Goal: Task Accomplishment & Management: Manage account settings

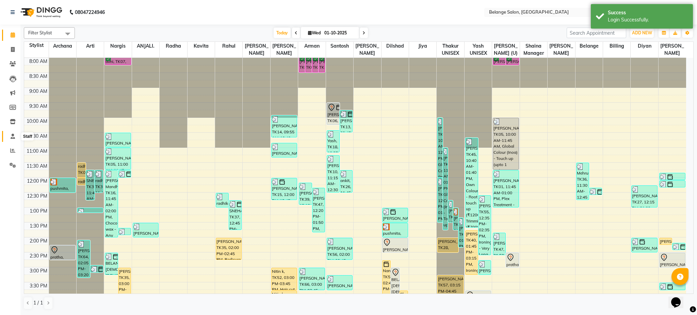
click at [12, 137] on icon at bounding box center [13, 136] width 4 height 5
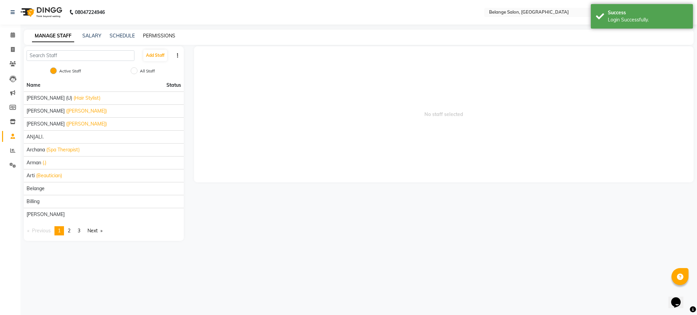
click at [163, 35] on link "PERMISSIONS" at bounding box center [159, 36] width 32 height 6
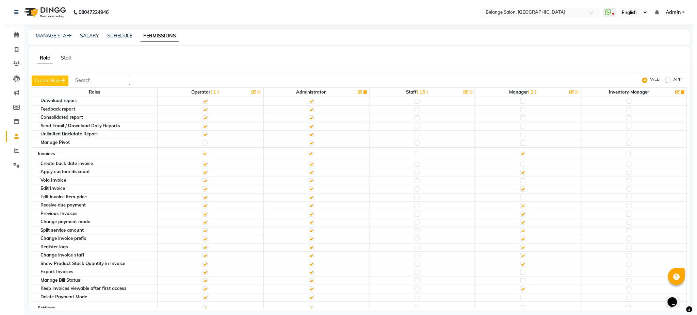
scroll to position [188, 0]
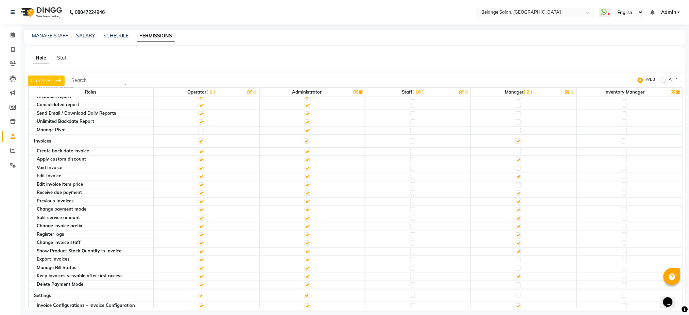
click at [516, 184] on label at bounding box center [518, 184] width 5 height 5
click at [516, 184] on input "checkbox" at bounding box center [518, 185] width 4 height 4
click at [13, 36] on icon at bounding box center [13, 34] width 4 height 5
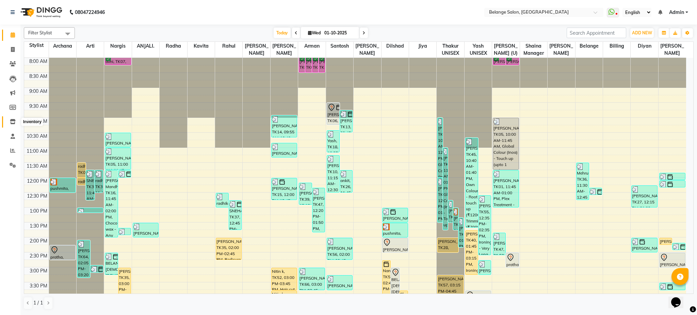
click at [13, 122] on icon at bounding box center [13, 121] width 6 height 5
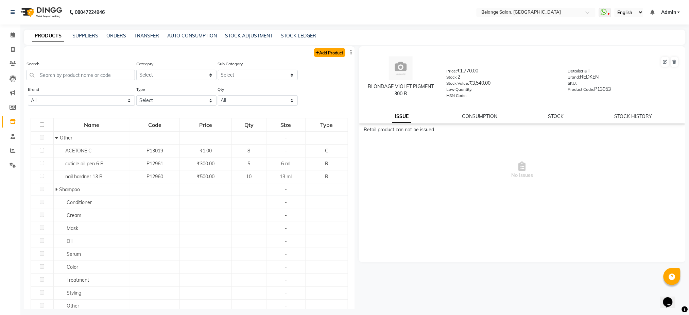
click at [318, 54] on link "Add Product" at bounding box center [329, 52] width 31 height 9
select select "true"
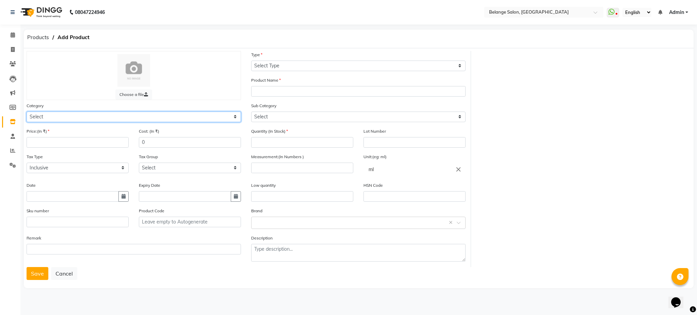
click at [81, 116] on select "Select Hair Skin Makeup Personal Care Appliances Beard Waxing Disposable Thread…" at bounding box center [134, 117] width 214 height 11
select select "335501100"
click at [27, 112] on select "Select Hair Skin Makeup Personal Care Appliances Beard Waxing Disposable Thread…" at bounding box center [134, 117] width 214 height 11
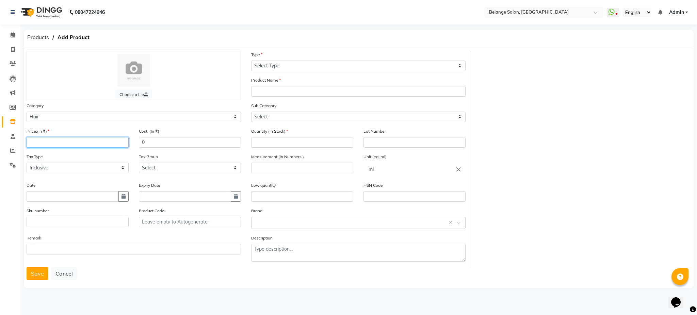
click at [59, 140] on input "number" at bounding box center [78, 142] width 102 height 11
type input "13500"
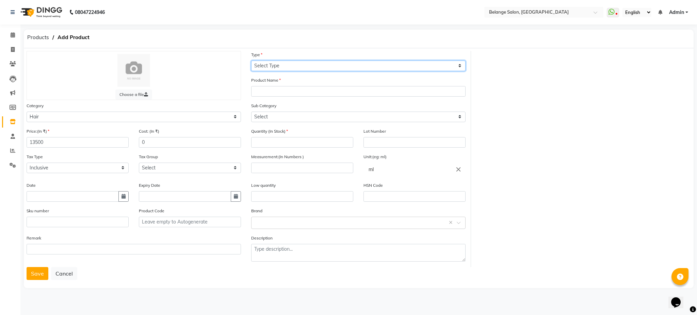
click at [290, 64] on select "Select Type Both Retail Consumable" at bounding box center [358, 66] width 214 height 11
select select "R"
click at [251, 61] on select "Select Type Both Retail Consumable" at bounding box center [358, 66] width 214 height 11
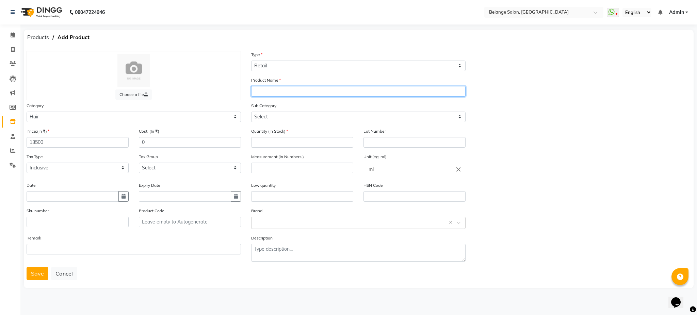
click at [269, 92] on input "text" at bounding box center [358, 91] width 214 height 11
type input "DENSIFIQUE STEMOXYDINE"
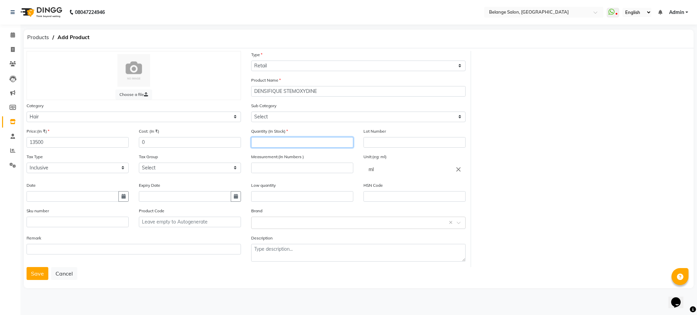
click at [272, 143] on input "number" at bounding box center [302, 142] width 102 height 11
type input "3"
click at [270, 141] on input "number" at bounding box center [302, 142] width 102 height 11
type input "3"
click at [162, 171] on select "Select GST 5% GST" at bounding box center [190, 168] width 102 height 11
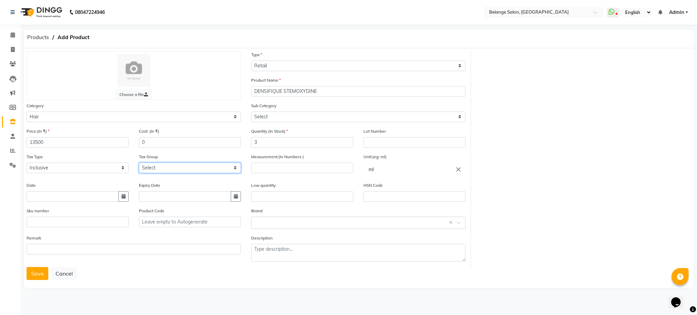
select select "2014"
click at [139, 163] on select "Select GST 5% GST" at bounding box center [190, 168] width 102 height 11
click at [299, 167] on input "number" at bounding box center [302, 168] width 102 height 11
type input "150"
click at [36, 271] on button "Save" at bounding box center [38, 273] width 22 height 13
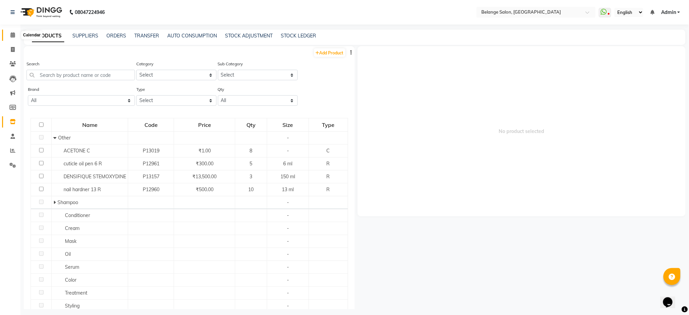
click at [14, 35] on icon at bounding box center [13, 34] width 4 height 5
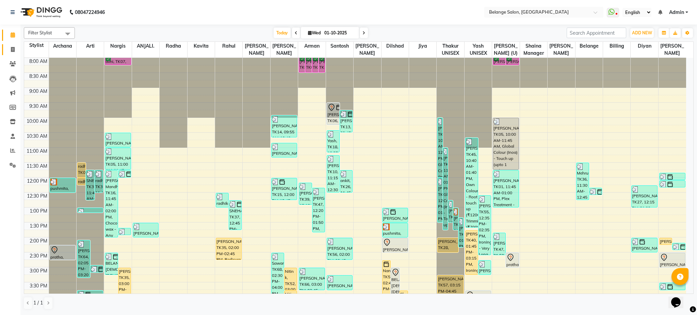
click at [13, 51] on icon at bounding box center [13, 49] width 4 height 5
select select "service"
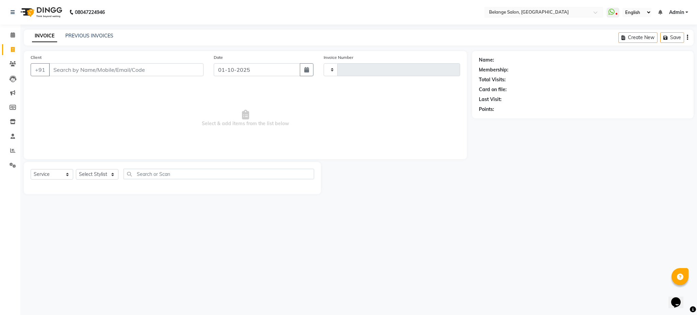
type input "13337"
select select "5076"
click at [90, 39] on div "INVOICE PREVIOUS INVOICES" at bounding box center [73, 36] width 98 height 8
click at [94, 36] on link "PREVIOUS INVOICES" at bounding box center [89, 36] width 48 height 6
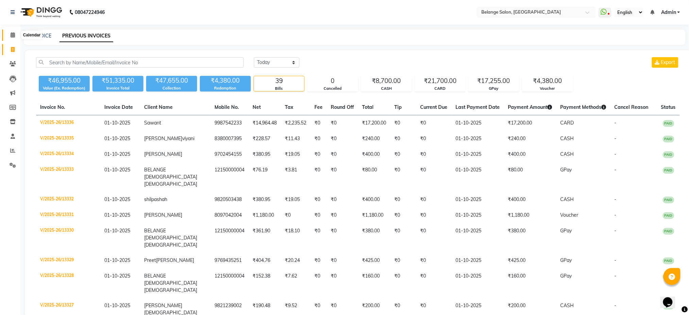
click at [12, 33] on icon at bounding box center [13, 34] width 4 height 5
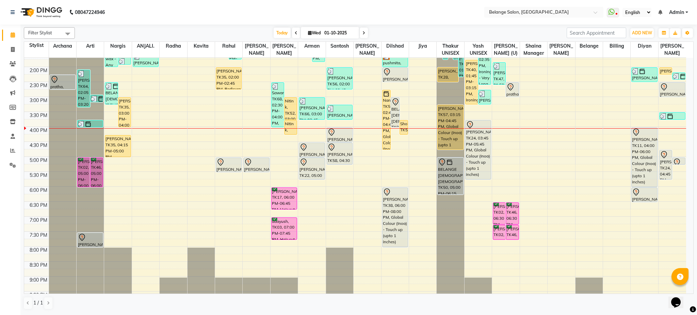
scroll to position [171, 0]
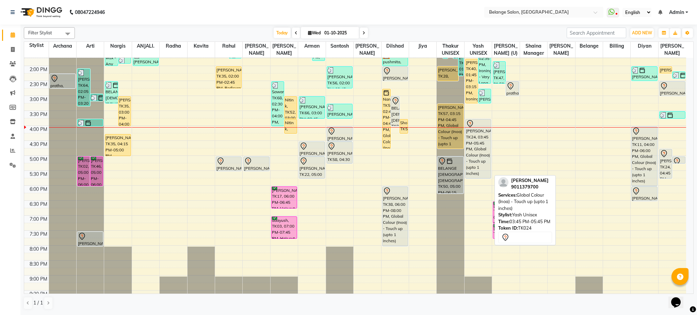
click at [476, 141] on div "Nivedita oswal, TK24, 03:45 PM-05:45 PM, Global Colour (Inoa) - Touch up (upto …" at bounding box center [477, 148] width 25 height 59
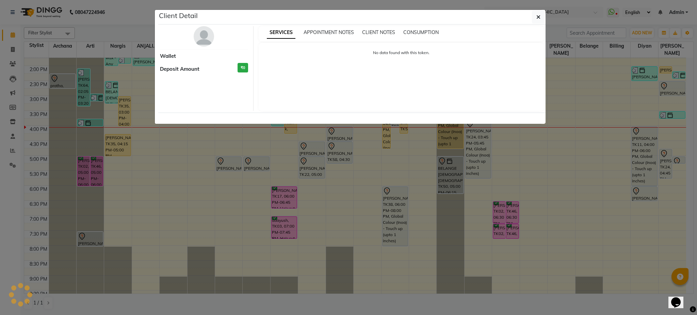
select select "7"
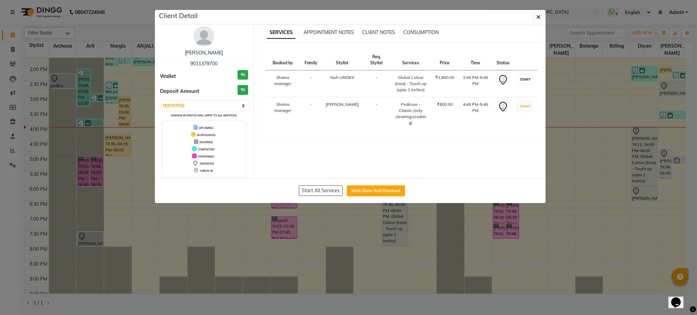
click at [526, 76] on td "START" at bounding box center [524, 83] width 23 height 27
click at [535, 20] on button "button" at bounding box center [538, 17] width 13 height 13
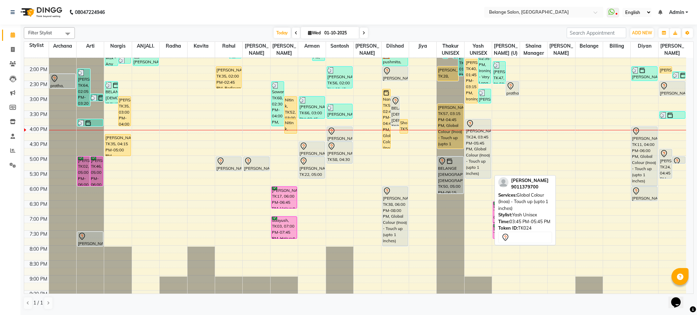
click at [481, 135] on div "Nivedita oswal, TK24, 03:45 PM-05:45 PM, Global Colour (Inoa) - Touch up (upto …" at bounding box center [477, 148] width 25 height 59
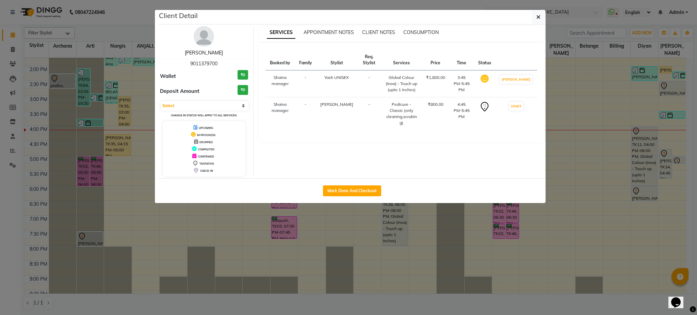
click at [211, 53] on link "[PERSON_NAME]" at bounding box center [204, 53] width 38 height 6
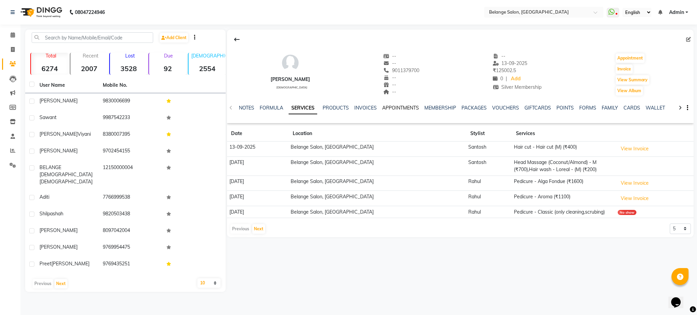
click at [392, 111] on link "APPOINTMENTS" at bounding box center [400, 108] width 37 height 6
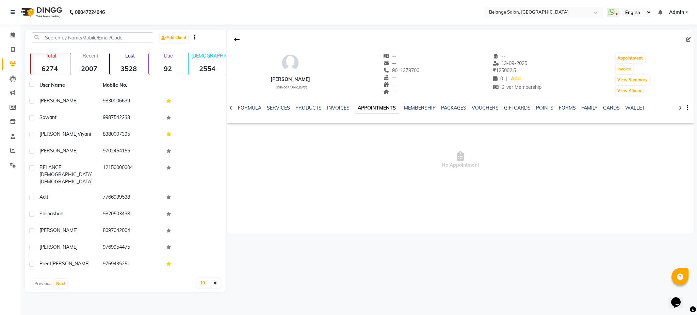
click at [271, 103] on div "NOTES FORMULA SERVICES PRODUCTS INVOICES APPOINTMENTS MEMBERSHIP PACKAGES VOUCH…" at bounding box center [460, 107] width 466 height 23
click at [272, 107] on link "SERVICES" at bounding box center [278, 108] width 23 height 6
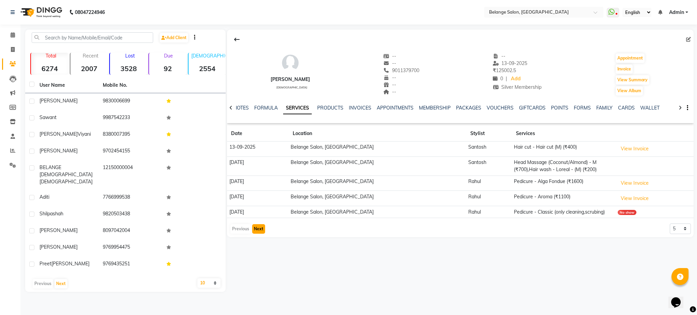
click at [260, 229] on button "Next" at bounding box center [258, 229] width 13 height 10
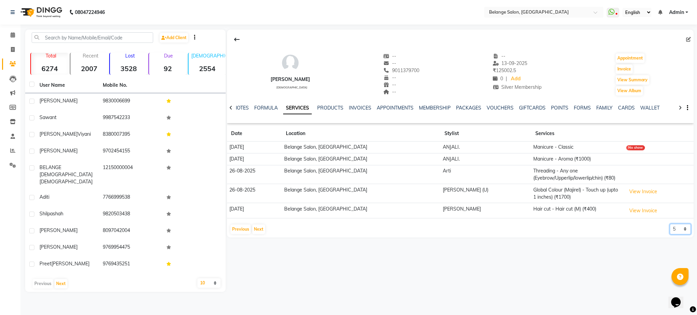
click at [683, 228] on select "5 10 50 100 500" at bounding box center [679, 229] width 21 height 11
click at [230, 231] on button "Previous" at bounding box center [240, 229] width 20 height 10
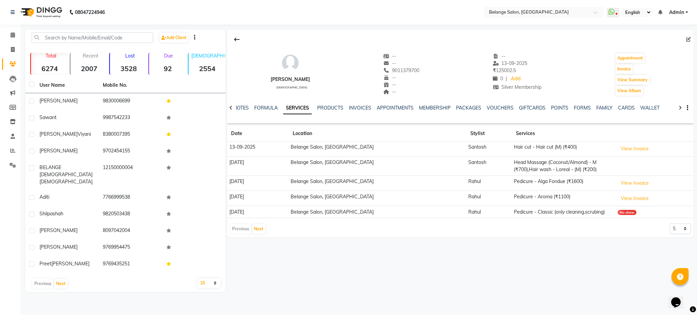
click at [240, 228] on div "Previous Next" at bounding box center [248, 228] width 36 height 11
drag, startPoint x: 240, startPoint y: 228, endPoint x: 258, endPoint y: 233, distance: 18.9
click at [258, 233] on div "Previous Next" at bounding box center [248, 228] width 36 height 11
click at [258, 233] on button "Next" at bounding box center [258, 229] width 13 height 10
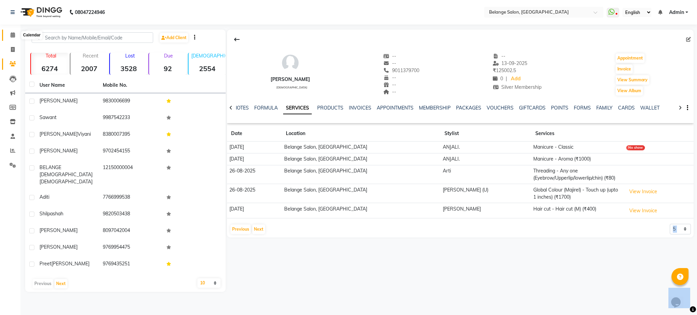
click at [12, 37] on icon at bounding box center [13, 34] width 4 height 5
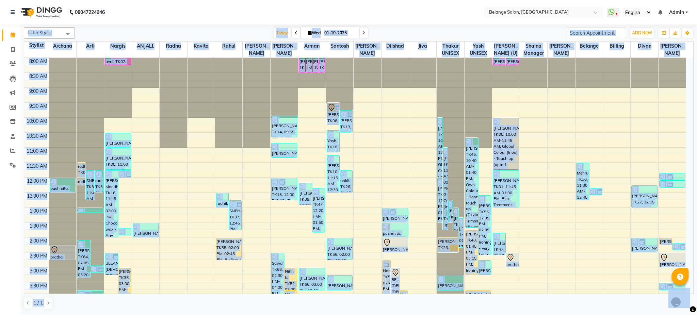
click at [234, 28] on div "Today Wed 01-10-2025" at bounding box center [320, 33] width 485 height 10
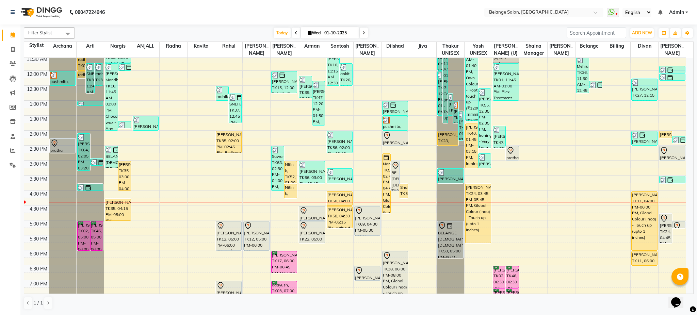
scroll to position [108, 0]
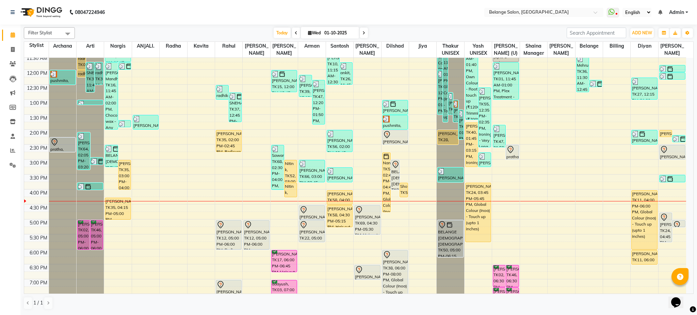
click at [59, 34] on span "Filter Stylist" at bounding box center [49, 33] width 51 height 12
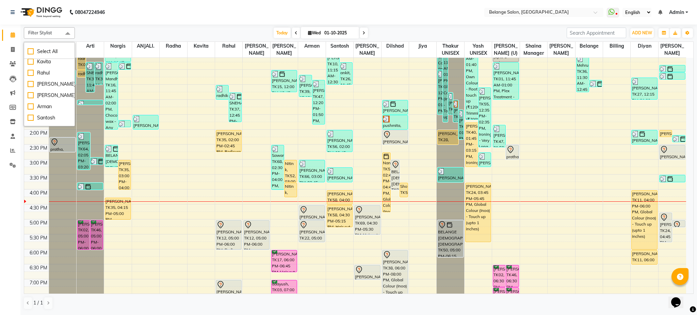
scroll to position [55, 0]
click at [31, 98] on div "[PERSON_NAME]" at bounding box center [50, 99] width 44 height 7
checkbox input "true"
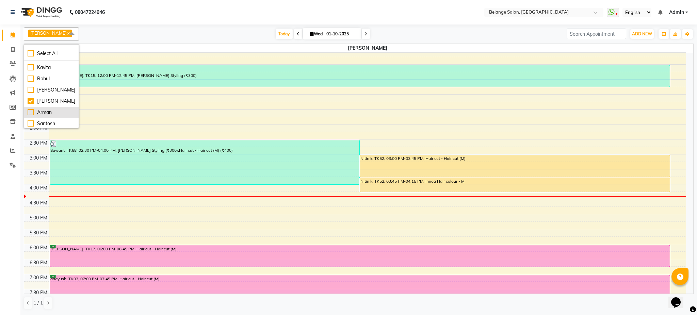
click at [29, 113] on div "Arman" at bounding box center [52, 112] width 48 height 7
checkbox input "true"
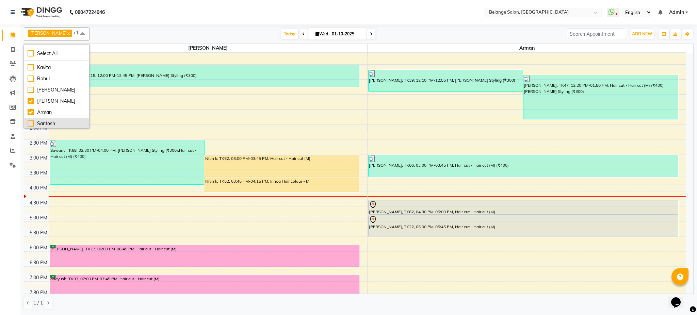
click at [29, 122] on div "Santosh" at bounding box center [57, 123] width 58 height 7
checkbox input "true"
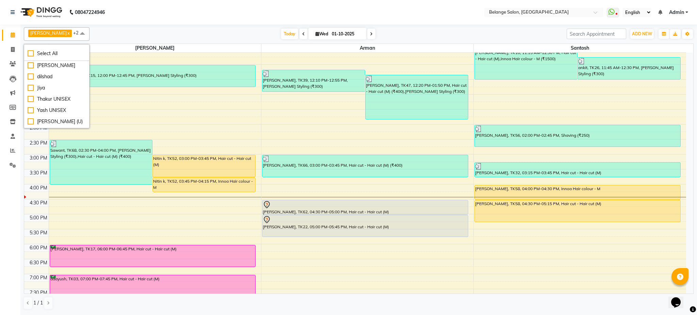
scroll to position [128, 0]
click at [30, 63] on div "[PERSON_NAME]" at bounding box center [57, 62] width 58 height 7
checkbox input "true"
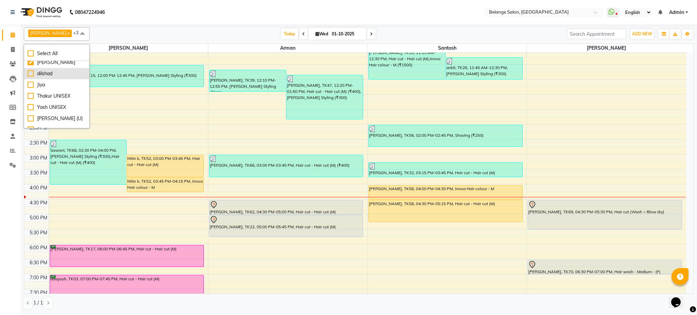
click at [31, 71] on div "dilshad" at bounding box center [57, 73] width 58 height 7
checkbox input "true"
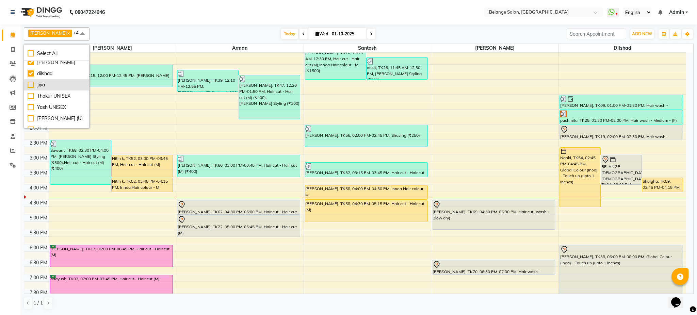
click at [29, 86] on div "Jiya" at bounding box center [57, 84] width 58 height 7
checkbox input "true"
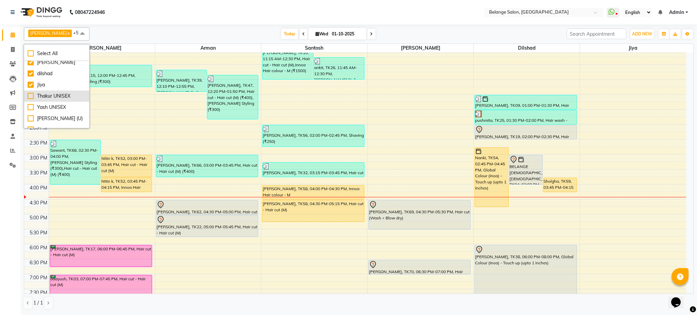
click at [29, 97] on div "Thakur UNISEX" at bounding box center [57, 96] width 58 height 7
checkbox input "true"
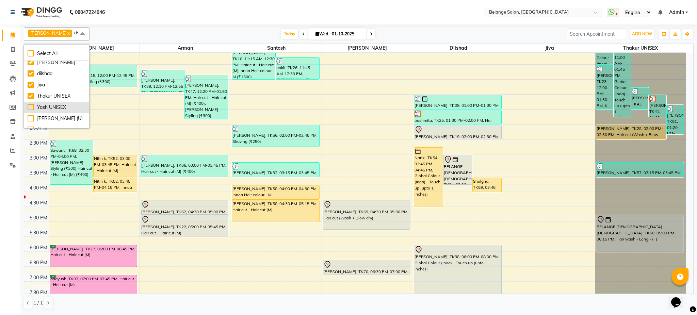
click at [31, 111] on div "Yash UNISEX" at bounding box center [57, 107] width 58 height 7
checkbox input "true"
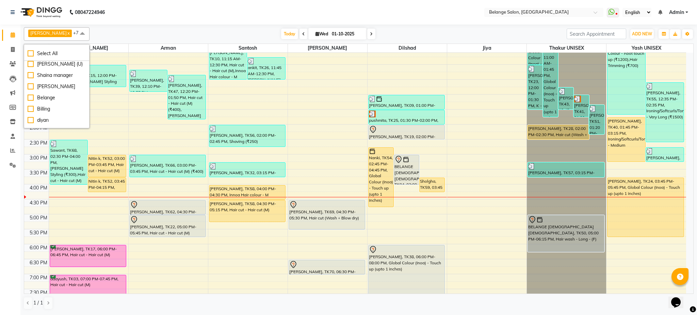
scroll to position [164, 0]
click at [32, 86] on div "[PERSON_NAME] (U)" at bounding box center [57, 82] width 58 height 7
checkbox input "true"
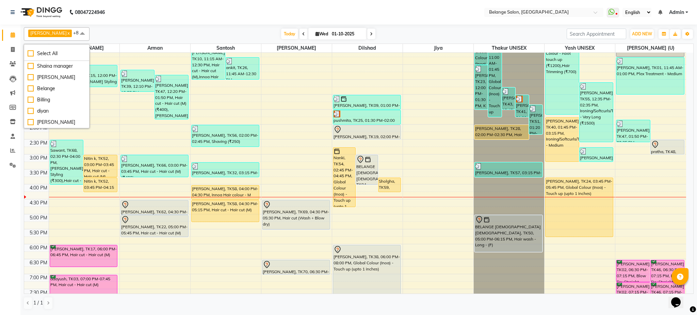
scroll to position [213, 0]
click at [31, 112] on div "diyan" at bounding box center [57, 110] width 58 height 7
checkbox input "true"
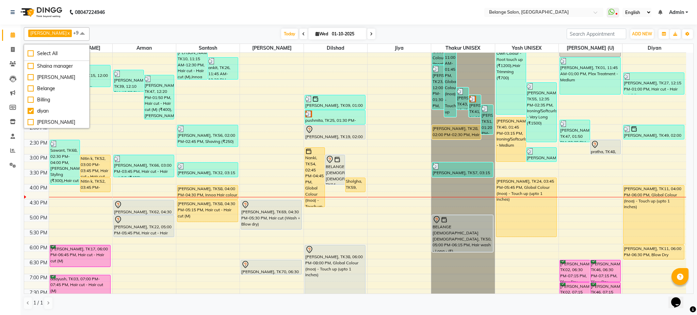
scroll to position [0, 0]
click at [29, 65] on div "Archana" at bounding box center [57, 66] width 58 height 7
checkbox input "true"
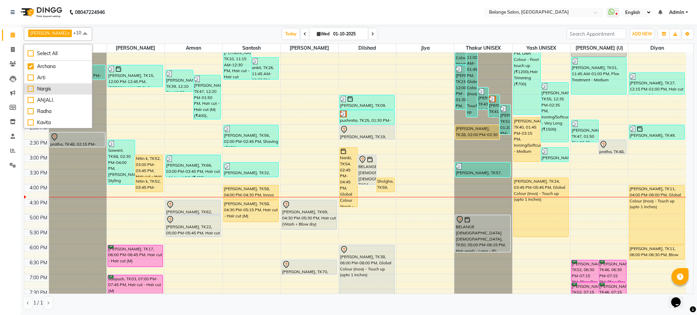
click at [31, 90] on div "Nargis" at bounding box center [58, 88] width 61 height 7
checkbox input "true"
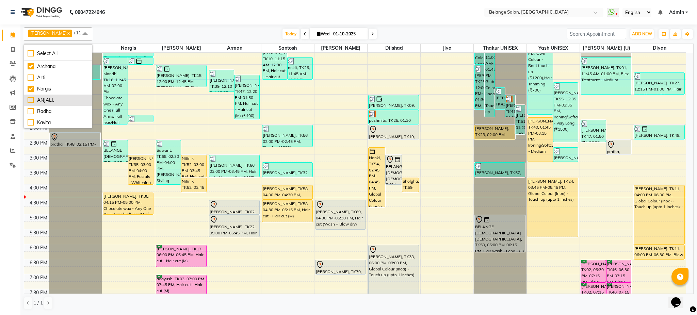
click at [30, 98] on div "ANJALI." at bounding box center [58, 100] width 61 height 7
checkbox input "true"
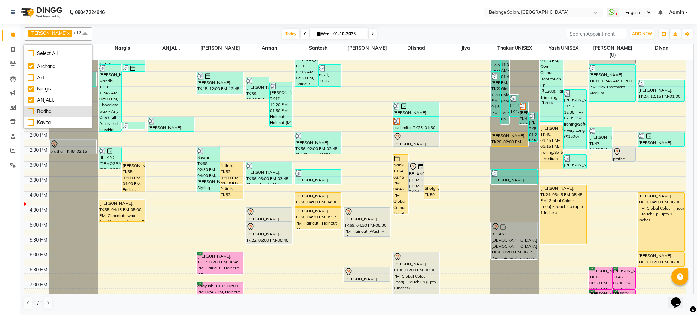
click at [30, 111] on div "Radha" at bounding box center [58, 111] width 61 height 7
checkbox input "true"
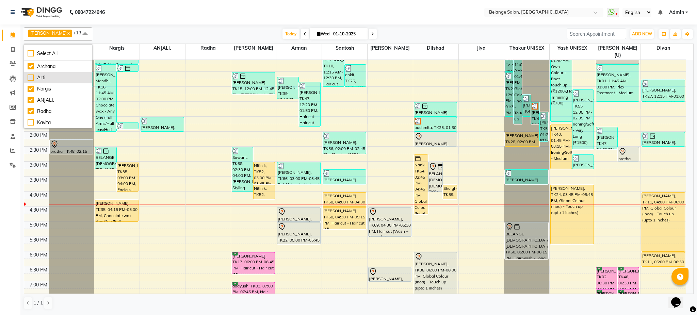
click at [29, 77] on div "Arti" at bounding box center [58, 77] width 61 height 7
checkbox input "true"
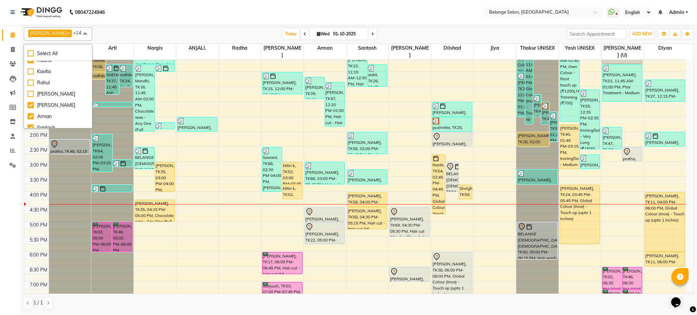
scroll to position [55, 0]
click at [30, 67] on div "Kavita" at bounding box center [58, 67] width 61 height 7
checkbox input "true"
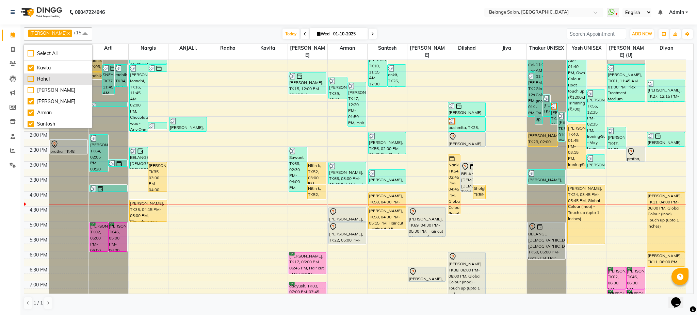
click at [30, 79] on div "Rahul" at bounding box center [58, 79] width 61 height 7
checkbox input "true"
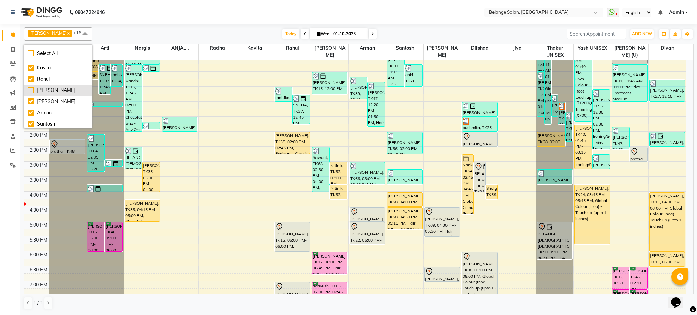
click at [30, 89] on div "[PERSON_NAME]" at bounding box center [58, 90] width 61 height 7
checkbox input "true"
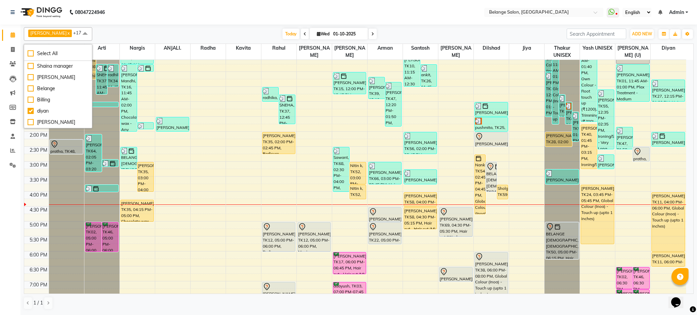
scroll to position [213, 0]
click at [29, 124] on div "[PERSON_NAME]" at bounding box center [58, 122] width 61 height 7
checkbox input "true"
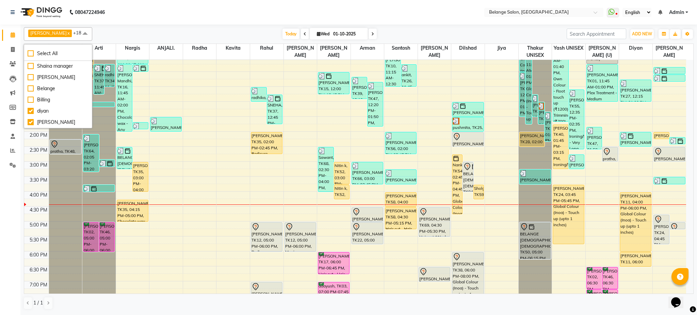
click at [163, 23] on nav "08047224946 Select Location × Belange Salon, Wadala East WhatsApp Status ✕ Stat…" at bounding box center [348, 12] width 697 height 24
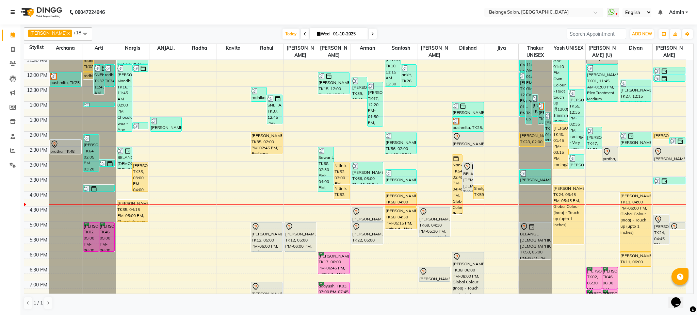
click at [13, 13] on icon at bounding box center [13, 12] width 4 height 5
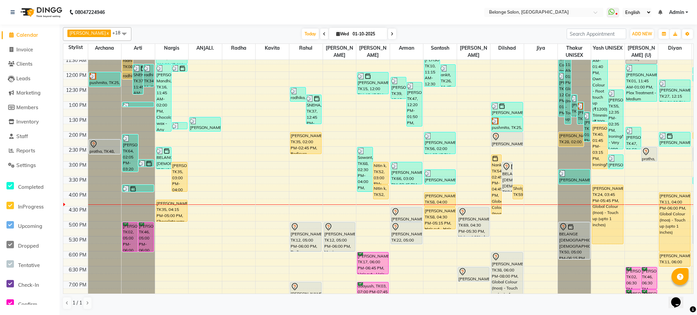
click at [112, 35] on span "+18" at bounding box center [118, 32] width 13 height 5
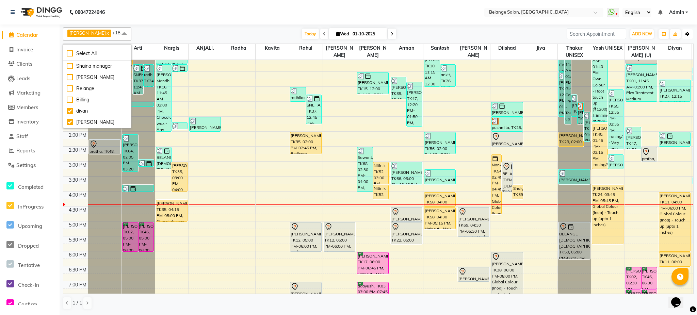
click at [684, 36] on button "Toggle Dropdown" at bounding box center [687, 34] width 11 height 10
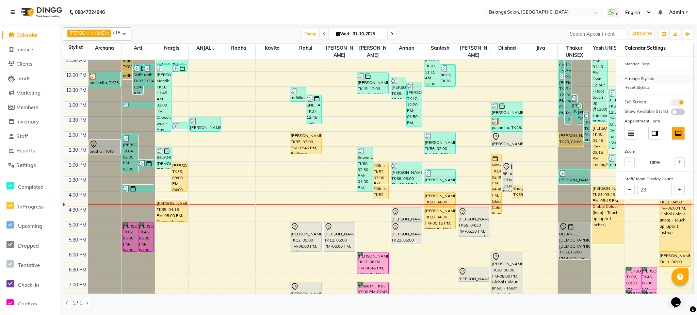
click at [627, 81] on div "Arrange Stylists" at bounding box center [654, 78] width 77 height 9
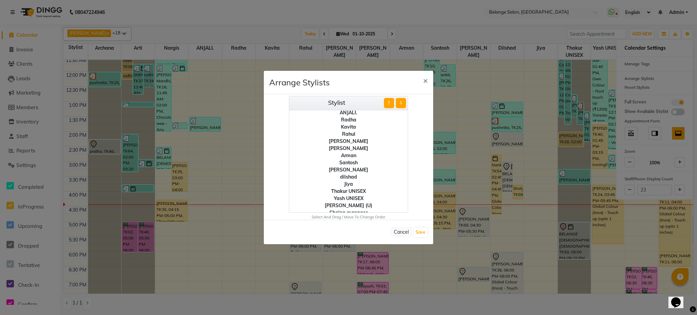
scroll to position [0, 0]
click at [346, 170] on div "[PERSON_NAME]" at bounding box center [348, 170] width 118 height 7
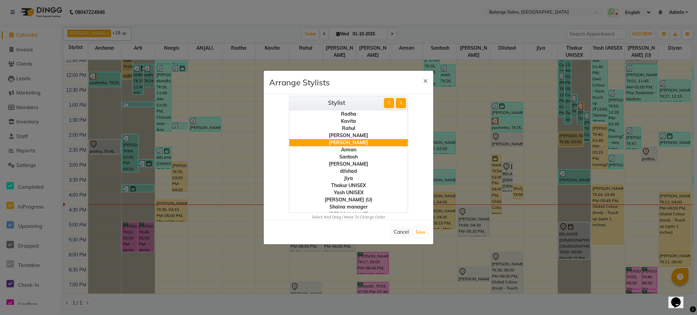
scroll to position [28, 0]
click at [382, 148] on div "Arman" at bounding box center [348, 150] width 118 height 7
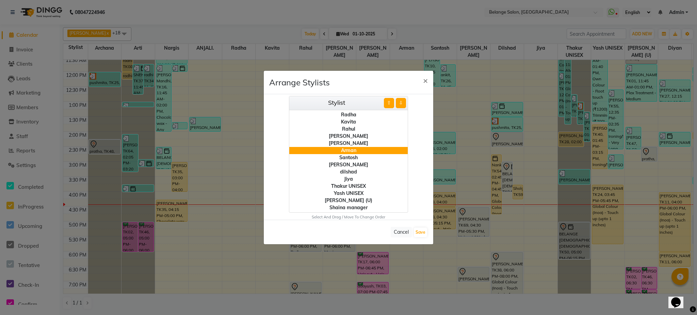
click at [379, 142] on div "[PERSON_NAME]" at bounding box center [348, 143] width 118 height 7
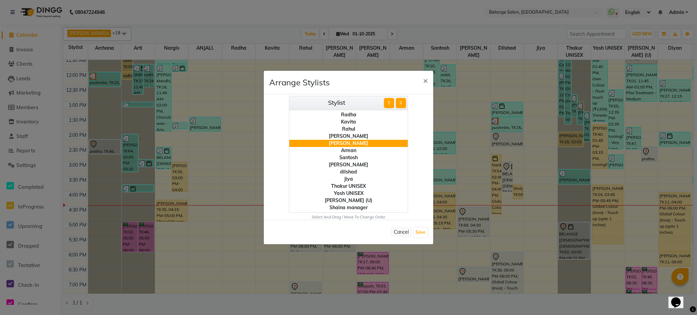
click at [376, 143] on div "[PERSON_NAME]" at bounding box center [348, 143] width 118 height 7
click at [355, 150] on div "Arman" at bounding box center [348, 150] width 118 height 7
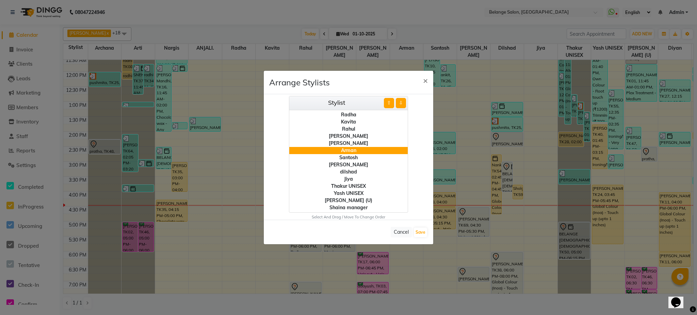
click at [355, 160] on div "Santosh" at bounding box center [348, 157] width 118 height 7
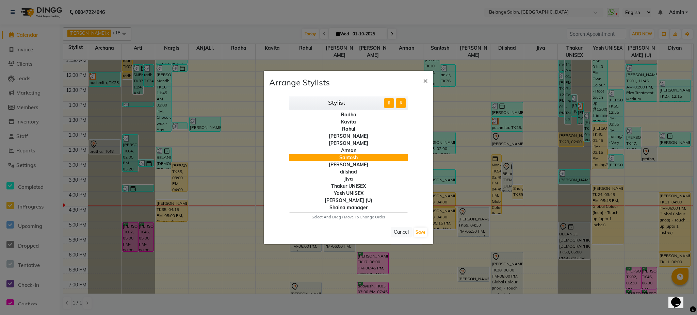
click at [359, 166] on div "[PERSON_NAME]" at bounding box center [348, 164] width 118 height 7
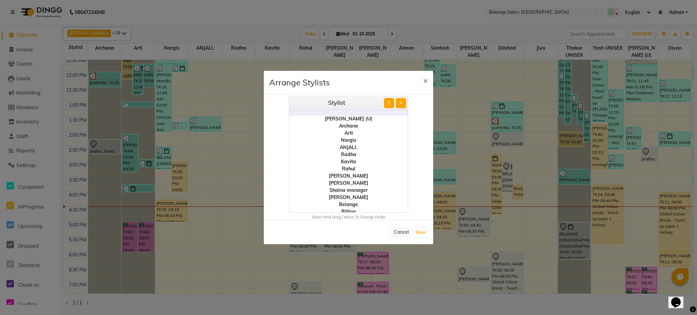
scroll to position [22, 0]
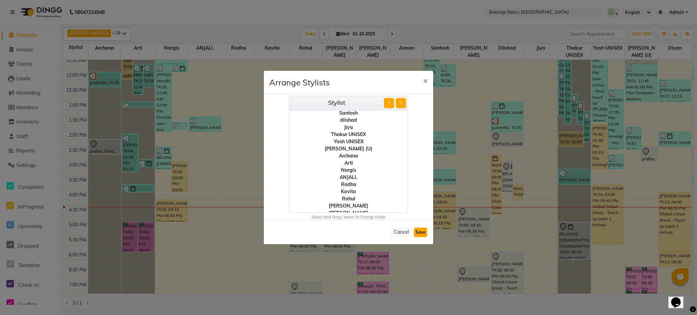
click at [418, 231] on button "Save" at bounding box center [420, 233] width 13 height 10
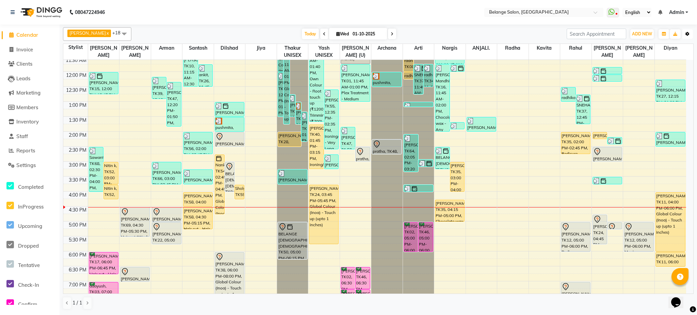
click at [690, 32] on button "Toggle Dropdown" at bounding box center [687, 34] width 11 height 10
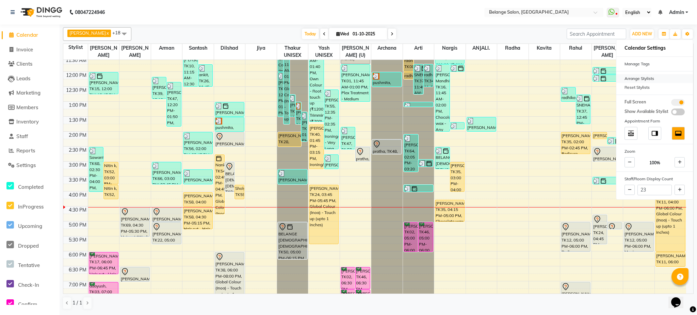
click at [655, 78] on div "Arrange Stylists" at bounding box center [654, 78] width 77 height 9
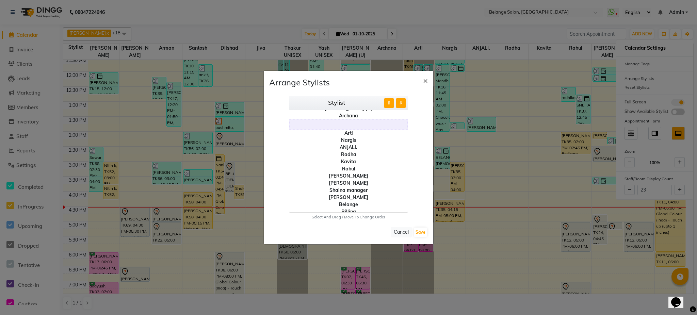
scroll to position [0, 0]
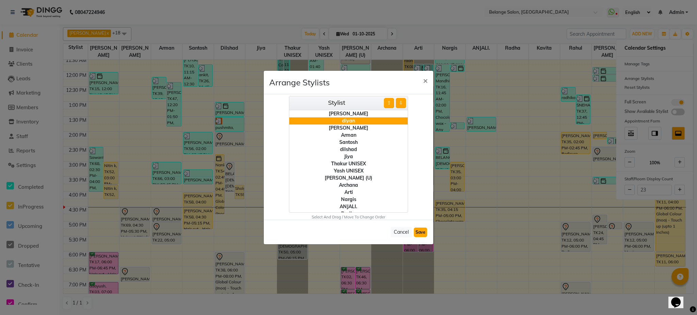
click at [419, 232] on button "Save" at bounding box center [420, 233] width 13 height 10
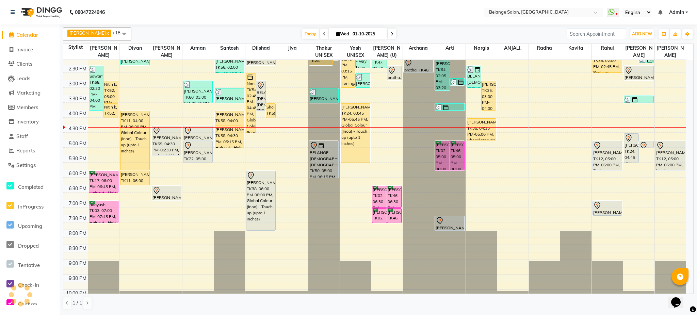
scroll to position [189, 0]
click at [11, 17] on link at bounding box center [14, 12] width 7 height 19
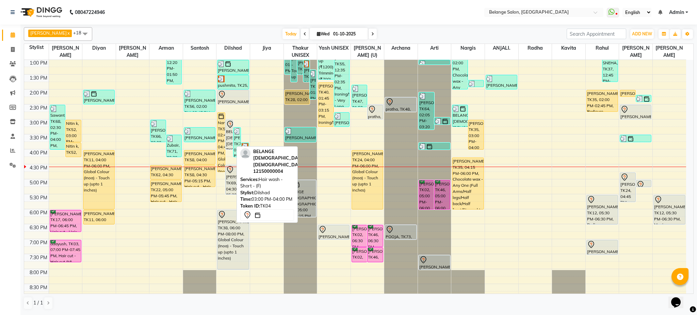
scroll to position [216, 0]
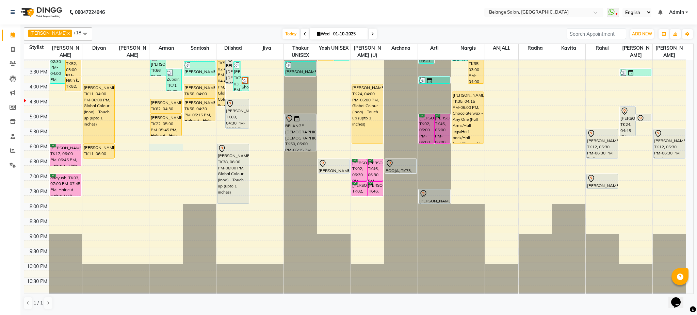
click at [165, 150] on div "8:00 AM 8:30 AM 9:00 AM 9:30 AM 10:00 AM 10:30 AM 11:00 AM 11:30 AM 12:00 PM 12…" at bounding box center [355, 68] width 662 height 449
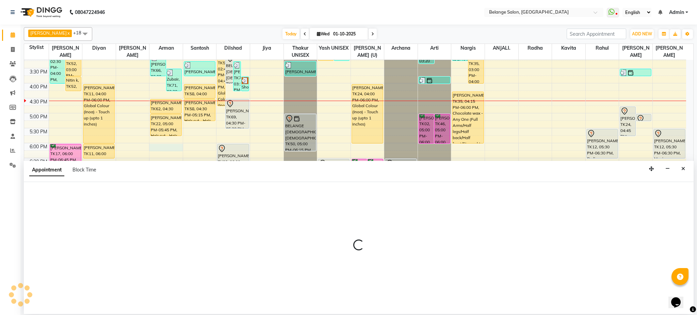
select select "78262"
select select "tentative"
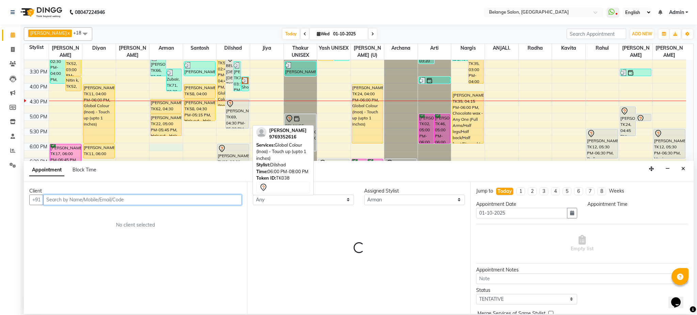
select select "1080"
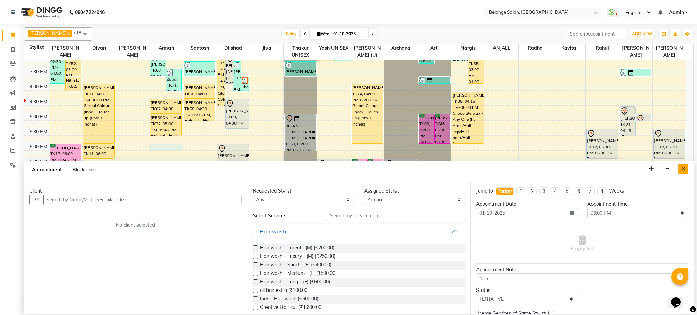
click at [686, 169] on button "Close" at bounding box center [683, 169] width 10 height 11
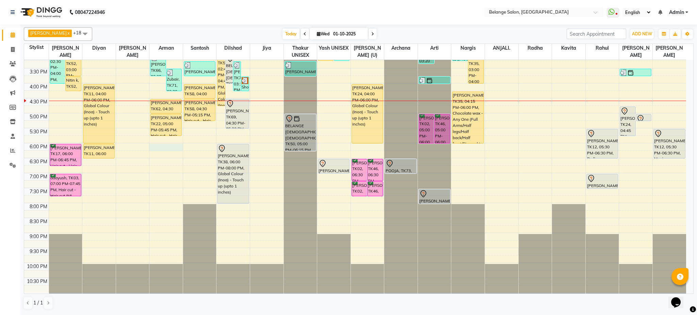
click at [160, 149] on div "8:00 AM 8:30 AM 9:00 AM 9:30 AM 10:00 AM 10:30 AM 11:00 AM 11:30 AM 12:00 PM 12…" at bounding box center [355, 68] width 662 height 449
select select "78262"
select select "1080"
select select "tentative"
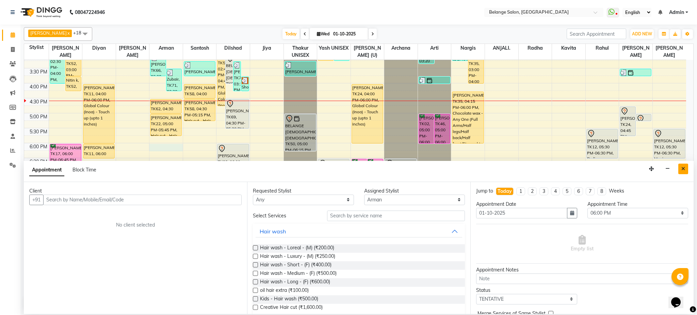
click at [684, 167] on icon "Close" at bounding box center [683, 168] width 4 height 5
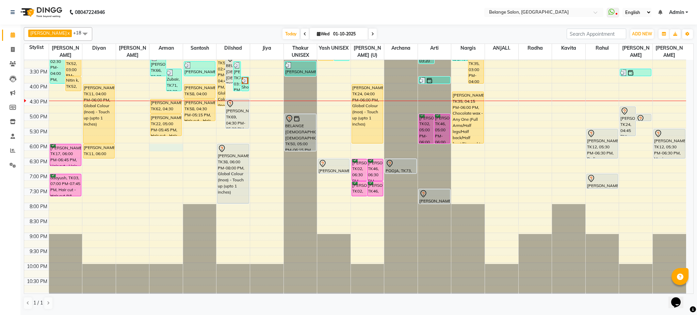
click at [160, 145] on div "8:00 AM 8:30 AM 9:00 AM 9:30 AM 10:00 AM 10:30 AM 11:00 AM 11:30 AM 12:00 PM 12…" at bounding box center [355, 68] width 662 height 449
select select "78262"
select select "1080"
select select "tentative"
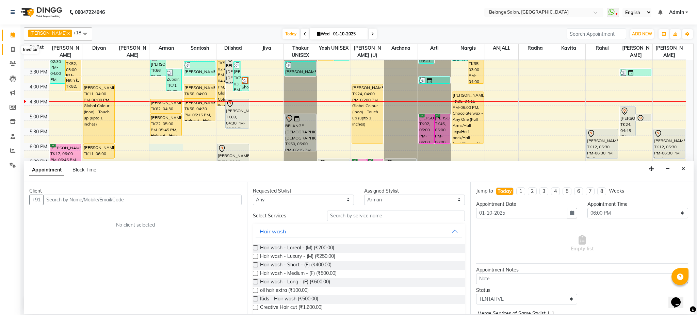
click at [14, 49] on span at bounding box center [13, 50] width 12 height 8
select select "service"
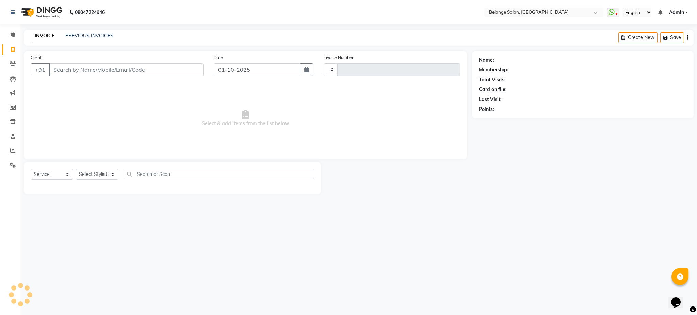
type input "13340"
select select "5076"
click at [90, 73] on input "Client" at bounding box center [126, 69] width 154 height 13
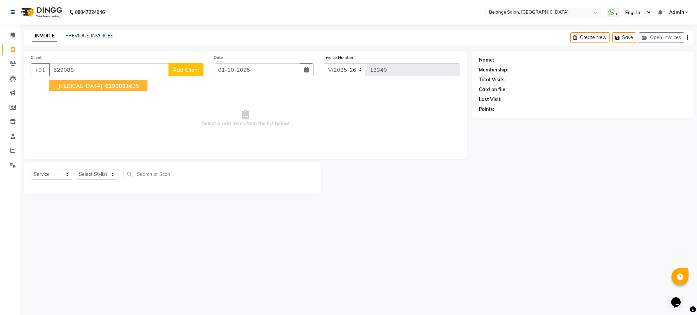
click at [104, 85] on ngb-highlight "629088 1635" at bounding box center [121, 85] width 35 height 7
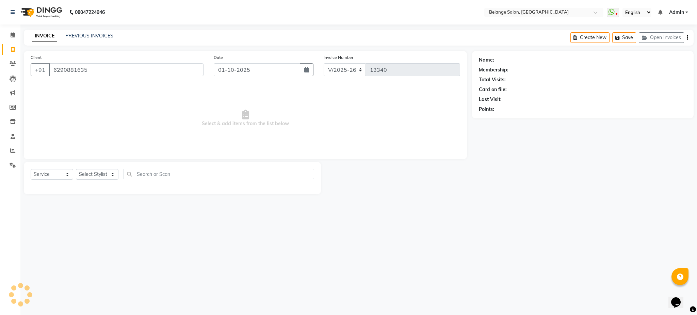
type input "6290881635"
click at [499, 60] on link "Nikita" at bounding box center [514, 59] width 38 height 7
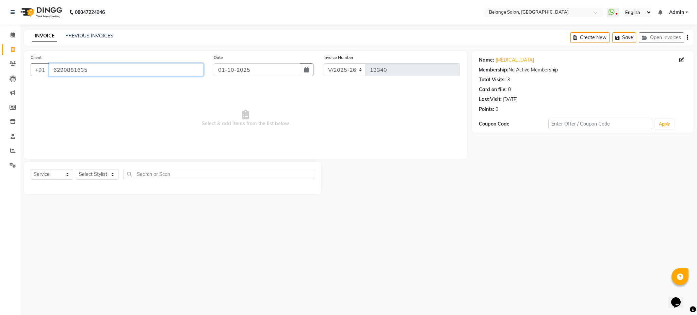
click at [101, 71] on input "6290881635" at bounding box center [126, 69] width 154 height 13
click at [14, 33] on icon at bounding box center [13, 34] width 4 height 5
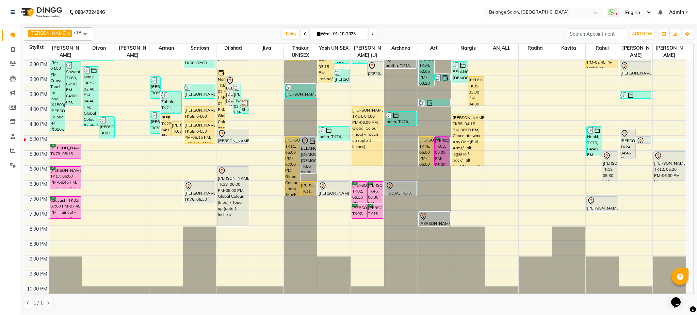
scroll to position [193, 0]
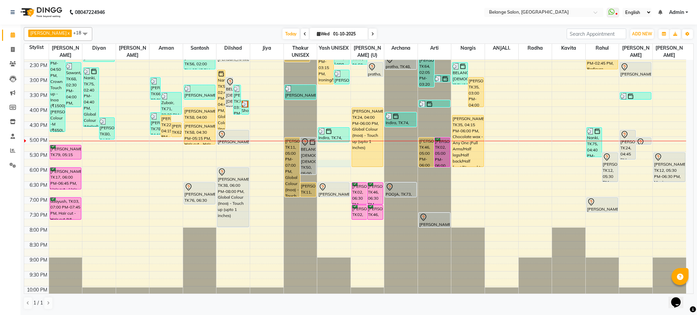
click at [331, 165] on div "8:00 AM 8:30 AM 9:00 AM 9:30 AM 10:00 AM 10:30 AM 11:00 AM 11:30 AM 12:00 PM 12…" at bounding box center [355, 91] width 662 height 449
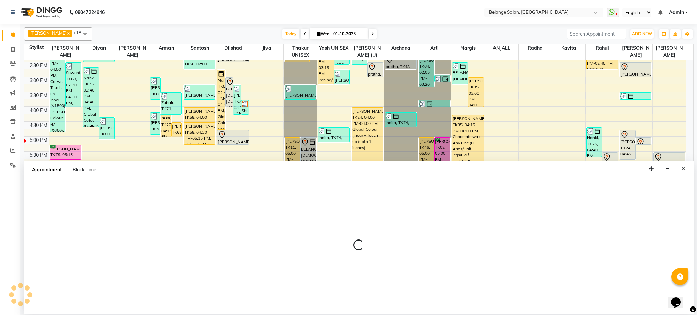
select select "66547"
select select "1065"
select select "tentative"
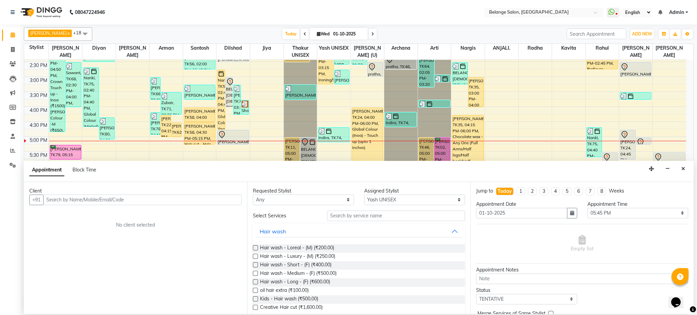
click at [148, 201] on input "text" at bounding box center [142, 200] width 198 height 11
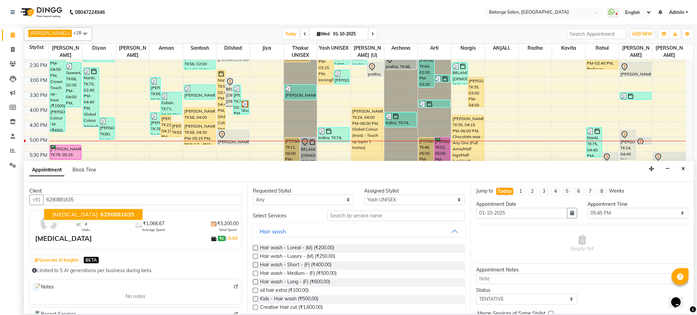
click at [100, 216] on span "6290881635" at bounding box center [117, 214] width 34 height 7
type input "6290881635"
click at [684, 169] on icon "Close" at bounding box center [683, 168] width 4 height 5
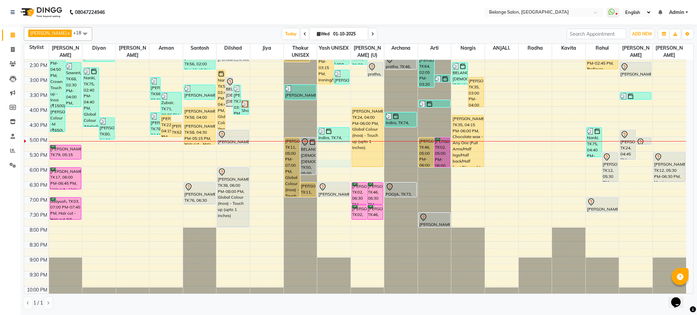
click at [331, 163] on div "8:00 AM 8:30 AM 9:00 AM 9:30 AM 10:00 AM 10:30 AM 11:00 AM 11:30 AM 12:00 PM 12…" at bounding box center [355, 91] width 662 height 449
select select "66547"
select select "1065"
select select "tentative"
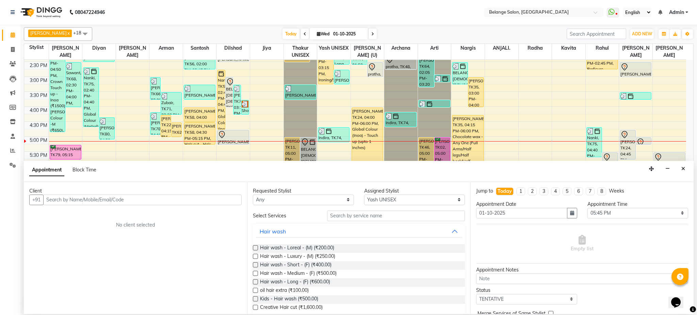
click at [215, 201] on input "text" at bounding box center [142, 200] width 198 height 11
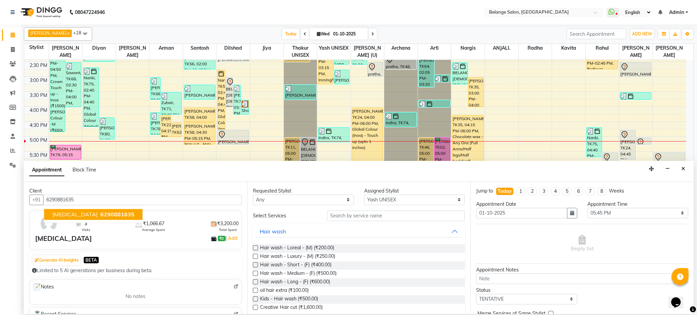
click at [100, 213] on span "6290881635" at bounding box center [117, 214] width 34 height 7
type input "6290881635"
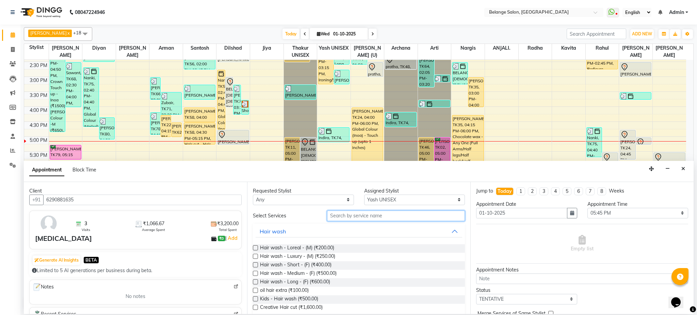
click at [353, 216] on input "text" at bounding box center [396, 216] width 138 height 11
click at [383, 215] on input "text" at bounding box center [396, 216] width 138 height 11
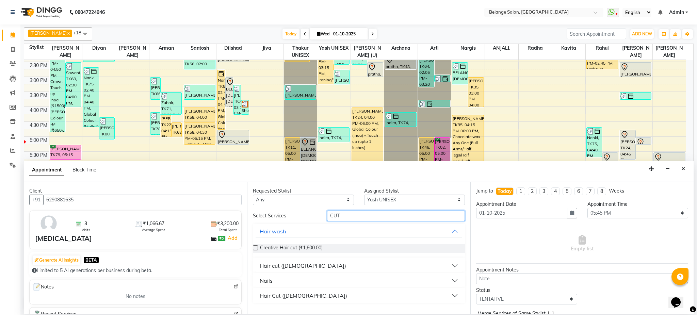
click at [353, 214] on input "CUT" at bounding box center [396, 216] width 138 height 11
type input "CUT"
click at [453, 292] on button "Hair Cut (Female)" at bounding box center [358, 295] width 206 height 12
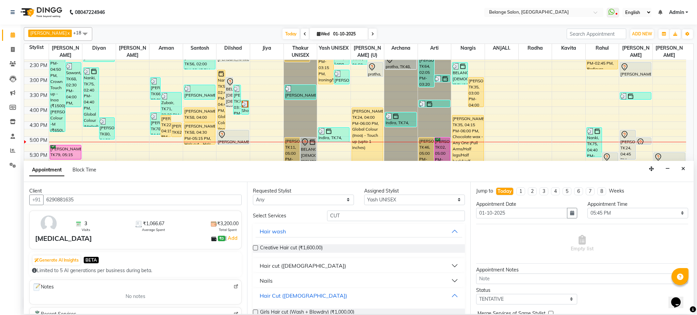
scroll to position [22, 0]
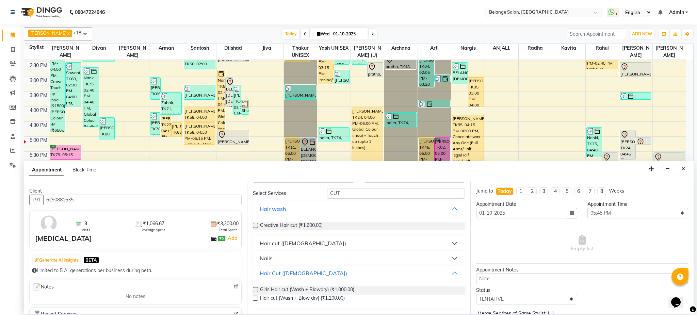
click at [253, 290] on label at bounding box center [255, 289] width 5 height 5
click at [253, 290] on input "checkbox" at bounding box center [255, 290] width 4 height 4
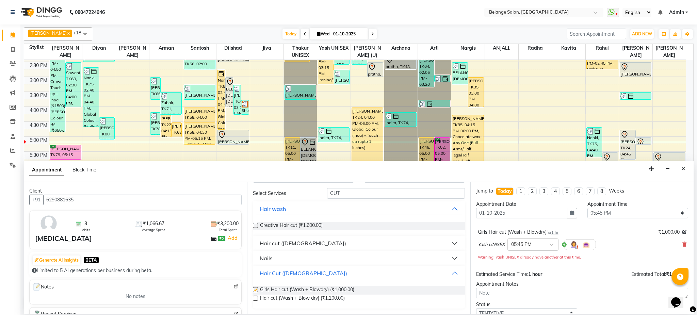
checkbox input "false"
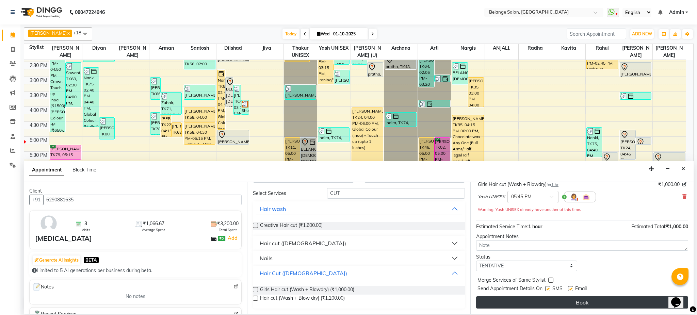
click at [601, 307] on button "Book" at bounding box center [582, 302] width 212 height 12
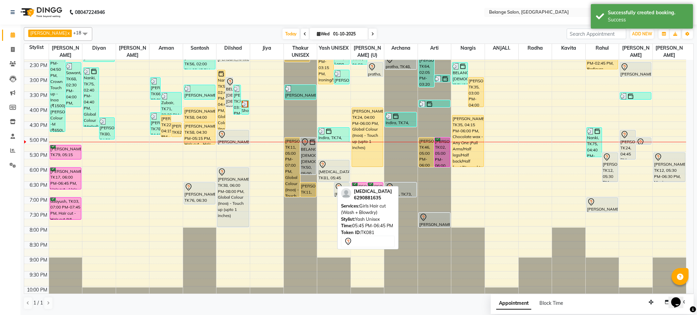
drag, startPoint x: 330, startPoint y: 188, endPoint x: 329, endPoint y: 178, distance: 9.9
click at [329, 178] on div "Madhu harlalka, TK45, 10:40 AM-01:40 PM, Own Colour - Root touch up (₹1200),Hai…" at bounding box center [333, 91] width 33 height 449
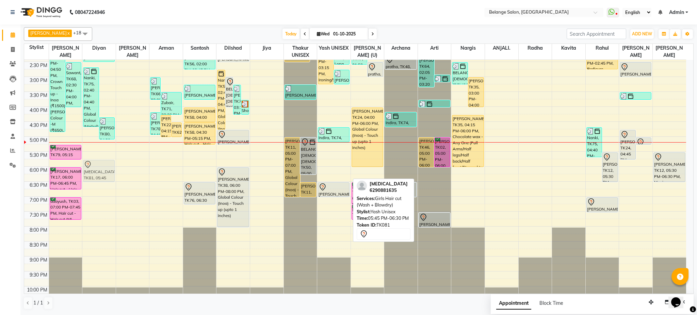
drag, startPoint x: 330, startPoint y: 168, endPoint x: 106, endPoint y: 171, distance: 224.2
click at [106, 171] on tr "Nitin k, TK52, 07:45 AM-08:15 AM, Hair cut - Hair cut (M) Nitin k, TK52, 07:45 …" at bounding box center [355, 91] width 662 height 449
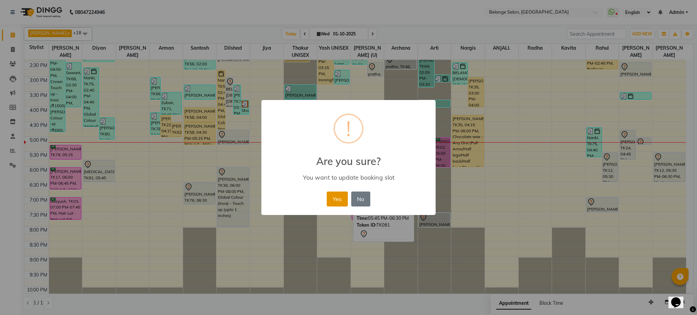
click at [337, 203] on button "Yes" at bounding box center [337, 198] width 21 height 15
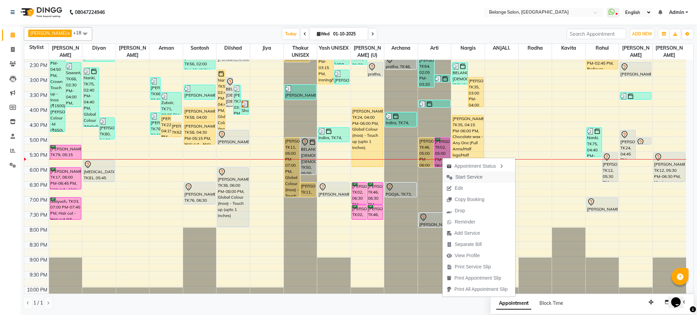
click at [450, 178] on icon "button" at bounding box center [449, 177] width 6 height 5
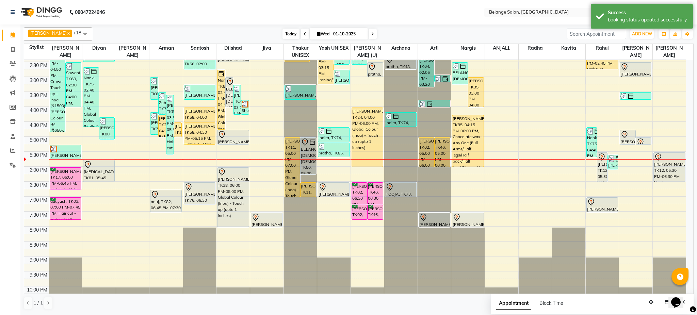
click at [286, 36] on span "Today" at bounding box center [290, 34] width 17 height 11
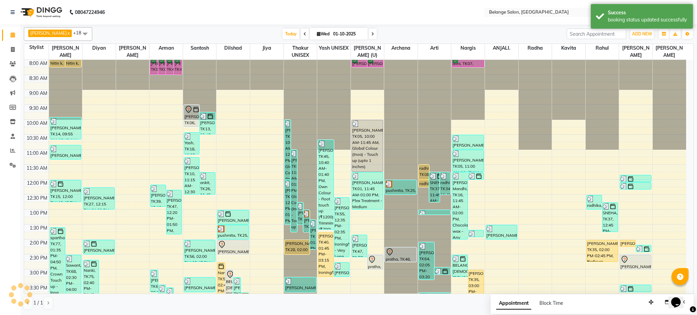
scroll to position [216, 0]
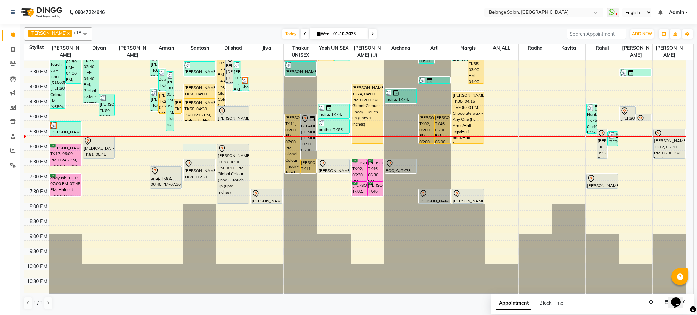
click at [193, 146] on div "8:00 AM 8:30 AM 9:00 AM 9:30 AM 10:00 AM 10:30 AM 11:00 AM 11:30 AM 12:00 PM 12…" at bounding box center [355, 68] width 662 height 449
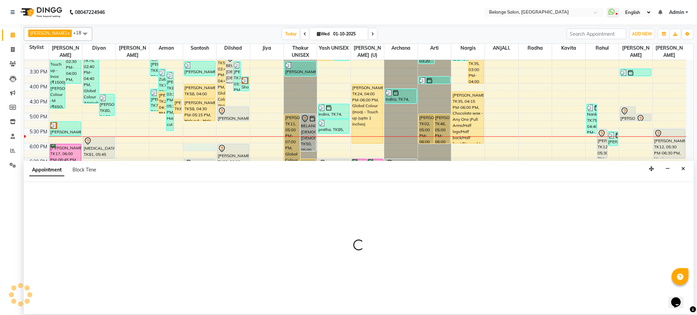
select select "45203"
select select "1080"
select select "tentative"
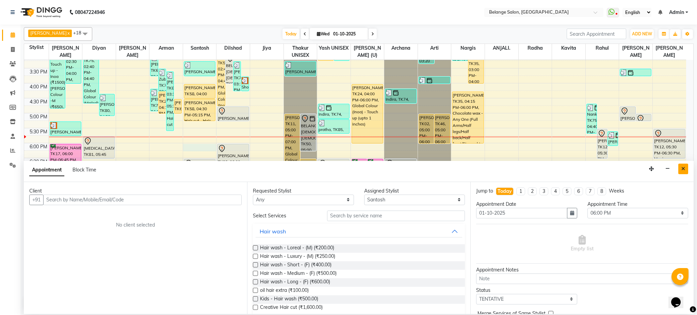
click at [682, 171] on icon "Close" at bounding box center [683, 168] width 4 height 5
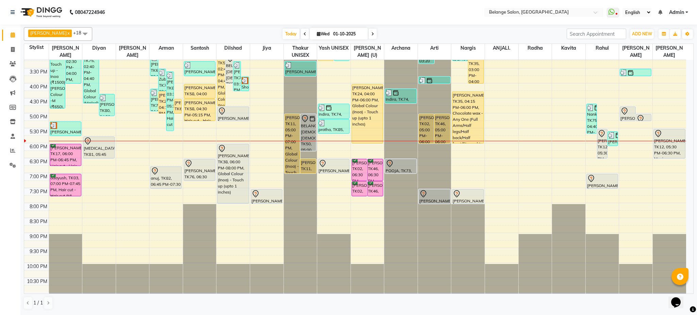
drag, startPoint x: 155, startPoint y: 174, endPoint x: 389, endPoint y: 29, distance: 275.4
click at [389, 29] on div "Today Wed 01-10-2025" at bounding box center [329, 34] width 467 height 10
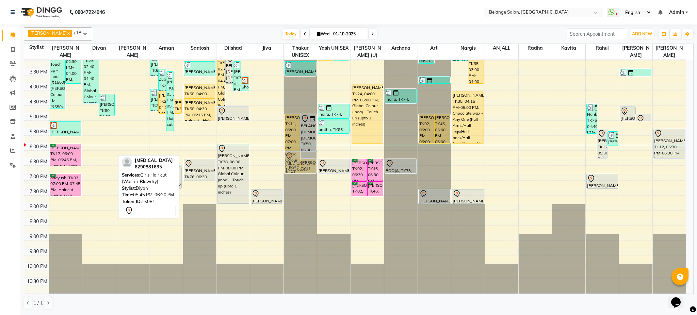
drag, startPoint x: 93, startPoint y: 152, endPoint x: 303, endPoint y: 166, distance: 210.3
click at [303, 166] on tr "Nitin k, TK52, 07:45 AM-08:15 AM, Hair cut - Hair cut (M) Nitin k, TK52, 07:45 …" at bounding box center [355, 68] width 662 height 449
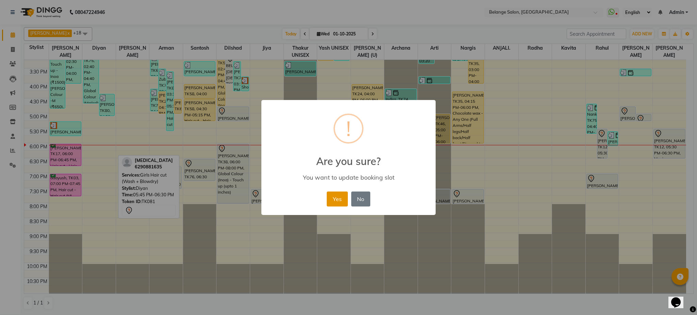
click at [341, 194] on button "Yes" at bounding box center [337, 198] width 21 height 15
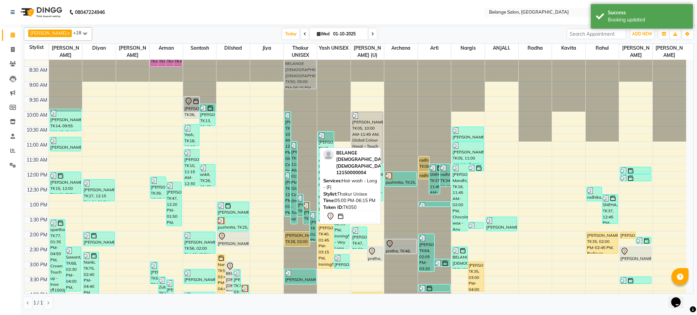
scroll to position [4, 0]
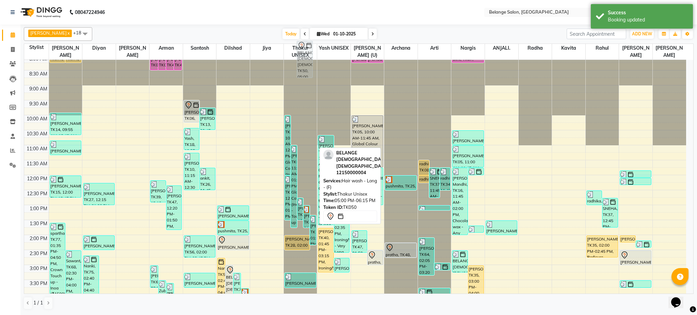
drag, startPoint x: 303, startPoint y: 130, endPoint x: 299, endPoint y: 57, distance: 73.5
click at [299, 57] on full-calendar "Stylist Ali diyan amit Arman Santosh dilshad Jiya Thakur UNISEX Yash UNISEX aft…" at bounding box center [358, 169] width 669 height 250
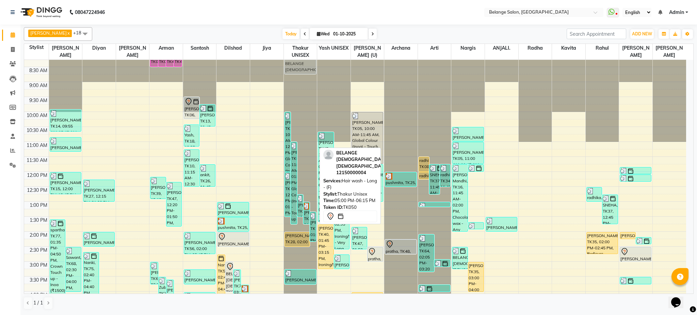
scroll to position [0, 0]
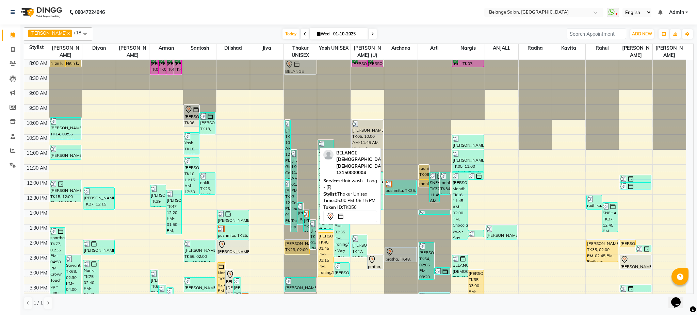
drag, startPoint x: 306, startPoint y: 139, endPoint x: 301, endPoint y: 62, distance: 78.1
click at [301, 62] on div "Soumya, TK05, 10:00 AM-12:00 PM, Global Colour (Inoa) - Touch up (upto 1 inches…" at bounding box center [300, 284] width 33 height 449
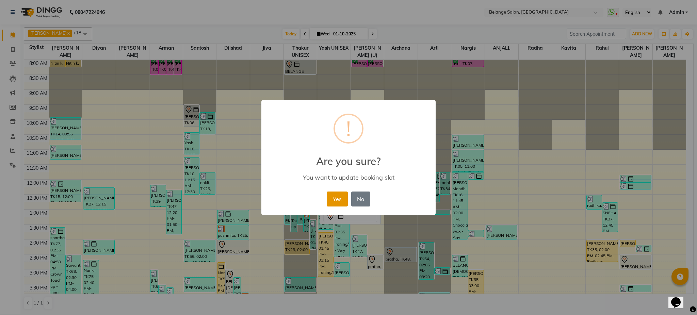
click at [342, 200] on button "Yes" at bounding box center [337, 198] width 21 height 15
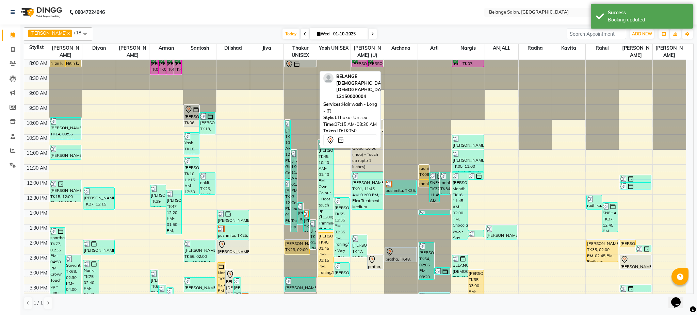
drag, startPoint x: 295, startPoint y: 74, endPoint x: 297, endPoint y: 62, distance: 12.1
click at [297, 62] on div "Soumya, TK05, 10:00 AM-12:00 PM, Global Colour (Inoa) - Touch up (upto 1 inches…" at bounding box center [300, 284] width 33 height 449
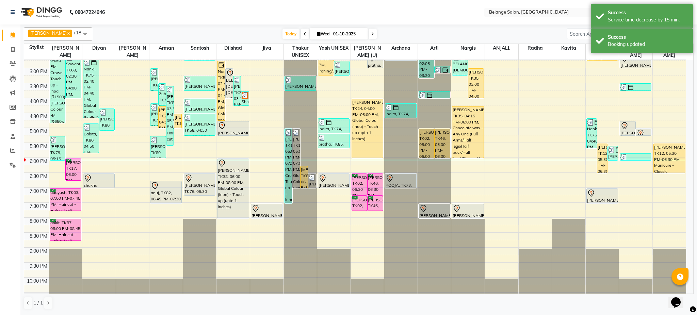
scroll to position [216, 0]
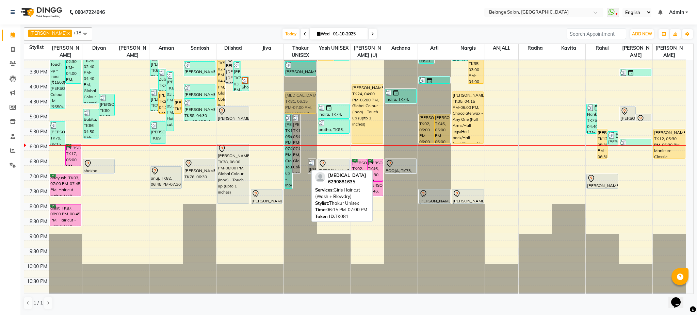
drag, startPoint x: 306, startPoint y: 159, endPoint x: 301, endPoint y: 99, distance: 59.4
click at [301, 99] on div "Soumya, TK05, 10:00 AM-12:00 PM, Global Colour (Inoa) - Touch up (upto 1 inches…" at bounding box center [300, 68] width 33 height 449
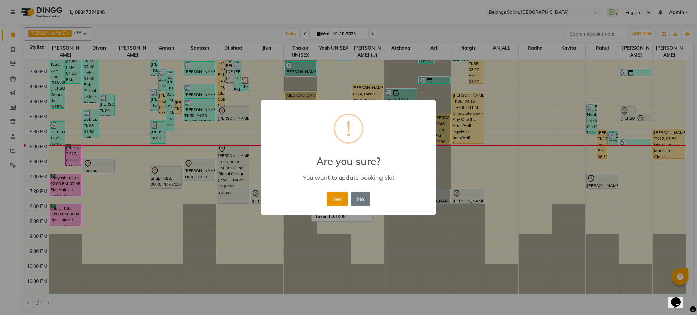
click at [338, 196] on button "Yes" at bounding box center [337, 198] width 21 height 15
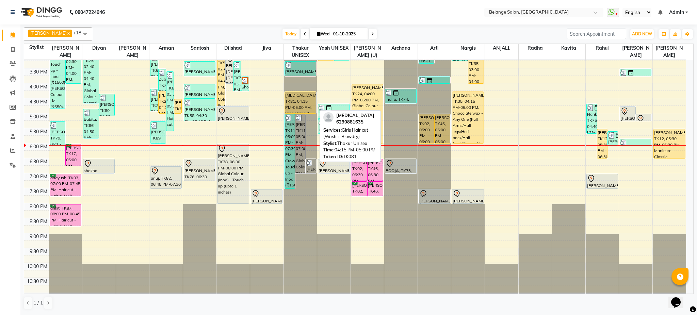
click at [292, 97] on div "nikita, TK81, 04:15 PM-05:00 PM, Girls Hair cut (Wash + Blowdry)" at bounding box center [300, 102] width 31 height 21
select select "1"
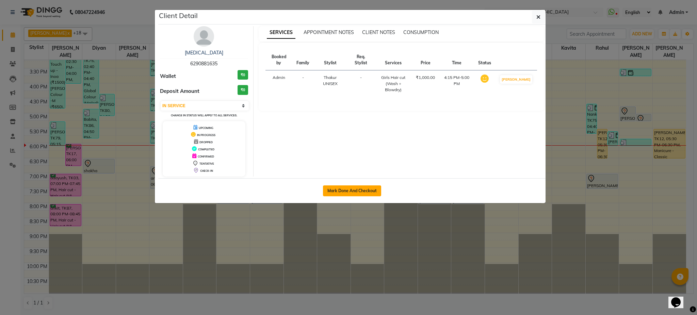
click at [348, 192] on button "Mark Done And Checkout" at bounding box center [352, 190] width 58 height 11
select select "5076"
select select "service"
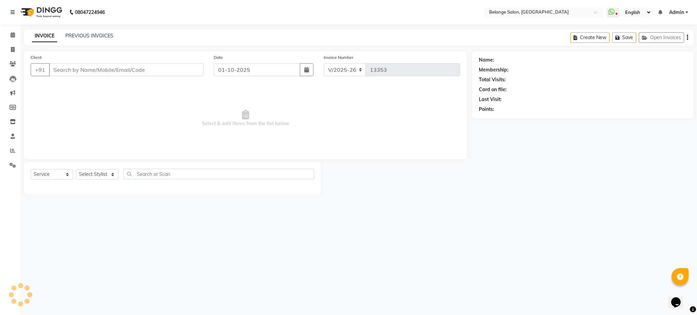
select select "3"
type input "6290881635"
select select "63887"
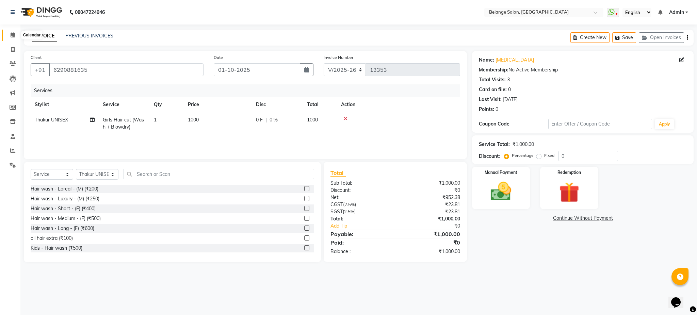
click at [13, 32] on icon at bounding box center [13, 34] width 4 height 5
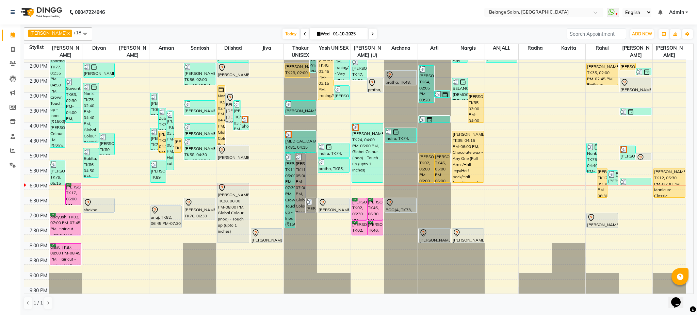
scroll to position [207, 0]
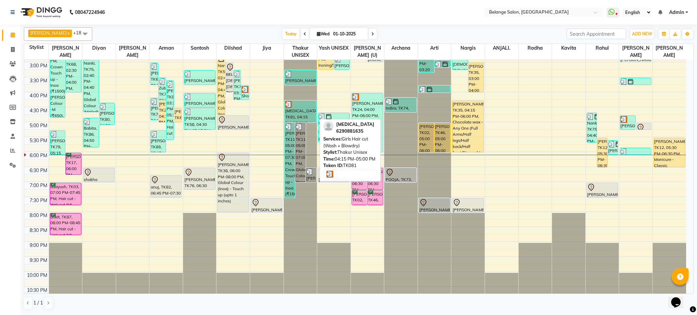
click at [297, 109] on div "nikita, TK81, 04:15 PM-05:00 PM, Girls Hair cut (Wash + Blowdry)" at bounding box center [300, 111] width 31 height 21
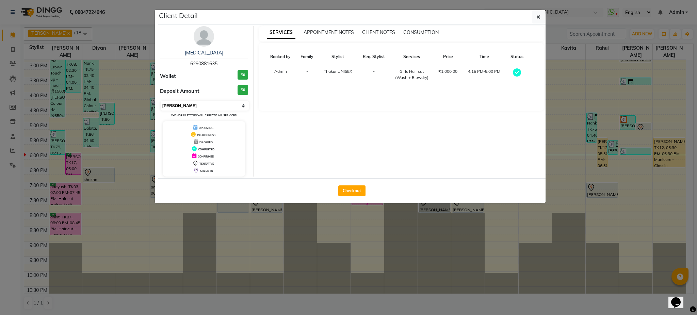
click at [205, 105] on select "Select MARK DONE UPCOMING" at bounding box center [205, 106] width 88 height 10
select select "5"
click at [161, 101] on select "Select MARK DONE UPCOMING" at bounding box center [205, 106] width 88 height 10
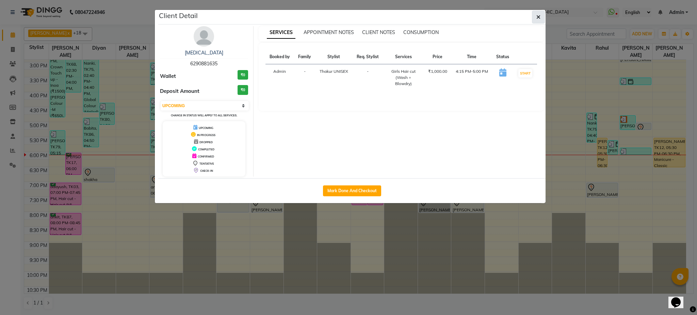
click at [539, 18] on icon "button" at bounding box center [538, 16] width 4 height 5
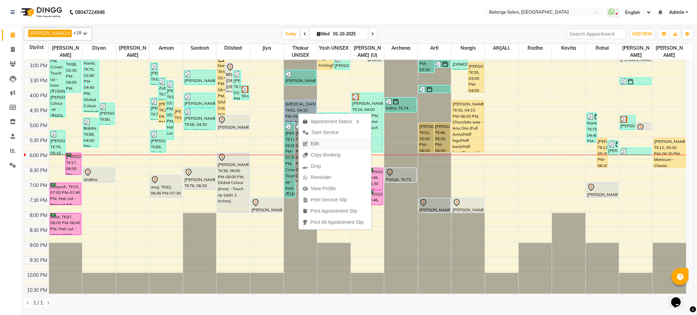
click at [321, 146] on span "Edit" at bounding box center [310, 143] width 24 height 11
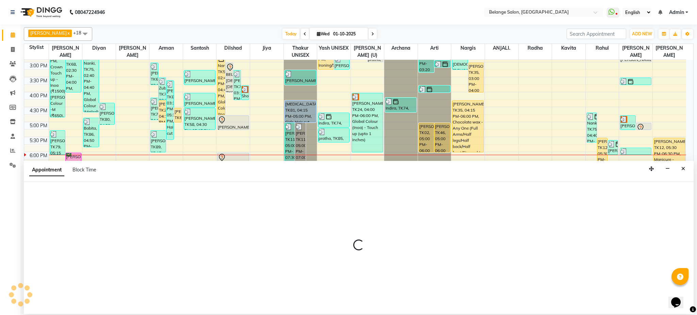
select select "upcoming"
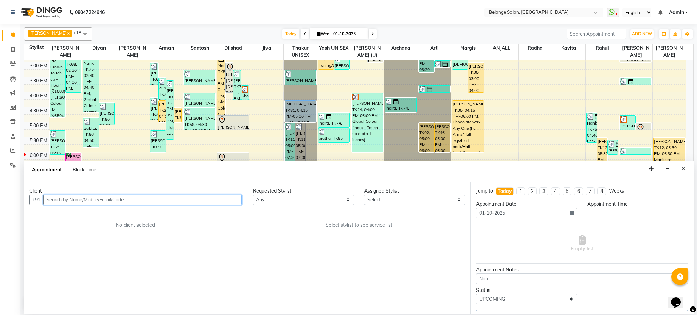
select select "975"
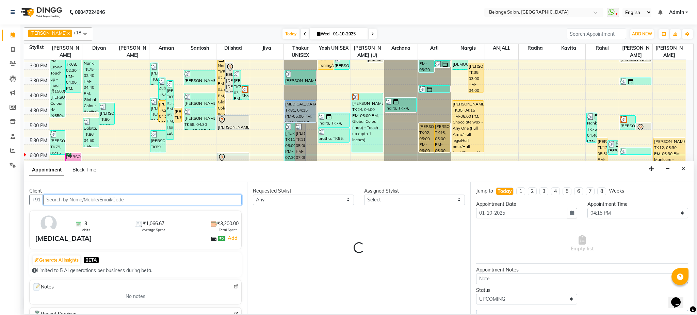
select select "63887"
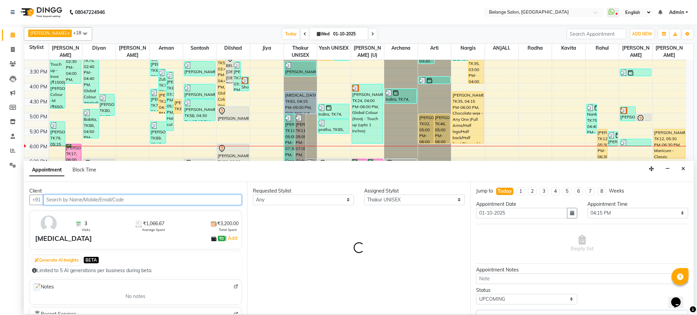
select select "2264"
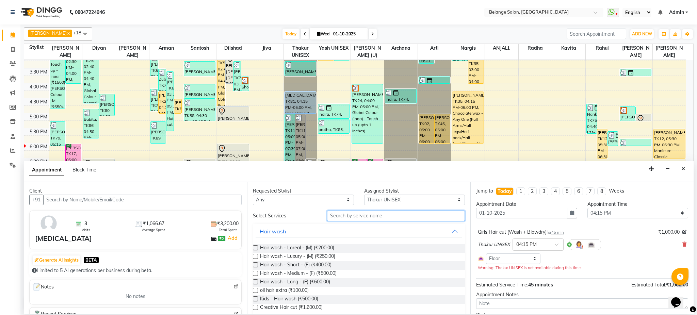
click at [343, 217] on input "text" at bounding box center [396, 216] width 138 height 11
type input "WASH"
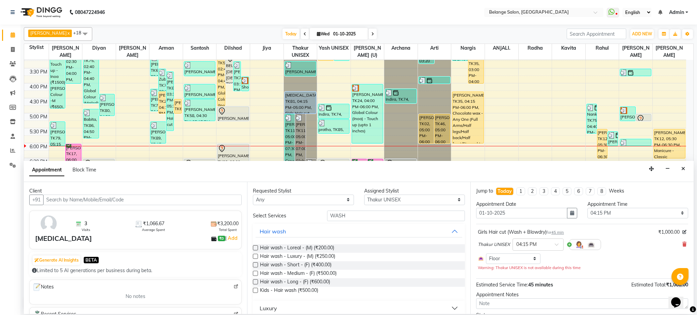
click at [254, 274] on label at bounding box center [255, 273] width 5 height 5
click at [254, 274] on input "checkbox" at bounding box center [255, 274] width 4 height 4
checkbox input "false"
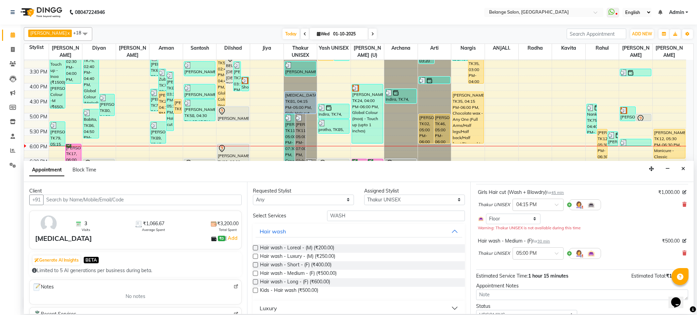
scroll to position [46, 0]
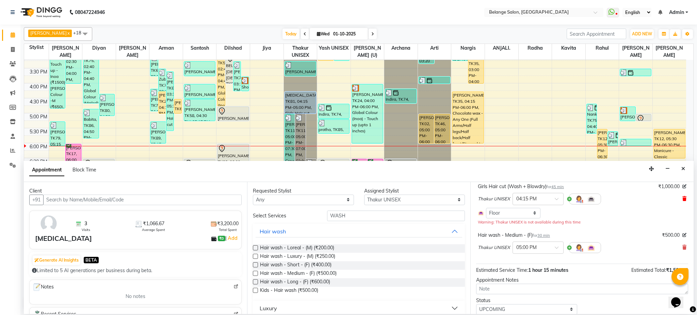
click at [682, 199] on icon at bounding box center [684, 198] width 4 height 5
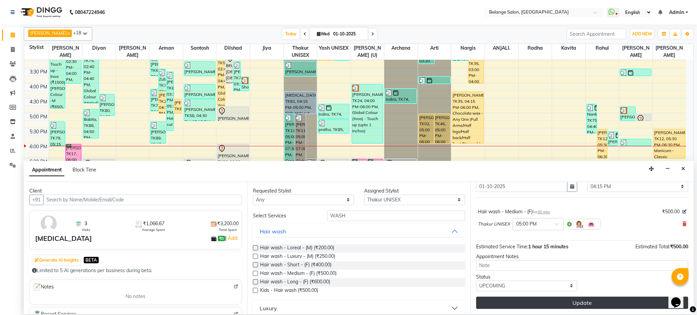
click at [576, 305] on button "Update" at bounding box center [582, 303] width 212 height 12
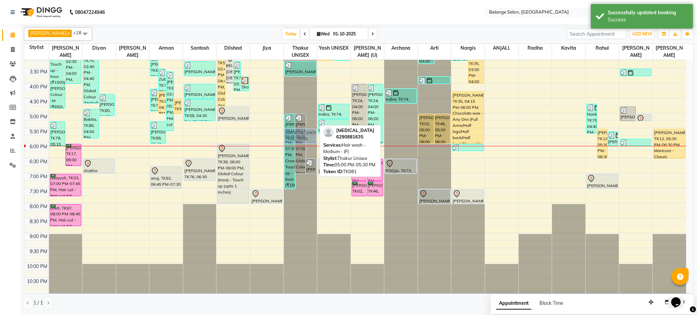
drag, startPoint x: 312, startPoint y: 124, endPoint x: 299, endPoint y: 139, distance: 20.0
click at [299, 139] on div "Soumya, TK05, 10:00 AM-12:00 PM, Global Colour (Inoa) - Touch up (upto 1 inches…" at bounding box center [300, 68] width 33 height 449
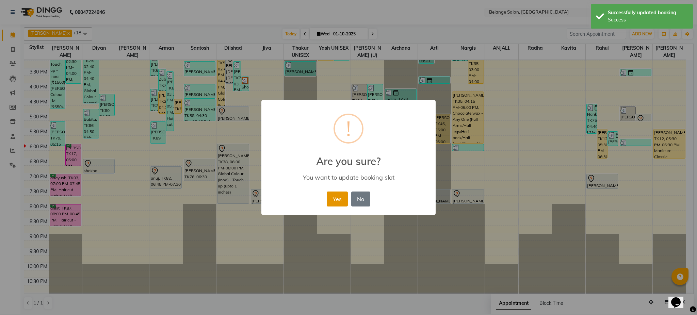
click at [329, 196] on button "Yes" at bounding box center [337, 198] width 21 height 15
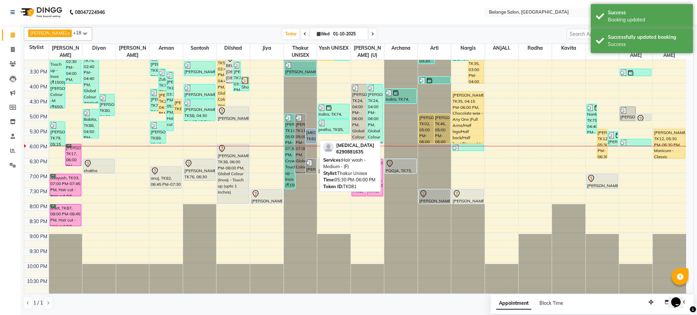
click at [309, 137] on div "[MEDICAL_DATA], TK81, 05:30 PM-06:00 PM, Hair wash - Medium - (F)" at bounding box center [311, 136] width 10 height 14
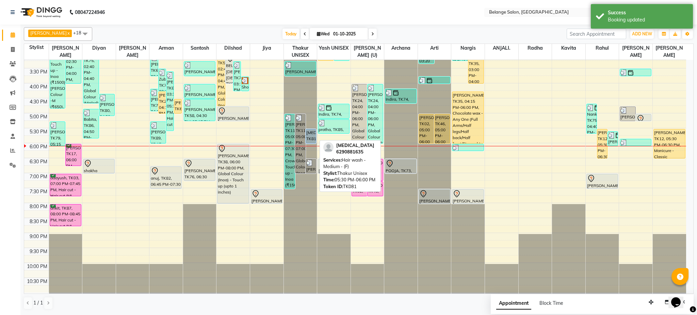
click at [309, 137] on div "[MEDICAL_DATA], TK81, 05:30 PM-06:00 PM, Hair wash - Medium - (F)" at bounding box center [311, 136] width 10 height 14
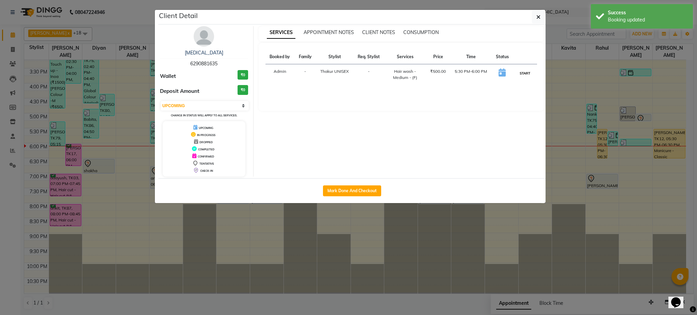
click at [525, 69] on button "START" at bounding box center [525, 73] width 14 height 9
select select "1"
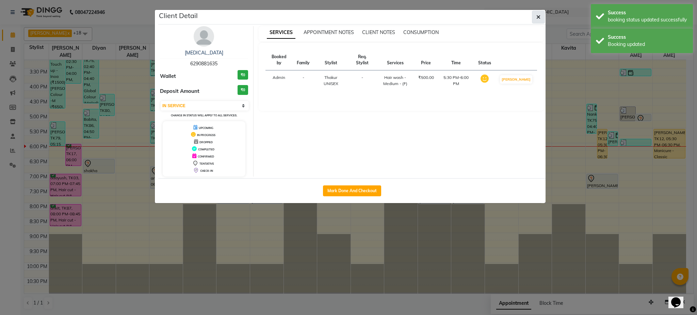
click at [540, 13] on button "button" at bounding box center [538, 17] width 13 height 13
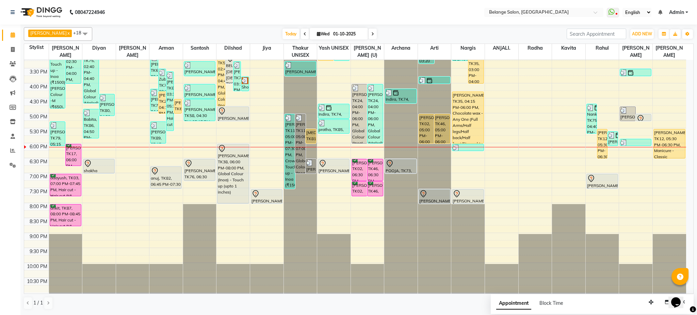
click at [140, 174] on div "8:00 AM 8:30 AM 9:00 AM 9:30 AM 10:00 AM 10:30 AM 11:00 AM 11:30 AM 12:00 PM 12…" at bounding box center [355, 68] width 662 height 449
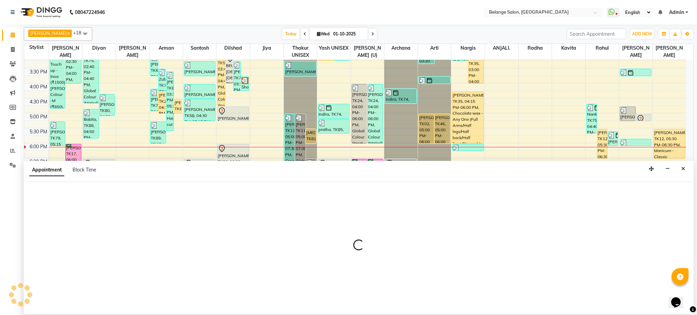
select select "82348"
select select "1140"
select select "tentative"
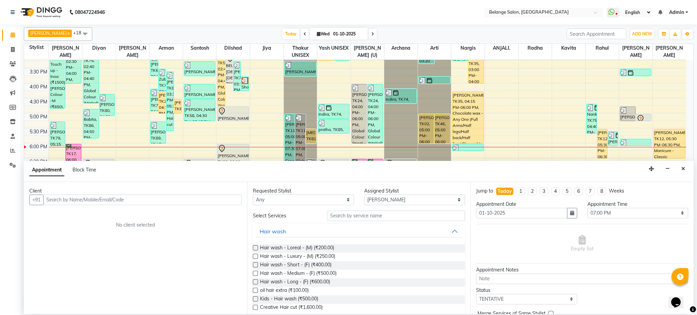
click at [157, 203] on input "text" at bounding box center [142, 200] width 198 height 11
click at [686, 167] on button "Close" at bounding box center [683, 169] width 10 height 11
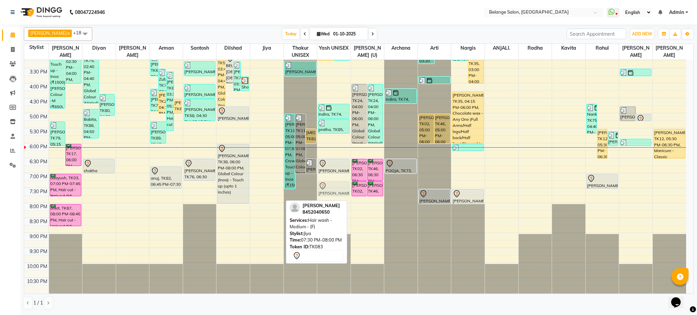
drag, startPoint x: 261, startPoint y: 197, endPoint x: 322, endPoint y: 194, distance: 61.0
click at [322, 194] on tr "Nitin k, TK52, 07:45 AM-08:15 AM, Hair cut - Hair cut (M) Nitin k, TK52, 07:45 …" at bounding box center [355, 68] width 662 height 449
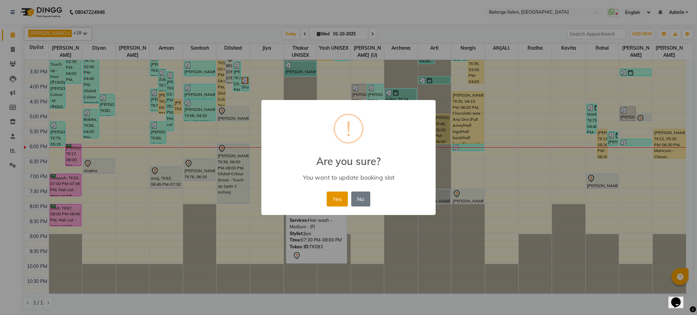
click at [338, 192] on button "Yes" at bounding box center [337, 198] width 21 height 15
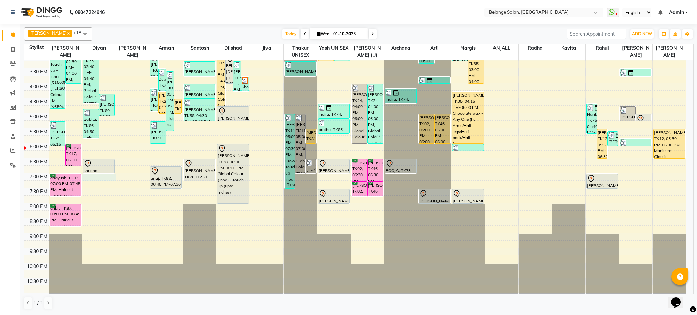
click at [101, 180] on div "8:00 AM 8:30 AM 9:00 AM 9:30 AM 10:00 AM 10:30 AM 11:00 AM 11:30 AM 12:00 PM 12…" at bounding box center [355, 68] width 662 height 449
select select "91593"
select select "tentative"
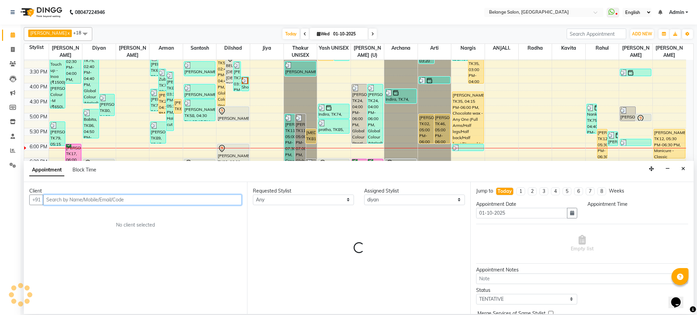
select select "1140"
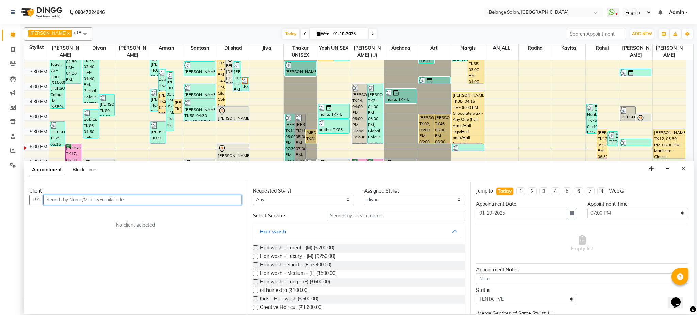
click at [91, 201] on input "text" at bounding box center [142, 200] width 198 height 11
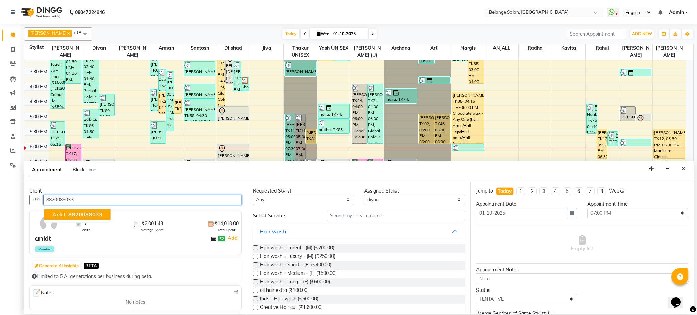
click at [91, 211] on span "8820088033" at bounding box center [85, 214] width 34 height 7
type input "8820088033"
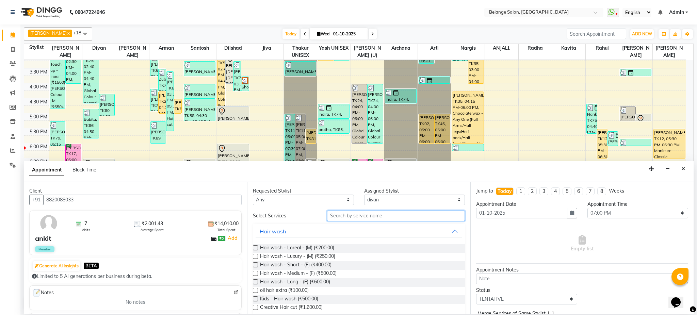
click at [357, 216] on input "text" at bounding box center [396, 216] width 138 height 11
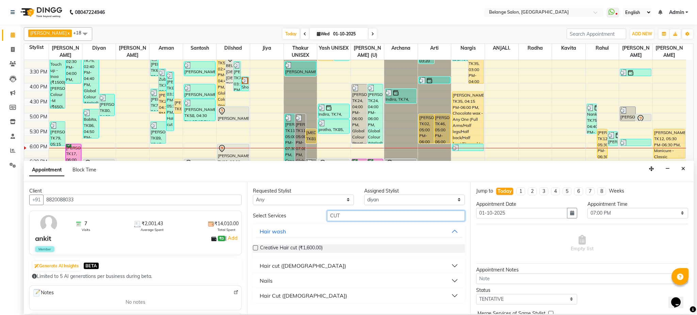
type input "CUT"
click at [293, 296] on div "Hair Cut (Female)" at bounding box center [303, 295] width 87 height 8
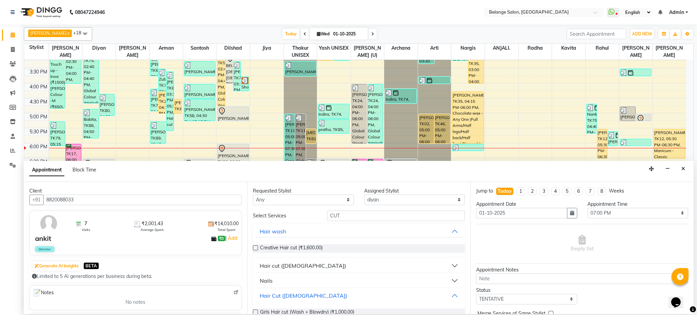
scroll to position [22, 0]
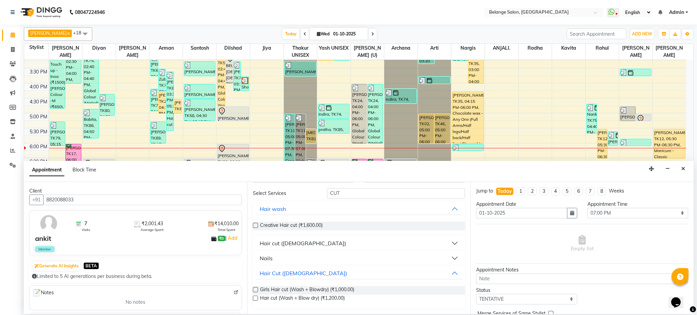
click at [256, 301] on div at bounding box center [255, 299] width 4 height 7
click at [256, 297] on label at bounding box center [255, 298] width 5 height 5
click at [256, 297] on input "checkbox" at bounding box center [255, 299] width 4 height 4
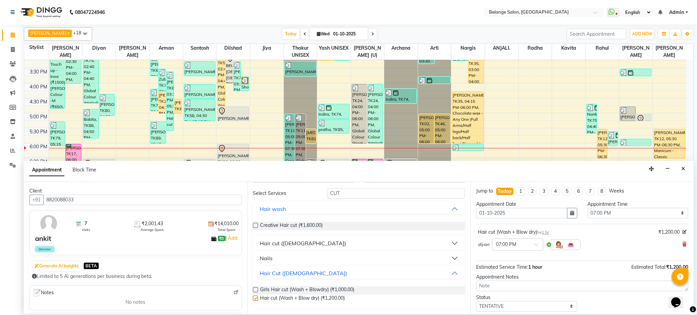
checkbox input "false"
click at [359, 192] on input "CUT" at bounding box center [396, 193] width 138 height 11
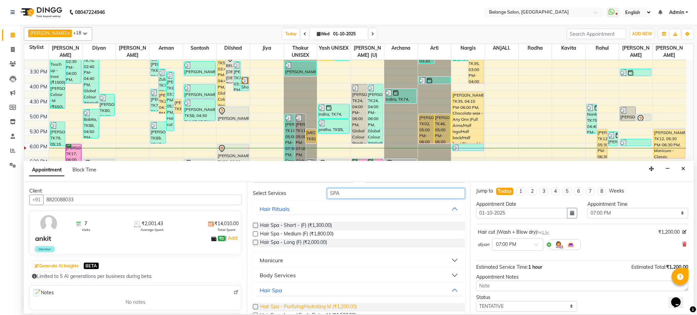
scroll to position [80, 0]
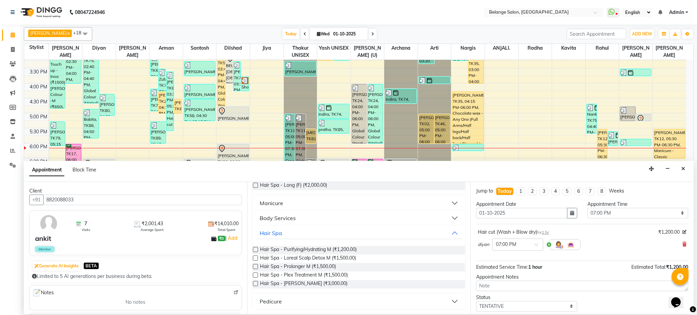
type input "SPA"
click at [254, 249] on label at bounding box center [255, 249] width 5 height 5
click at [254, 249] on input "checkbox" at bounding box center [255, 250] width 4 height 4
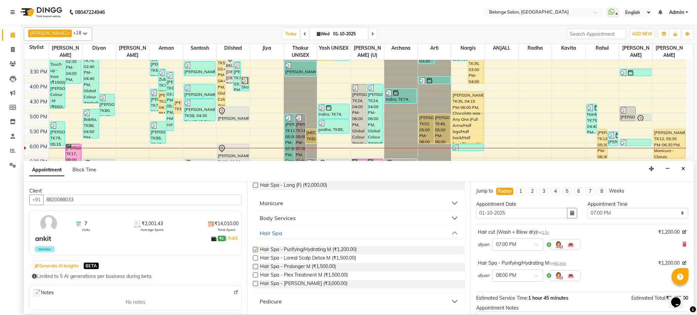
checkbox input "false"
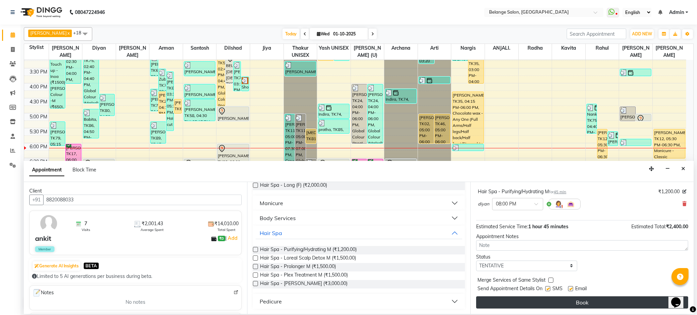
click at [568, 304] on button "Book" at bounding box center [582, 302] width 212 height 12
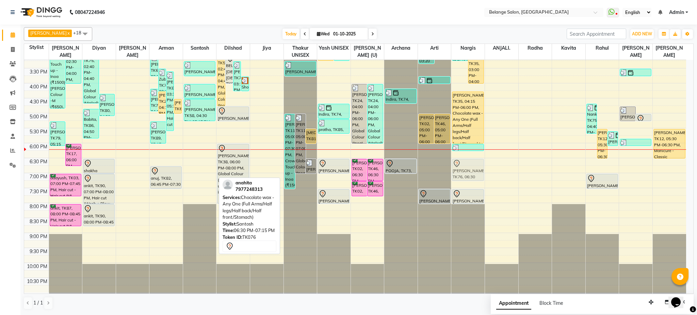
drag, startPoint x: 199, startPoint y: 168, endPoint x: 477, endPoint y: 169, distance: 277.9
click at [477, 169] on tr "Nitin k, TK52, 07:45 AM-08:15 AM, Hair cut - Hair cut (M) Nitin k, TK52, 07:45 …" at bounding box center [355, 68] width 662 height 449
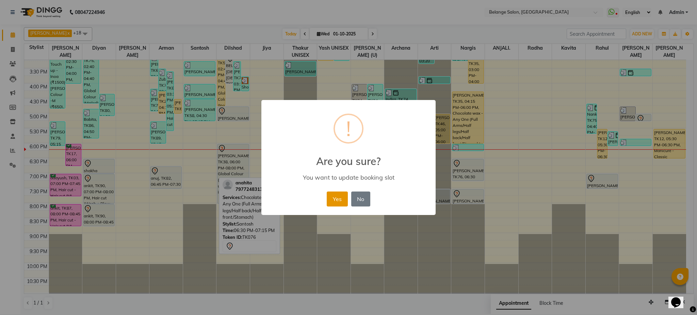
click at [336, 194] on button "Yes" at bounding box center [337, 198] width 21 height 15
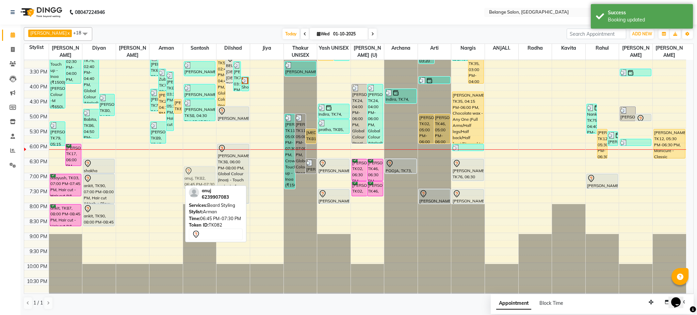
drag, startPoint x: 164, startPoint y: 176, endPoint x: 186, endPoint y: 175, distance: 22.1
click at [186, 175] on tr "Nitin k, TK52, 07:45 AM-08:15 AM, Hair cut - Hair cut (M) Nitin k, TK52, 07:45 …" at bounding box center [355, 68] width 662 height 449
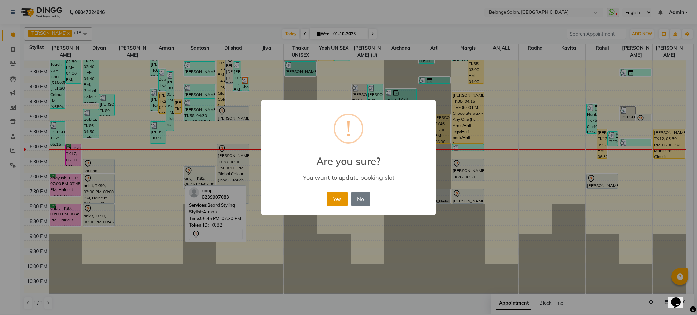
click at [334, 196] on button "Yes" at bounding box center [337, 198] width 21 height 15
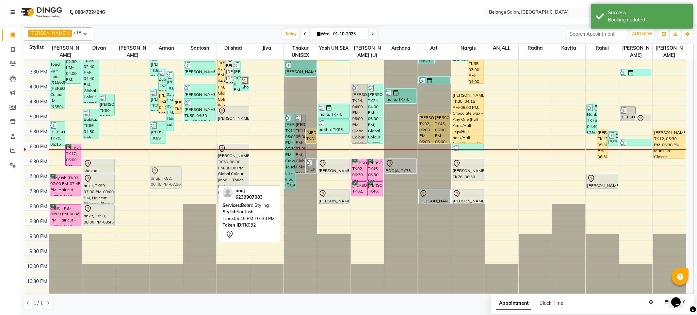
drag, startPoint x: 189, startPoint y: 183, endPoint x: 162, endPoint y: 185, distance: 27.6
click at [162, 185] on tr "Nitin k, TK52, 07:45 AM-08:15 AM, Hair cut - Hair cut (M) Nitin k, TK52, 07:45 …" at bounding box center [355, 68] width 662 height 449
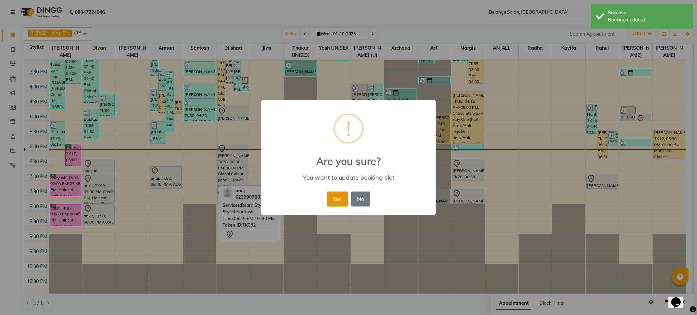
click at [331, 201] on button "Yes" at bounding box center [337, 198] width 21 height 15
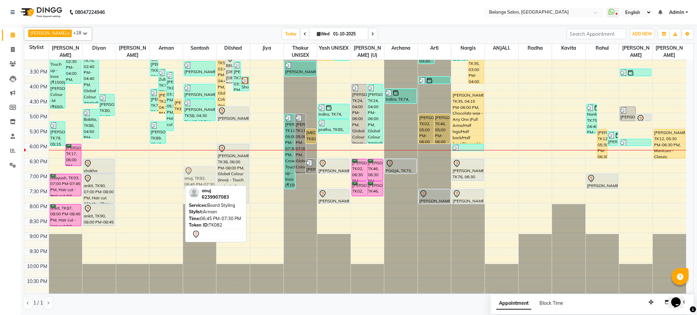
drag, startPoint x: 165, startPoint y: 180, endPoint x: 189, endPoint y: 180, distance: 24.2
click at [189, 180] on tr "Nitin k, TK52, 07:45 AM-08:15 AM, Hair cut - Hair cut (M) Nitin k, TK52, 07:45 …" at bounding box center [355, 68] width 662 height 449
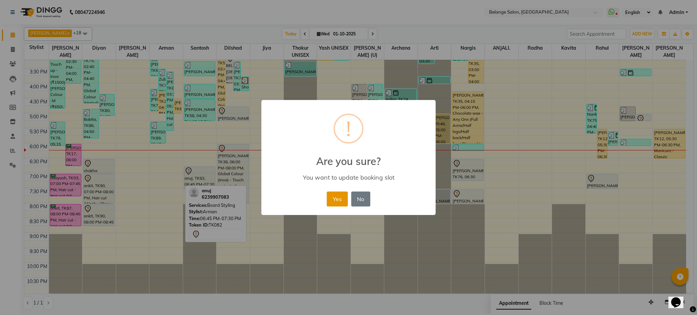
drag, startPoint x: 322, startPoint y: 198, endPoint x: 335, endPoint y: 200, distance: 12.5
click at [335, 200] on div "× ! Are you sure? You want to update booking slot Yes No No" at bounding box center [348, 157] width 174 height 115
click at [335, 200] on button "Yes" at bounding box center [337, 198] width 21 height 15
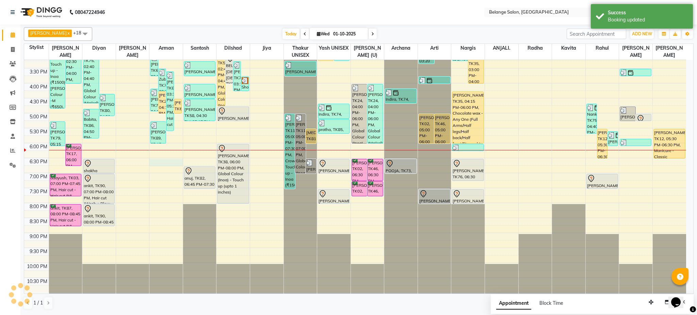
click at [154, 163] on div "8:00 AM 8:30 AM 9:00 AM 9:30 AM 10:00 AM 10:30 AM 11:00 AM 11:30 AM 12:00 PM 12…" at bounding box center [355, 68] width 662 height 449
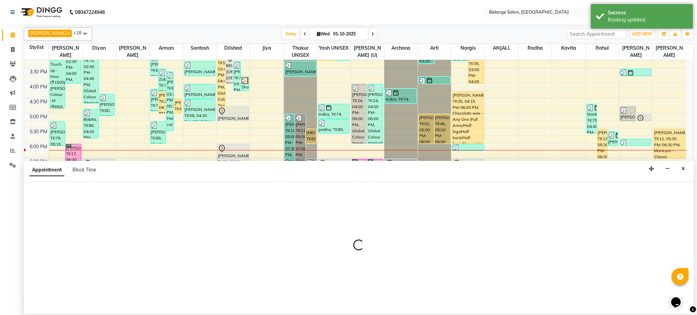
select select "78262"
select select "1110"
select select "tentative"
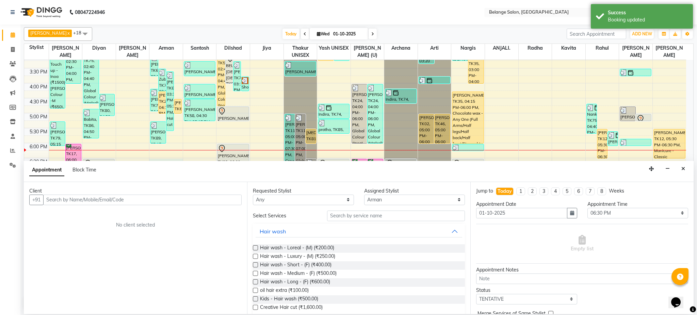
click at [82, 200] on input "text" at bounding box center [142, 200] width 198 height 11
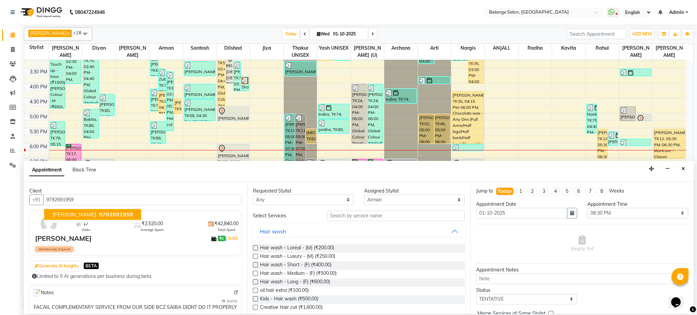
click at [88, 214] on span "[PERSON_NAME]" at bounding box center [74, 214] width 44 height 7
type input "9792691959"
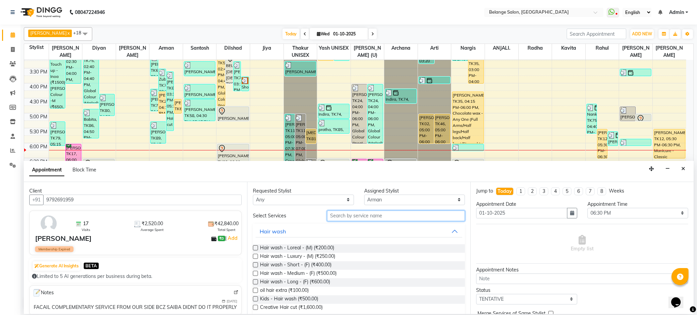
click at [345, 218] on input "text" at bounding box center [396, 216] width 138 height 11
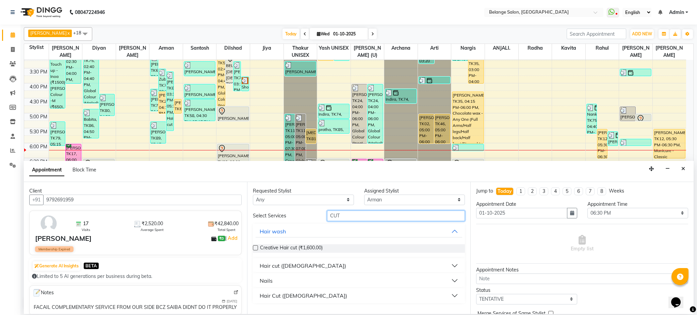
type input "CUT"
click at [289, 263] on div "Hair cut (Male)" at bounding box center [303, 266] width 86 height 8
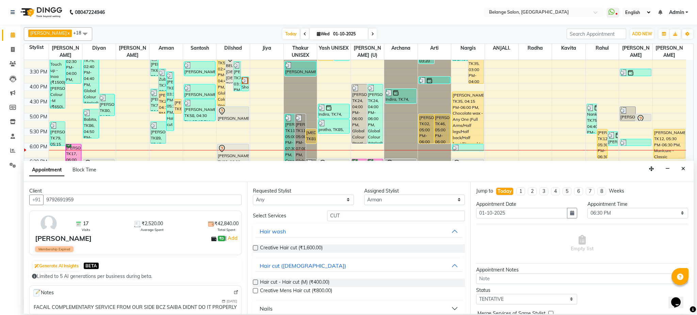
click at [254, 282] on label at bounding box center [255, 282] width 5 height 5
click at [254, 282] on input "checkbox" at bounding box center [255, 283] width 4 height 4
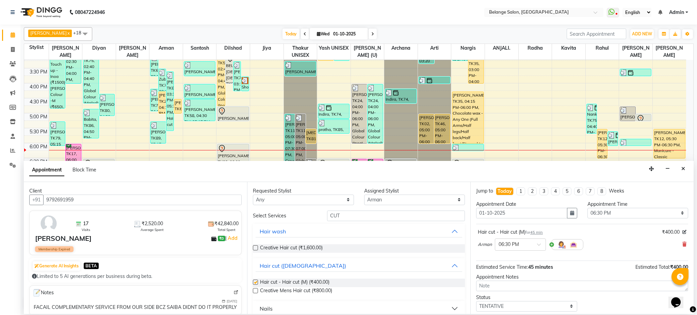
checkbox input "false"
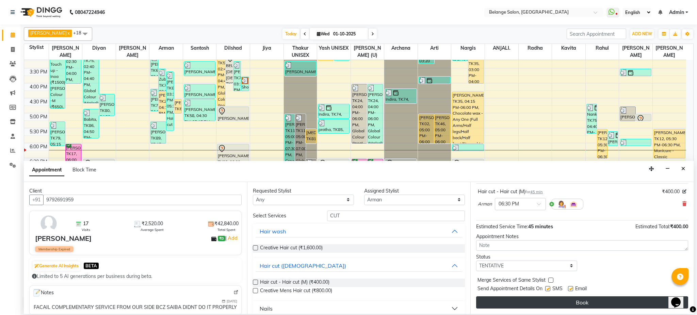
click at [533, 302] on button "Book" at bounding box center [582, 302] width 212 height 12
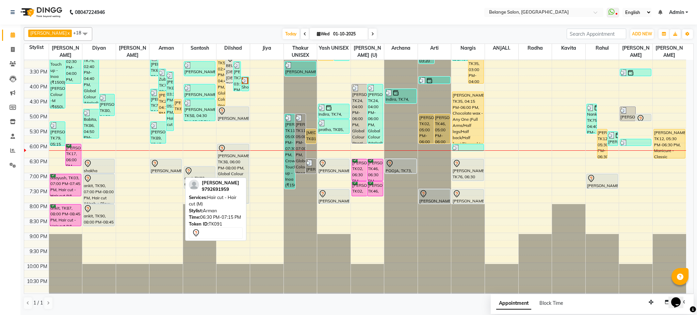
drag, startPoint x: 157, startPoint y: 179, endPoint x: 157, endPoint y: 173, distance: 6.1
click at [157, 173] on div "shivani goel, TK02, 07:45 AM-08:30 AM, Beard Styling shivani goel, TK02, 07:45 …" at bounding box center [165, 68] width 33 height 449
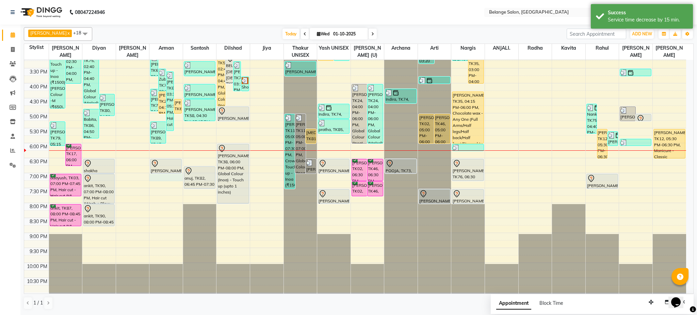
click at [169, 174] on div "8:00 AM 8:30 AM 9:00 AM 9:30 AM 10:00 AM 10:30 AM 11:00 AM 11:30 AM 12:00 PM 12…" at bounding box center [355, 68] width 662 height 449
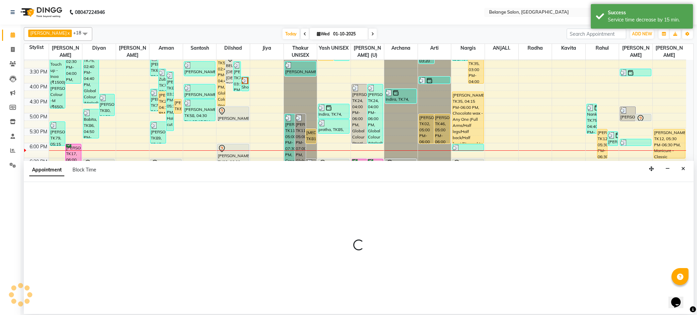
select select "78262"
select select "1140"
select select "tentative"
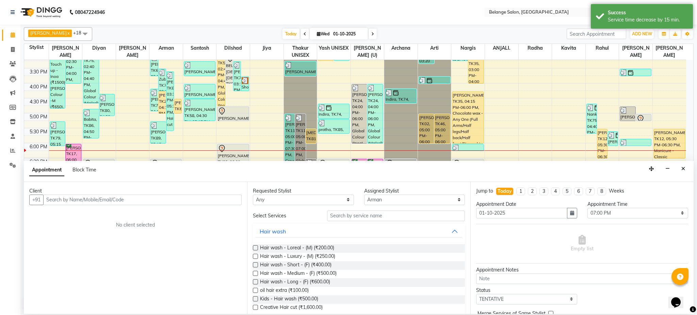
click at [149, 197] on input "text" at bounding box center [142, 200] width 198 height 11
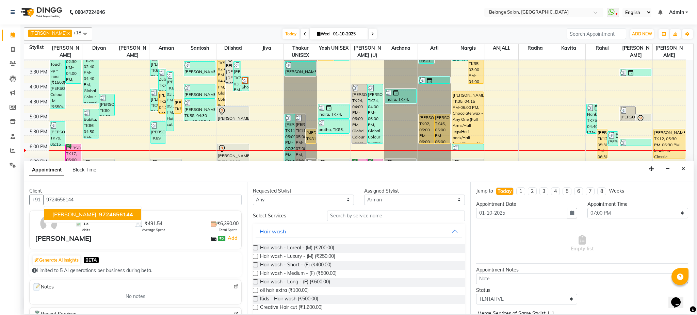
click at [98, 210] on button "abhikesh 9724656144" at bounding box center [92, 214] width 97 height 11
type input "9724656144"
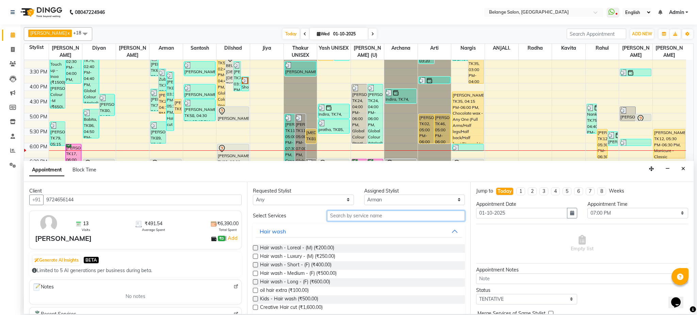
click at [397, 219] on input "text" at bounding box center [396, 216] width 138 height 11
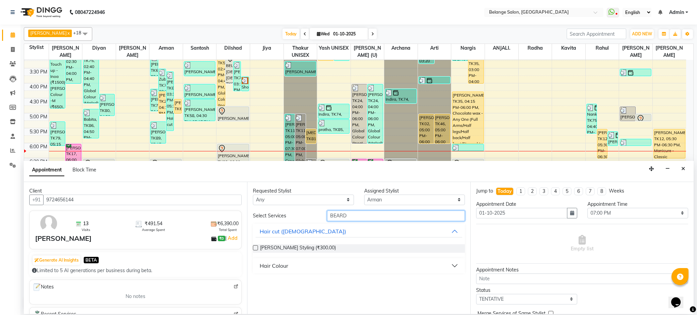
type input "BEARD"
click at [256, 248] on label at bounding box center [255, 247] width 5 height 5
click at [256, 248] on input "checkbox" at bounding box center [255, 248] width 4 height 4
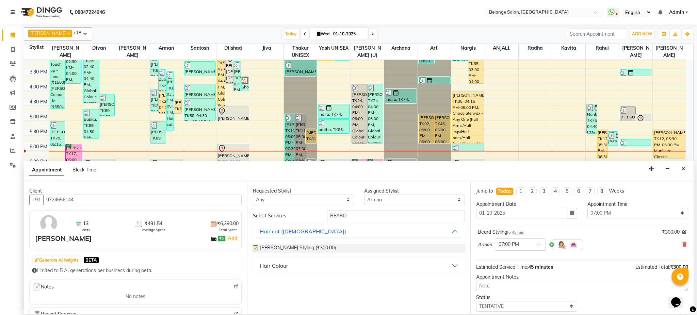
checkbox input "false"
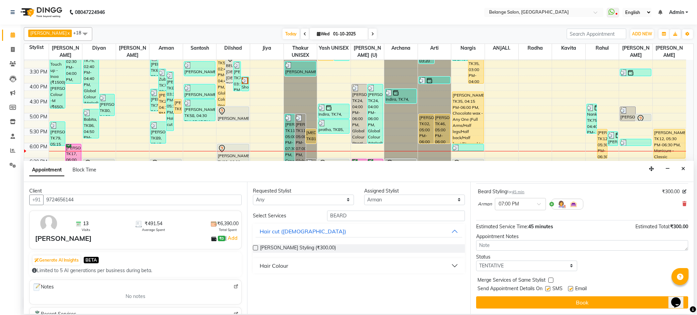
scroll to position [40, 0]
click at [530, 268] on select "Select TENTATIVE CONFIRM CHECK-IN UPCOMING" at bounding box center [526, 266] width 101 height 11
select select "confirm booking"
click at [476, 261] on select "Select TENTATIVE CONFIRM CHECK-IN UPCOMING" at bounding box center [526, 266] width 101 height 11
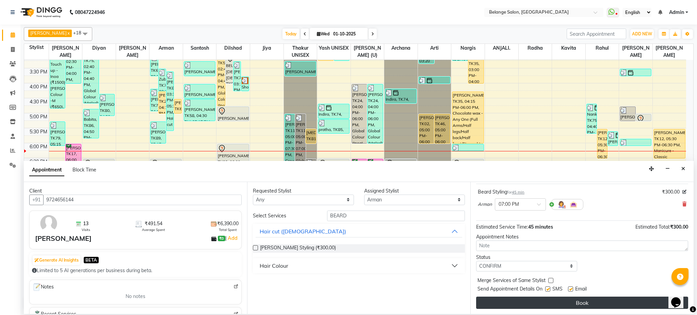
click at [527, 301] on button "Book" at bounding box center [582, 303] width 212 height 12
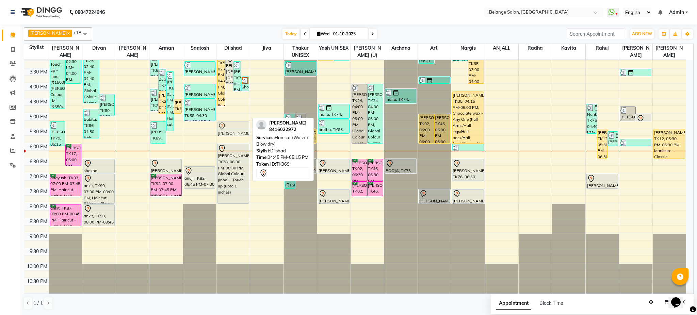
drag, startPoint x: 239, startPoint y: 117, endPoint x: 239, endPoint y: 129, distance: 12.3
click at [239, 129] on div "Nanki, TK54, 02:45 PM-04:45 PM, Global Colour (Inoa) - Touch up (upto 1 inches)…" at bounding box center [232, 68] width 33 height 449
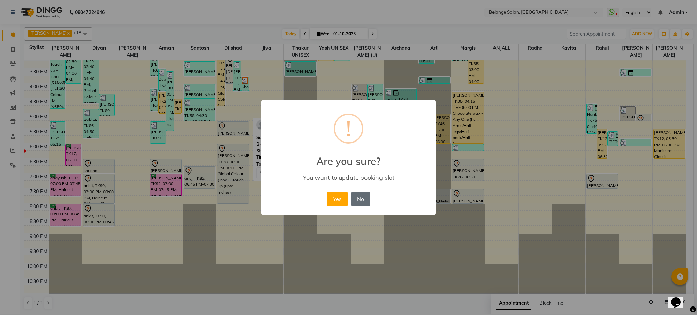
click at [367, 196] on button "No" at bounding box center [360, 198] width 19 height 15
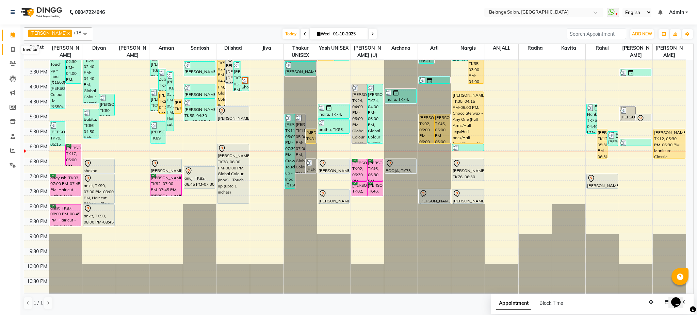
click at [15, 51] on span at bounding box center [13, 50] width 12 height 8
select select "service"
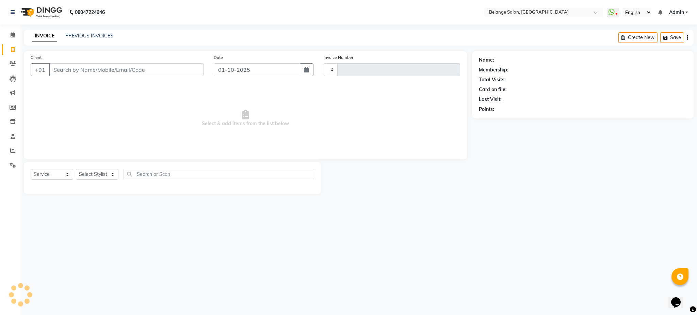
type input "13354"
select select "5076"
click at [108, 70] on input "Client" at bounding box center [126, 69] width 154 height 13
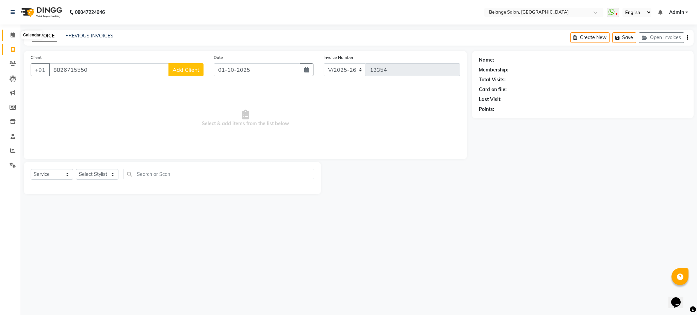
type input "8826715550"
click at [16, 34] on span at bounding box center [13, 35] width 12 height 8
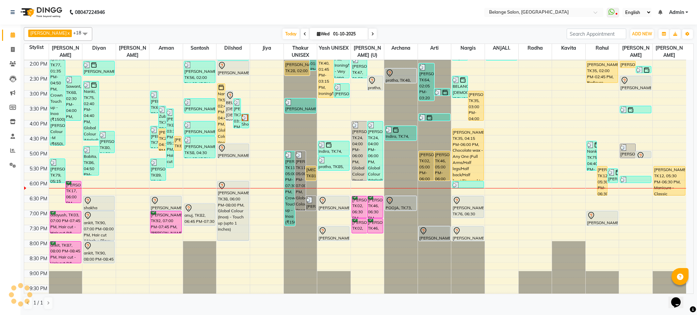
scroll to position [216, 0]
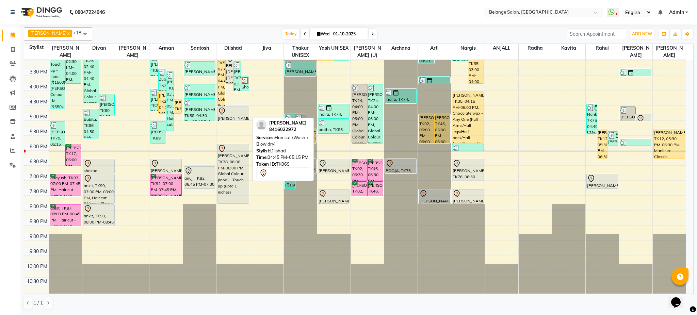
click at [240, 115] on div "[PERSON_NAME], TK69, 04:45 PM-05:15 PM, Hair cut (Wash + Blow dry)" at bounding box center [232, 114] width 31 height 14
select select "7"
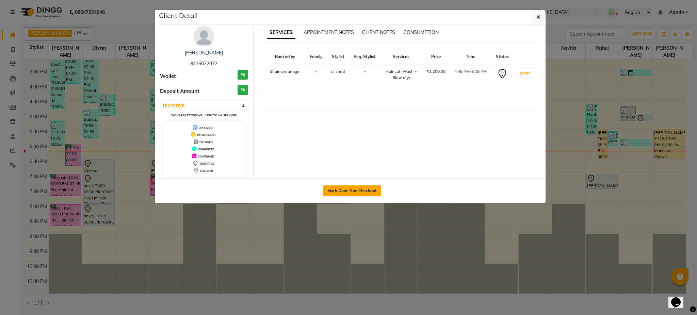
click at [350, 188] on button "Mark Done And Checkout" at bounding box center [352, 190] width 58 height 11
select select "5076"
select select "service"
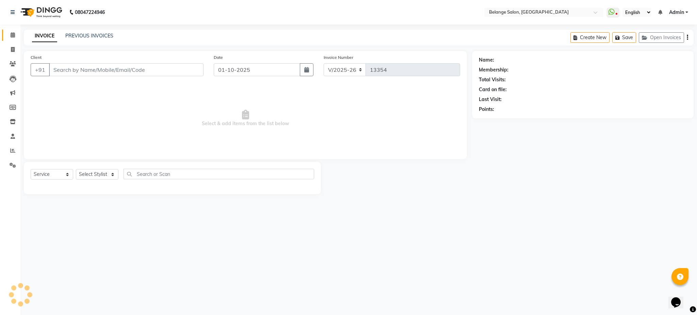
select select "3"
type input "8416022972"
select select "87927"
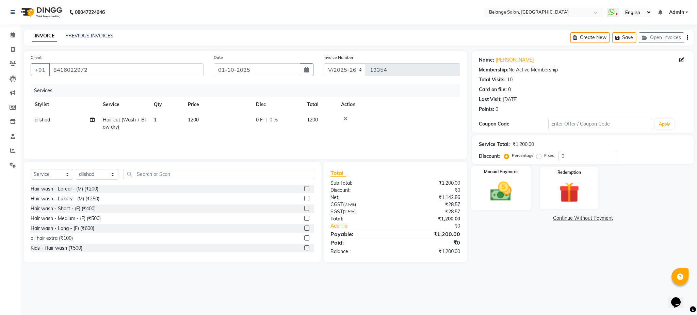
click at [507, 193] on img at bounding box center [500, 191] width 35 height 24
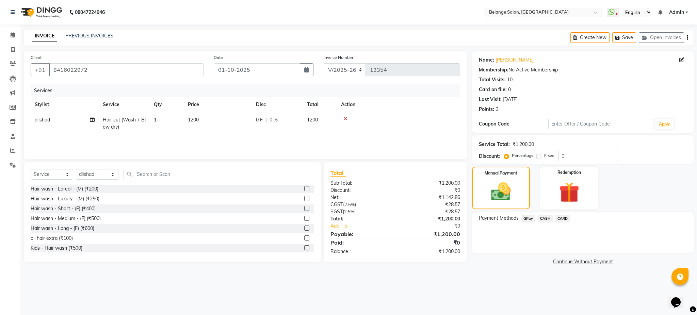
click at [542, 218] on span "CASH" at bounding box center [545, 219] width 15 height 8
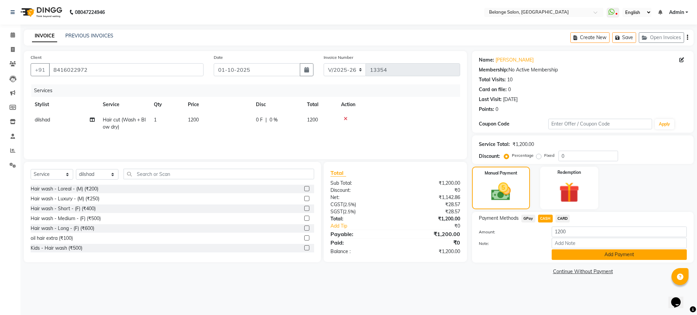
click at [569, 253] on button "Add Payment" at bounding box center [618, 254] width 135 height 11
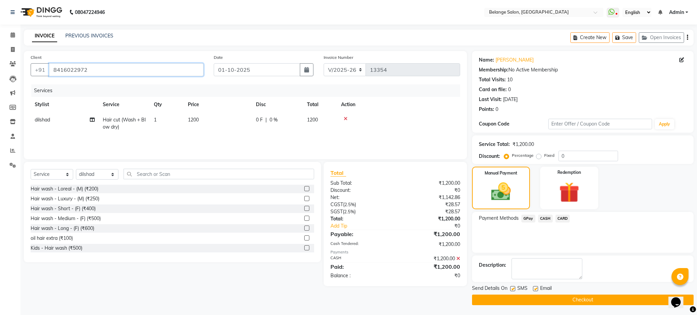
click at [109, 71] on input "8416022972" at bounding box center [126, 69] width 154 height 13
click at [14, 38] on span at bounding box center [13, 35] width 12 height 8
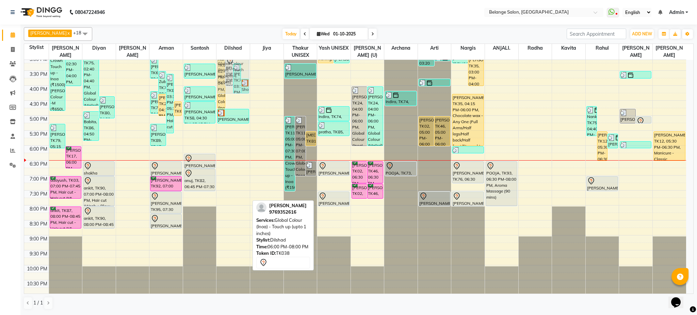
scroll to position [214, 0]
drag, startPoint x: 234, startPoint y: 185, endPoint x: 246, endPoint y: 185, distance: 11.6
click at [246, 185] on div "Nanki, TK54, 02:45 PM-04:45 PM, Global Colour (Inoa) - Touch up (upto 1 inches)…" at bounding box center [232, 70] width 33 height 449
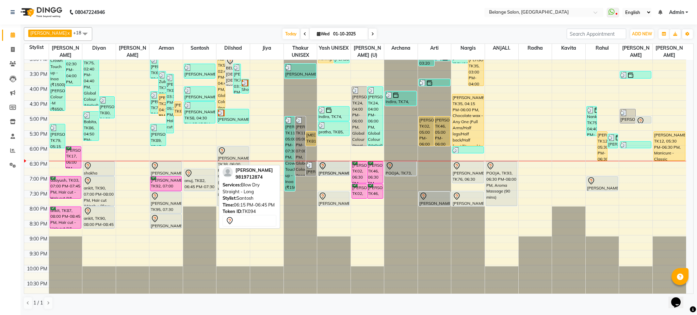
drag, startPoint x: 200, startPoint y: 158, endPoint x: 335, endPoint y: 165, distance: 135.2
click at [335, 165] on tr "Nitin k, TK52, 07:45 AM-08:15 AM, Hair cut - Hair cut (M) Nitin k, TK52, 07:45 …" at bounding box center [355, 70] width 662 height 449
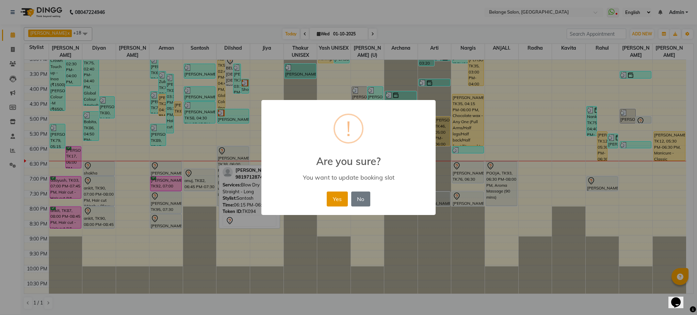
click at [341, 198] on button "Yes" at bounding box center [337, 198] width 21 height 15
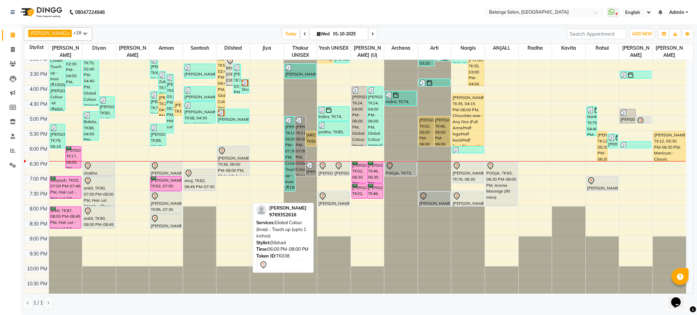
drag, startPoint x: 235, startPoint y: 206, endPoint x: 239, endPoint y: 170, distance: 36.0
click at [239, 170] on div "Nanki, TK54, 02:45 PM-04:45 PM, Global Colour (Inoa) - Touch up (upto 1 inches)…" at bounding box center [232, 70] width 33 height 449
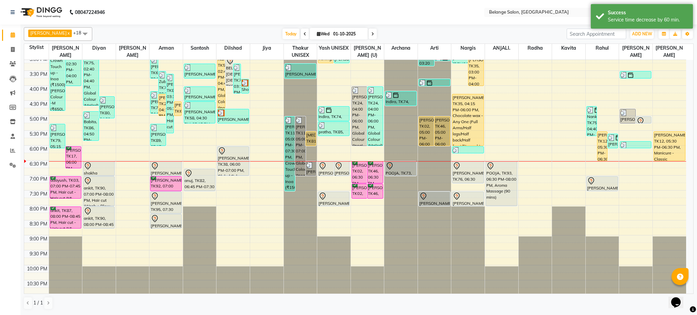
click at [206, 196] on div "8:00 AM 8:30 AM 9:00 AM 9:30 AM 10:00 AM 10:30 AM 11:00 AM 11:30 AM 12:00 PM 12…" at bounding box center [355, 70] width 662 height 449
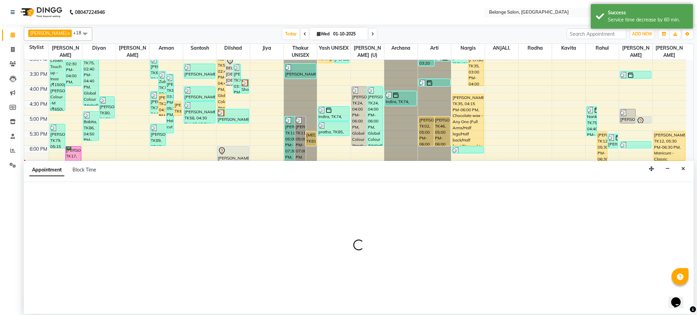
select select "45203"
select select "1170"
select select "tentative"
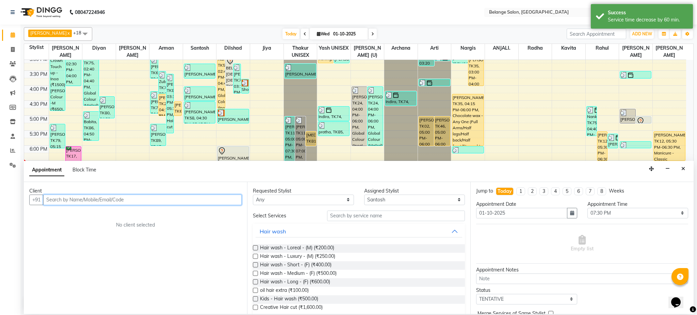
click at [145, 199] on input "text" at bounding box center [142, 200] width 198 height 11
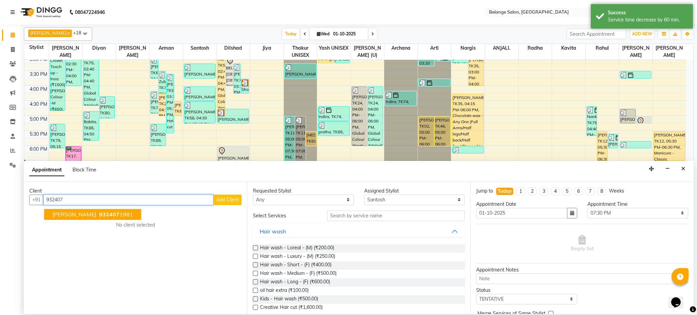
click at [119, 215] on ngb-highlight "932407 1981" at bounding box center [115, 214] width 35 height 7
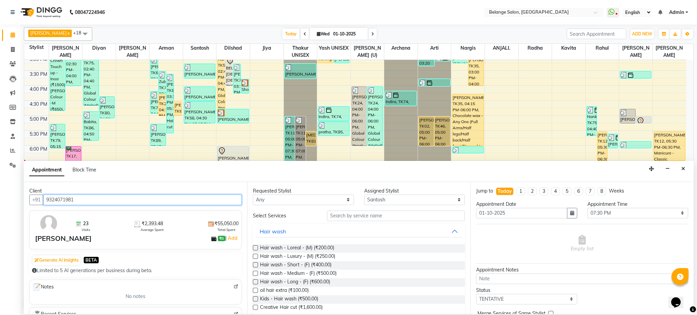
type input "9324071981"
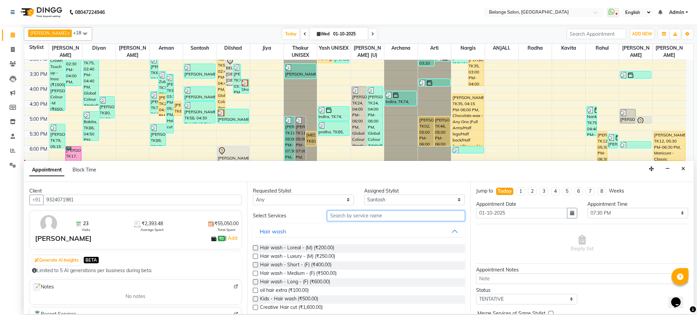
click at [381, 221] on input "text" at bounding box center [396, 216] width 138 height 11
click at [380, 220] on input "text" at bounding box center [396, 216] width 138 height 11
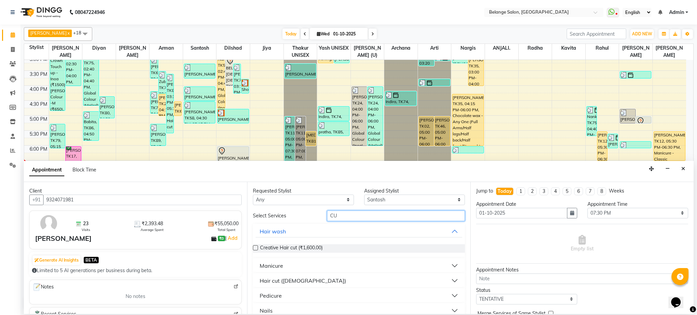
type input "CU"
click at [313, 279] on button "Hair cut (Male)" at bounding box center [358, 280] width 206 height 12
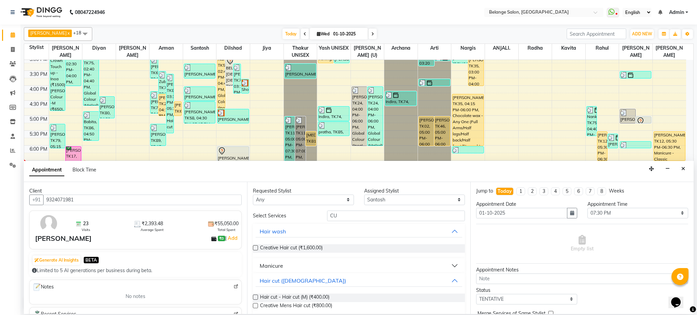
click at [253, 296] on label at bounding box center [255, 297] width 5 height 5
click at [253, 296] on input "checkbox" at bounding box center [255, 298] width 4 height 4
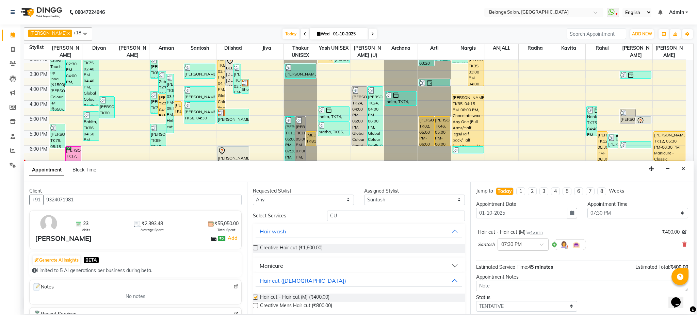
checkbox input "false"
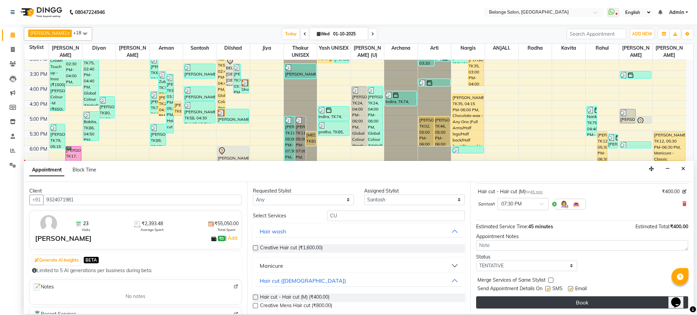
click at [558, 307] on button "Book" at bounding box center [582, 302] width 212 height 12
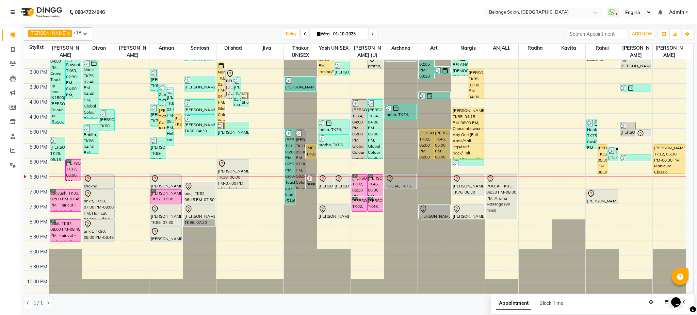
scroll to position [216, 0]
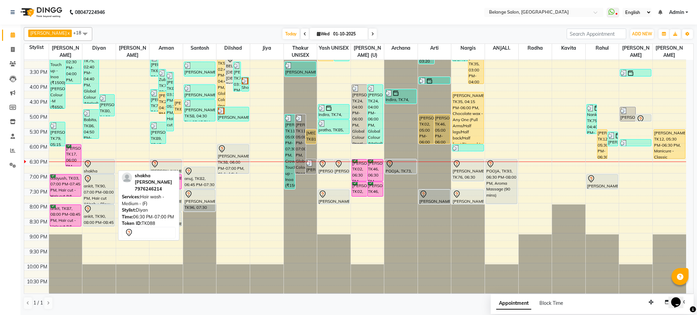
click at [95, 169] on div "shakha [PERSON_NAME], TK88, 06:30 PM-07:00 PM, Hair wash - Medium - (F)" at bounding box center [98, 167] width 31 height 14
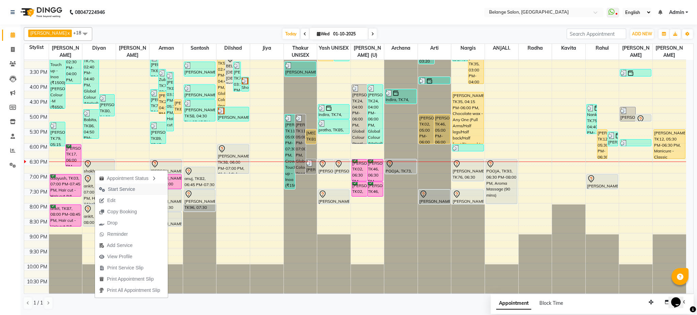
click at [115, 190] on span "Start Service" at bounding box center [121, 189] width 27 height 7
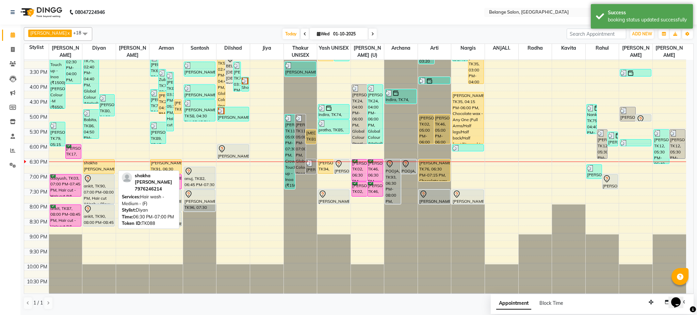
click at [99, 168] on div "shakha [PERSON_NAME], TK88, 06:30 PM-07:00 PM, Hair wash - Medium - (F)" at bounding box center [98, 167] width 31 height 14
select select "1"
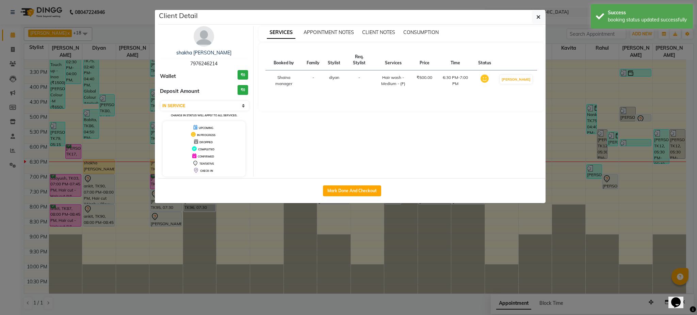
click at [99, 168] on ngb-modal-window "Client Detail shakha jha 7976246214 Wallet ₹0 Deposit Amount ₹0 Select IN SERVI…" at bounding box center [348, 157] width 697 height 315
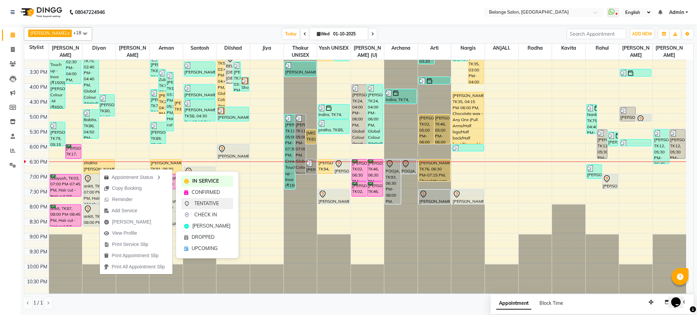
click at [200, 201] on span "TENTATIVE" at bounding box center [206, 203] width 24 height 7
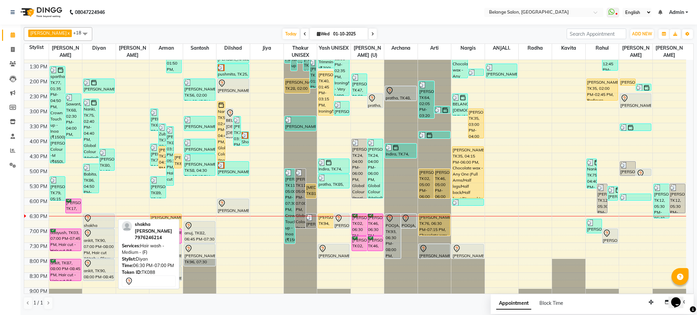
scroll to position [169, 0]
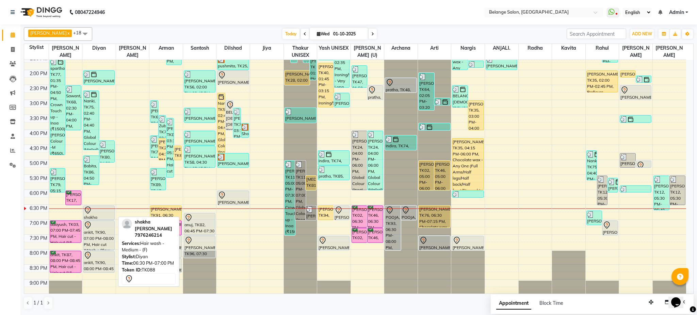
click at [101, 215] on div "shakha [PERSON_NAME], TK88, 06:30 PM-07:00 PM, Hair wash - Medium - (F)" at bounding box center [98, 213] width 31 height 14
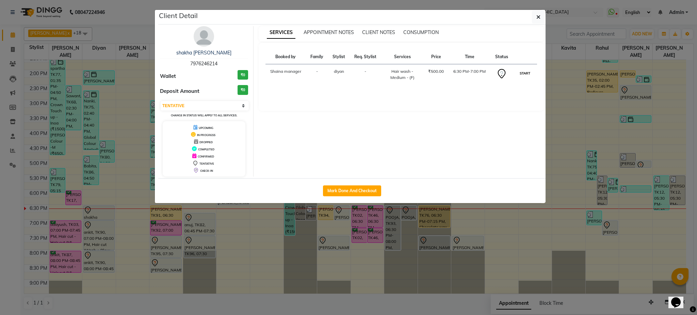
click at [521, 73] on button "START" at bounding box center [525, 73] width 14 height 9
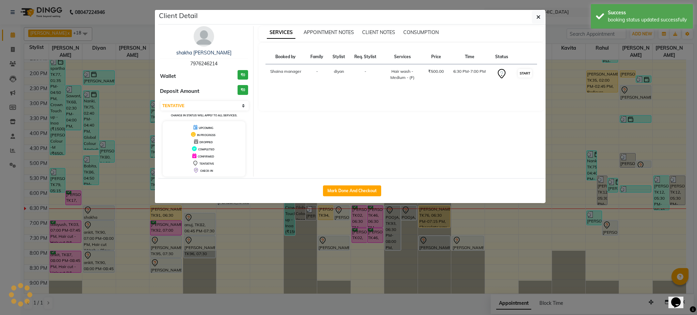
select select "1"
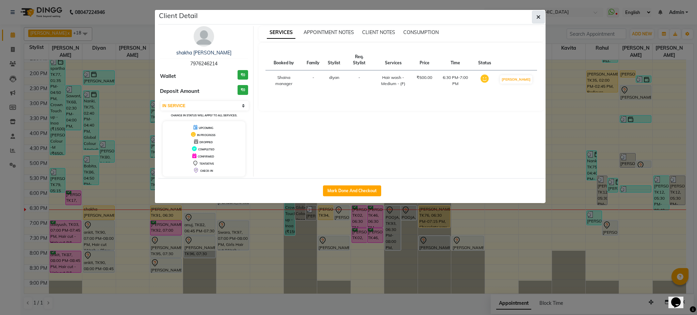
click at [543, 15] on button "button" at bounding box center [538, 17] width 13 height 13
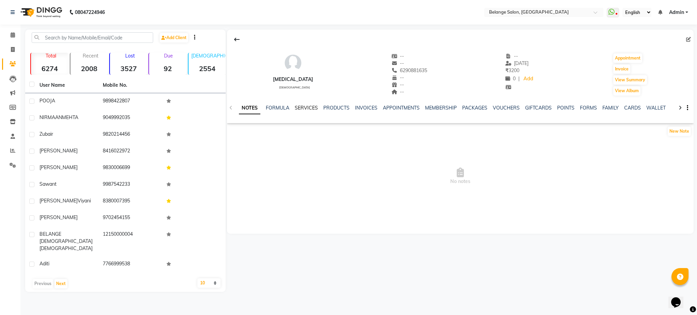
click at [310, 110] on link "SERVICES" at bounding box center [306, 108] width 23 height 6
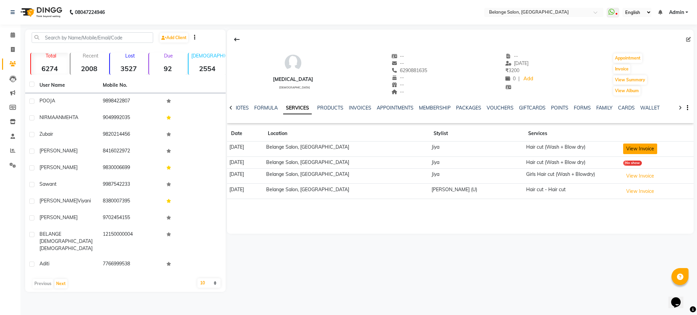
click at [626, 147] on button "View Invoice" at bounding box center [640, 149] width 34 height 11
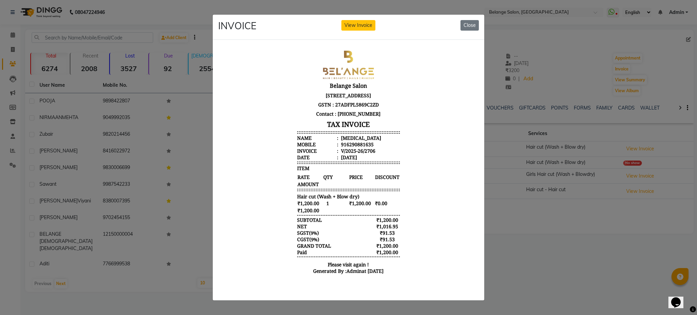
scroll to position [5, 0]
click at [468, 22] on button "Close" at bounding box center [469, 25] width 18 height 11
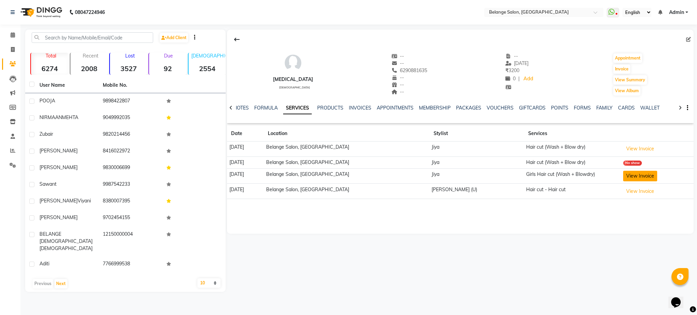
click at [623, 178] on button "View Invoice" at bounding box center [640, 176] width 34 height 11
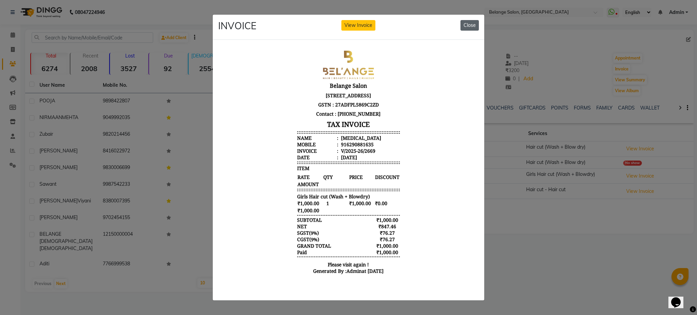
click at [469, 23] on button "Close" at bounding box center [469, 25] width 18 height 11
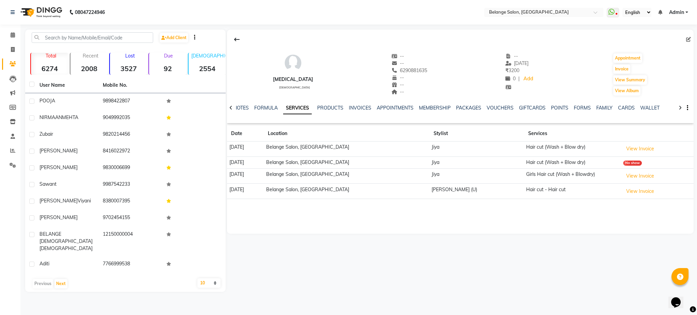
click at [536, 186] on td "Hair cut - Hair cut" at bounding box center [572, 191] width 97 height 15
click at [12, 35] on icon at bounding box center [13, 34] width 4 height 5
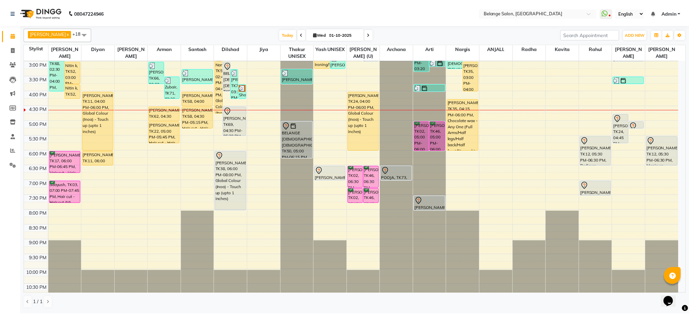
scroll to position [209, 0]
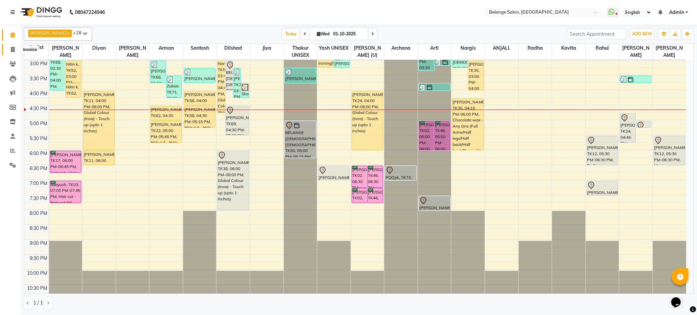
click at [13, 52] on span at bounding box center [13, 50] width 12 height 8
select select "5076"
select select "service"
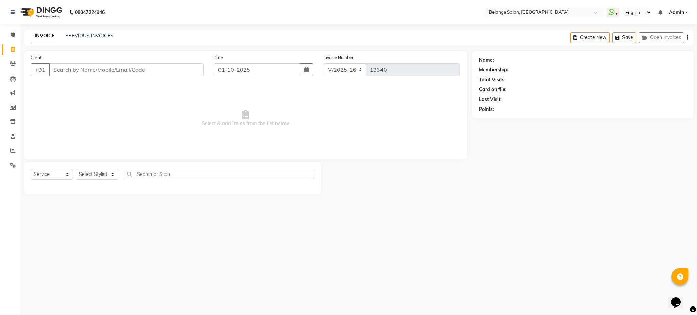
click at [99, 67] on input "Client" at bounding box center [126, 69] width 154 height 13
click at [85, 84] on span "96195352" at bounding box center [87, 85] width 27 height 7
type input "9619535213"
select select "1: Object"
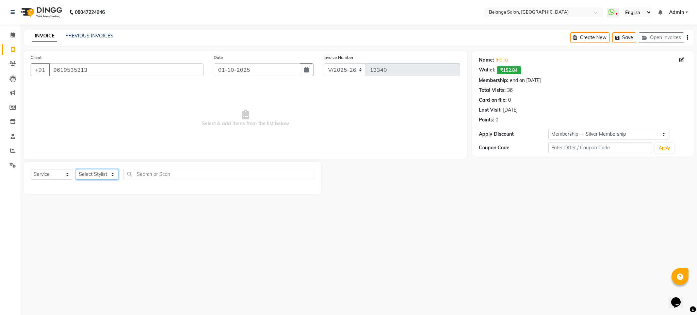
click at [95, 176] on select "Select Stylist [PERSON_NAME] (U) [PERSON_NAME]. [PERSON_NAME] [PERSON_NAME] Bil…" at bounding box center [97, 174] width 43 height 11
select select "70102"
click at [76, 169] on select "Select Stylist [PERSON_NAME] (U) [PERSON_NAME]. [PERSON_NAME] [PERSON_NAME] Bil…" at bounding box center [97, 174] width 43 height 11
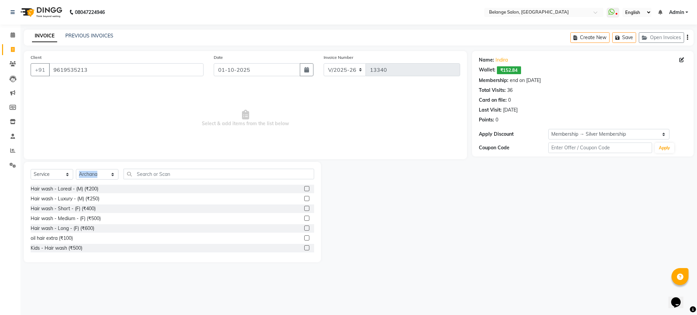
drag, startPoint x: 120, startPoint y: 174, endPoint x: 142, endPoint y: 174, distance: 22.1
click at [142, 174] on div "Select Service Product Membership Package Voucher Prepaid Gift Card Select Styl…" at bounding box center [172, 177] width 283 height 16
click at [142, 174] on input "text" at bounding box center [218, 174] width 190 height 11
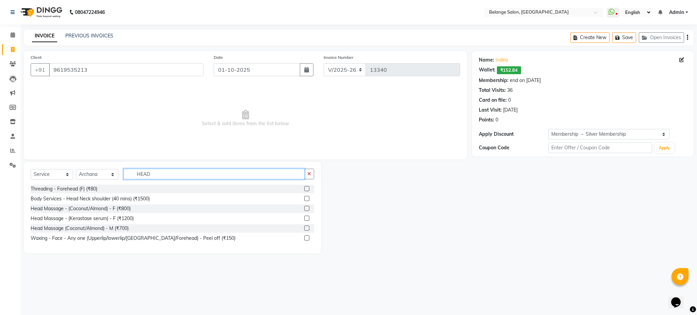
type input "HEAD"
click at [305, 208] on label at bounding box center [306, 208] width 5 height 5
click at [305, 208] on input "checkbox" at bounding box center [306, 208] width 4 height 4
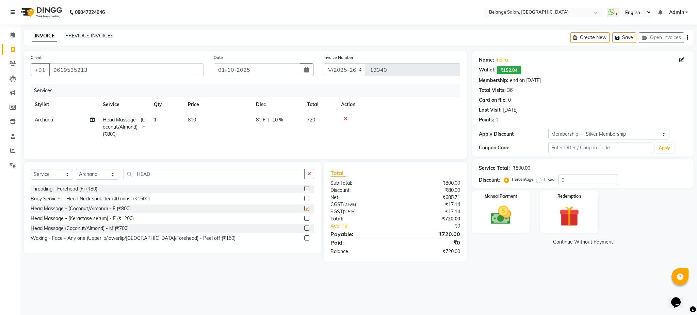
checkbox input "false"
click at [102, 177] on select "Select Stylist [PERSON_NAME] (U) [PERSON_NAME]. [PERSON_NAME] [PERSON_NAME] Bil…" at bounding box center [97, 174] width 43 height 11
select select "66547"
click at [76, 171] on select "Select Stylist [PERSON_NAME] (U) [PERSON_NAME]. [PERSON_NAME] [PERSON_NAME] Bil…" at bounding box center [97, 174] width 43 height 11
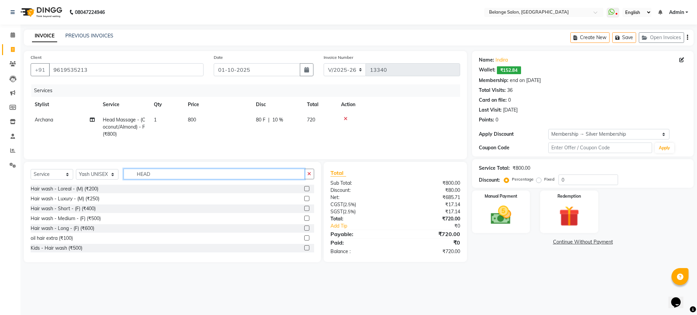
click at [161, 176] on input "HEAD" at bounding box center [213, 174] width 181 height 11
type input "WAS"
click at [304, 230] on label at bounding box center [306, 228] width 5 height 5
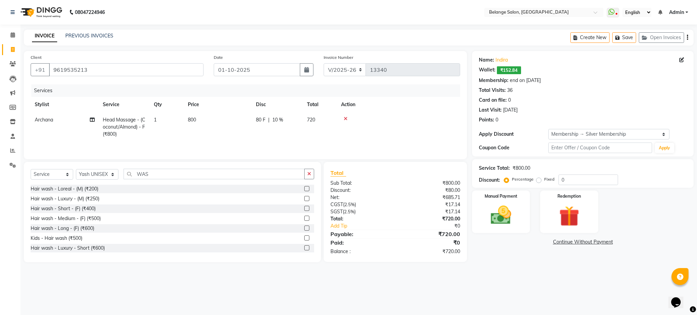
click at [304, 230] on input "checkbox" at bounding box center [306, 228] width 4 height 4
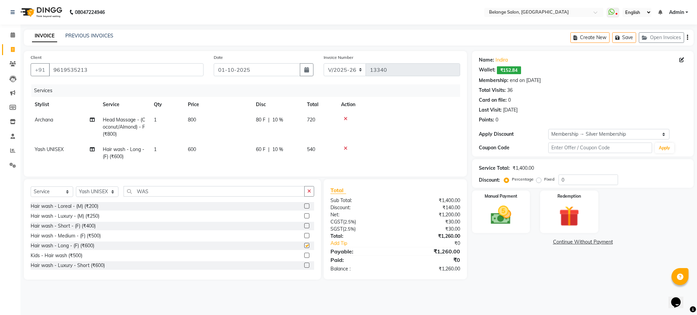
checkbox input "false"
click at [512, 214] on img at bounding box center [500, 215] width 35 height 24
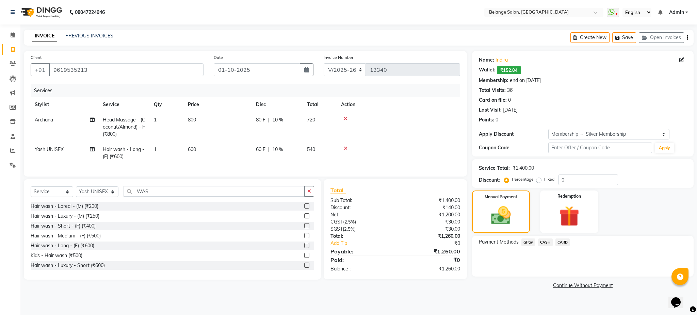
click at [527, 245] on span "GPay" at bounding box center [528, 242] width 14 height 8
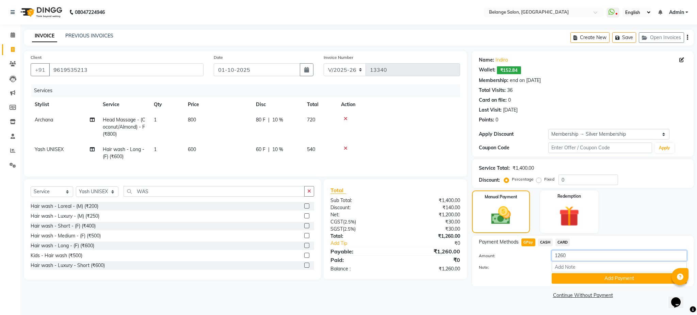
click at [580, 253] on input "1260" at bounding box center [618, 255] width 135 height 11
type input "1350"
click at [592, 281] on button "Add Payment" at bounding box center [618, 278] width 135 height 11
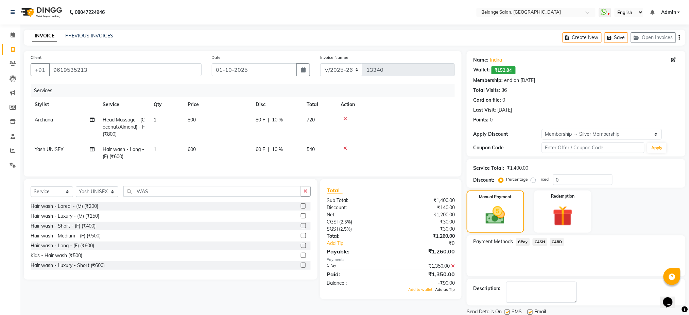
click at [446, 292] on span "Add as Tip" at bounding box center [445, 289] width 20 height 5
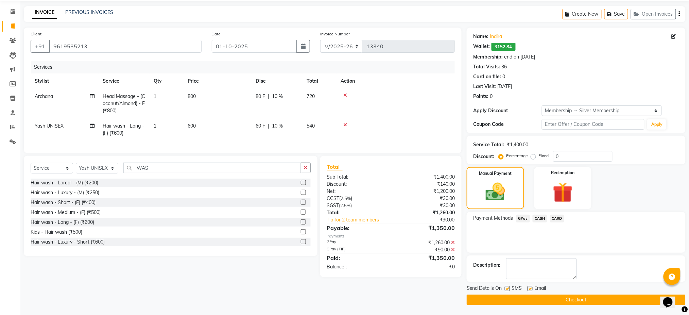
click at [539, 296] on button "Checkout" at bounding box center [576, 300] width 219 height 11
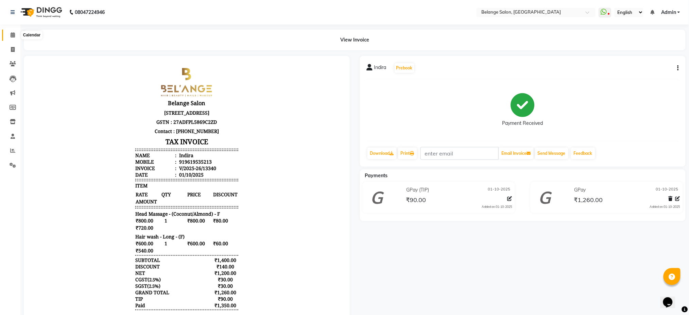
click at [14, 37] on icon at bounding box center [13, 34] width 4 height 5
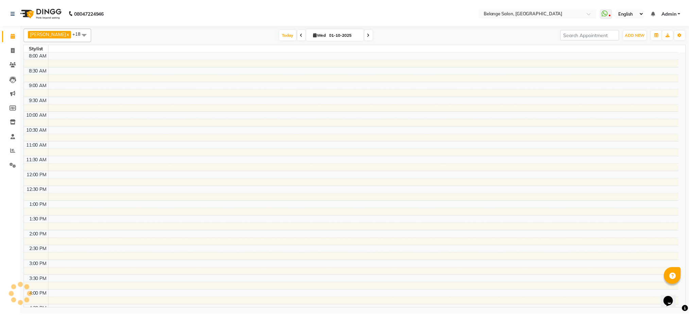
scroll to position [203, 0]
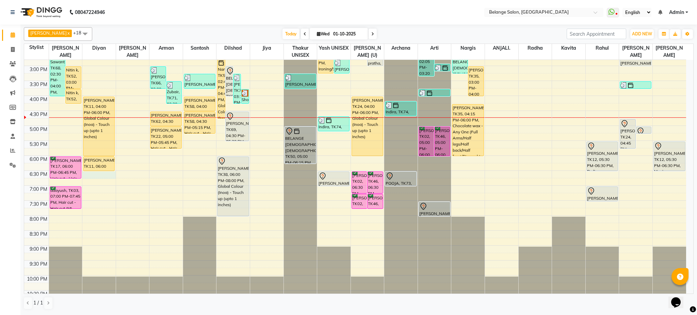
click at [112, 176] on div "8:00 AM 8:30 AM 9:00 AM 9:30 AM 10:00 AM 10:30 AM 11:00 AM 11:30 AM 12:00 PM 12…" at bounding box center [355, 80] width 662 height 449
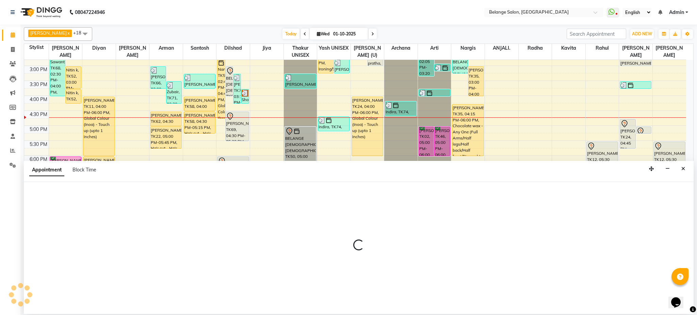
select select "91593"
select select "1110"
select select "tentative"
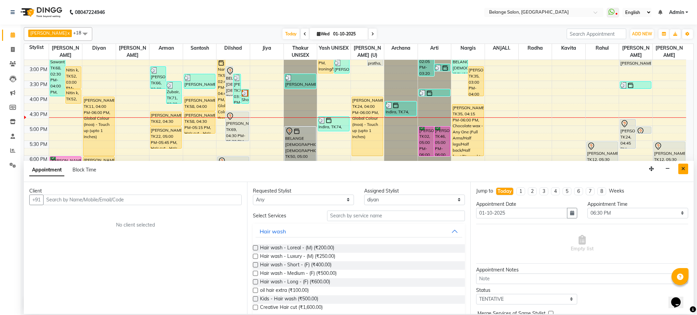
click at [682, 169] on icon "Close" at bounding box center [683, 168] width 4 height 5
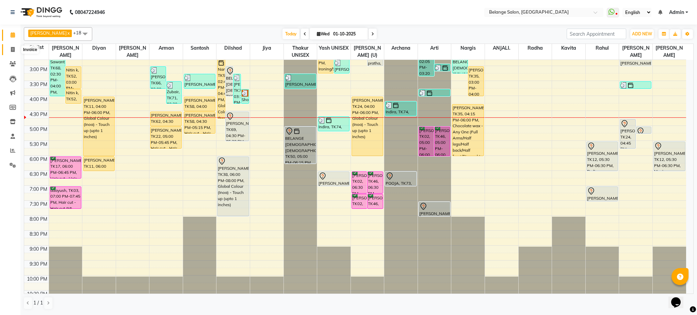
click at [11, 50] on icon at bounding box center [13, 49] width 4 height 5
select select "service"
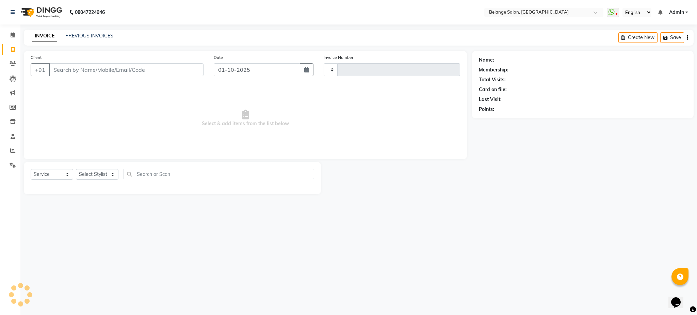
type input "13342"
select select "5076"
click at [81, 73] on input "Client" at bounding box center [126, 69] width 154 height 13
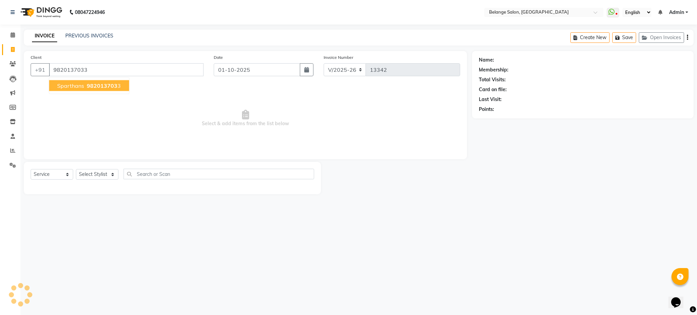
type input "9820137033"
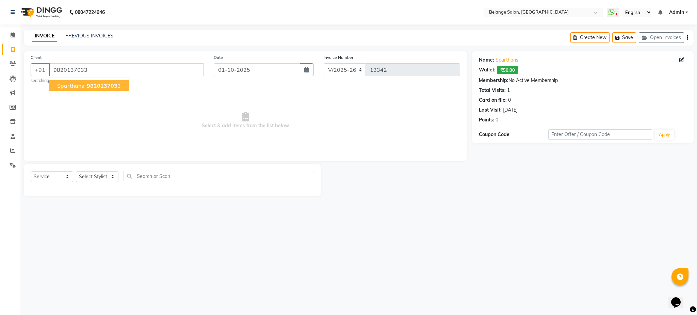
click at [107, 84] on span "982013703" at bounding box center [102, 85] width 31 height 7
click at [99, 176] on select "Select Stylist aftab (U) Ali amit ANJALI. Archana Arman Arti Belange Billing de…" at bounding box center [97, 176] width 43 height 11
click at [76, 171] on select "Select Stylist aftab (U) Ali amit ANJALI. Archana Arman Arti Belange Billing de…" at bounding box center [97, 176] width 43 height 11
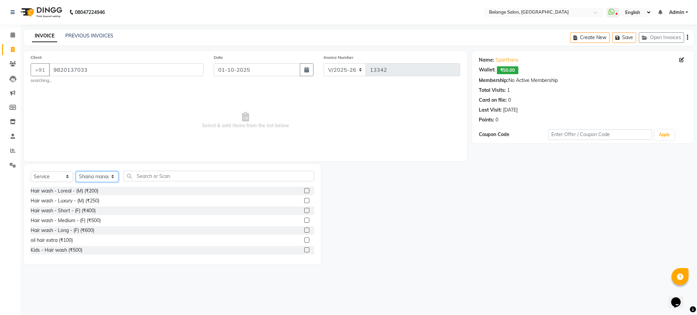
click at [99, 176] on select "Select Stylist aftab (U) Ali amit ANJALI. Archana Arman Arti Belange Billing de…" at bounding box center [97, 176] width 43 height 11
select select "34079"
click at [76, 171] on select "Select Stylist aftab (U) Ali amit ANJALI. Archana Arman Arti Belange Billing de…" at bounding box center [97, 176] width 43 height 11
click at [53, 179] on select "Select Service Product Membership Package Voucher Prepaid Gift Card" at bounding box center [52, 176] width 43 height 11
click at [31, 171] on select "Select Service Product Membership Package Voucher Prepaid Gift Card" at bounding box center [52, 176] width 43 height 11
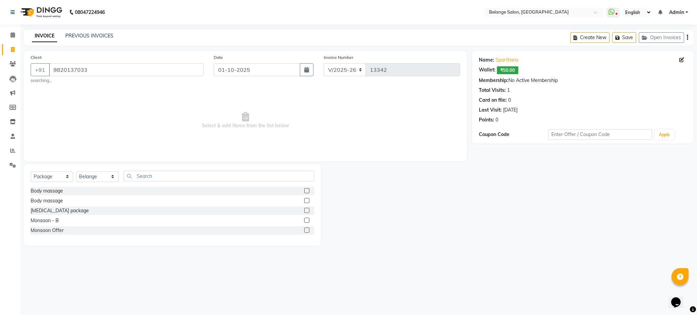
click at [204, 217] on div "Monsoon - B" at bounding box center [172, 220] width 283 height 9
click at [60, 177] on select "Select Service Product Membership Package Voucher Prepaid Gift Card" at bounding box center [52, 176] width 43 height 11
select select "V"
click at [31, 171] on select "Select Service Product Membership Package Voucher Prepaid Gift Card" at bounding box center [52, 176] width 43 height 11
click at [304, 190] on label at bounding box center [306, 190] width 5 height 5
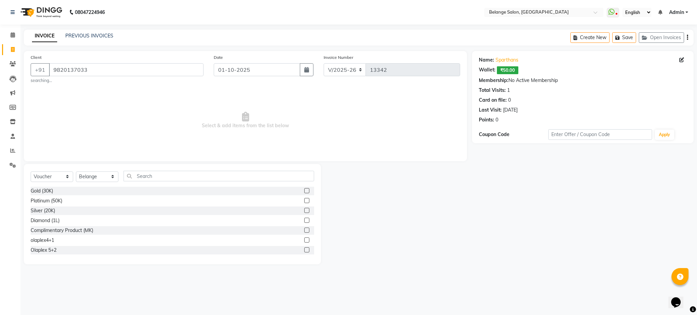
click at [304, 190] on input "checkbox" at bounding box center [306, 191] width 4 height 4
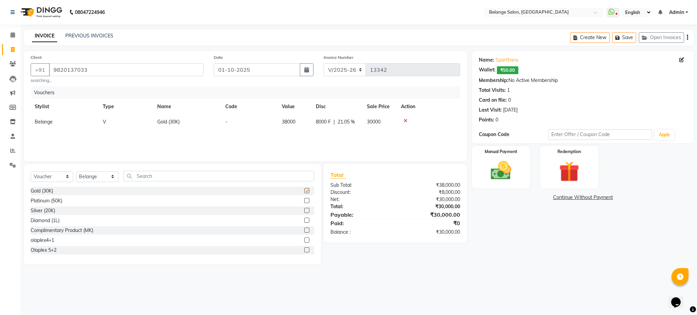
checkbox input "false"
click at [517, 166] on img at bounding box center [500, 171] width 35 height 24
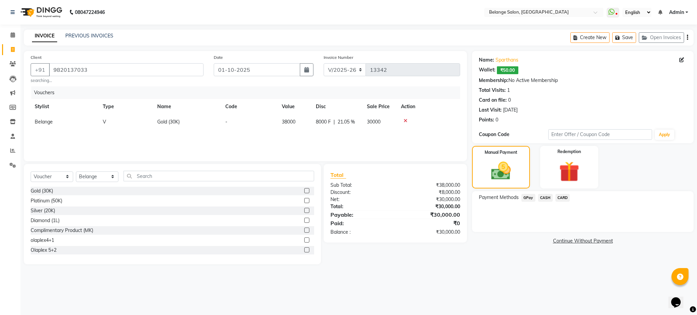
click at [547, 197] on span "CASH" at bounding box center [545, 198] width 15 height 8
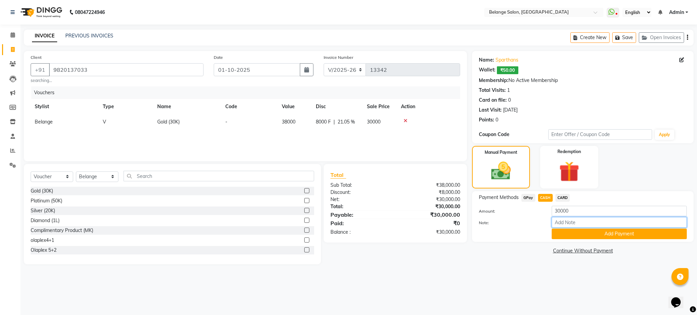
click at [572, 223] on input "Note:" at bounding box center [618, 222] width 135 height 11
type input "s"
type input "SOLD BY SHAIRAZ KHAN"
click at [657, 231] on button "Add Payment" at bounding box center [618, 234] width 135 height 11
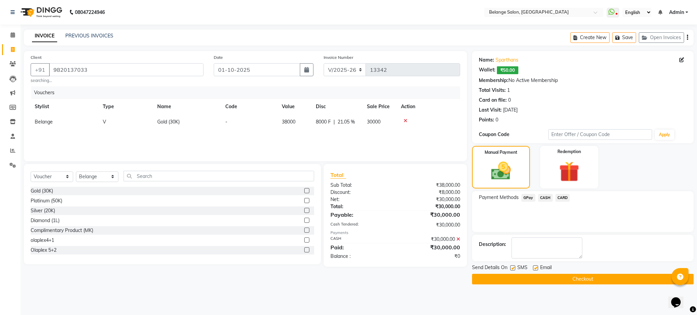
click at [595, 280] on button "Checkout" at bounding box center [582, 279] width 221 height 11
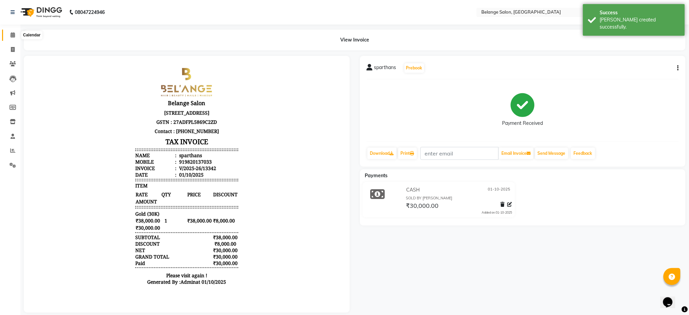
click at [10, 33] on span at bounding box center [13, 35] width 12 height 8
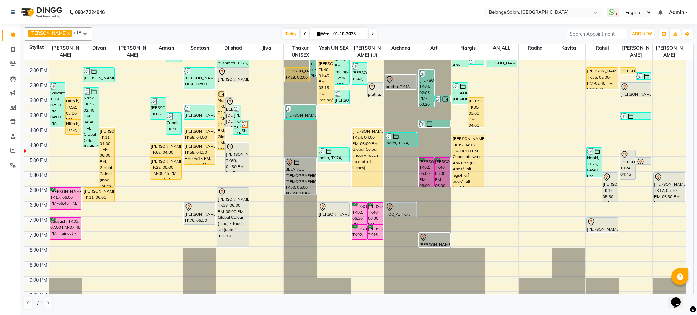
scroll to position [173, 0]
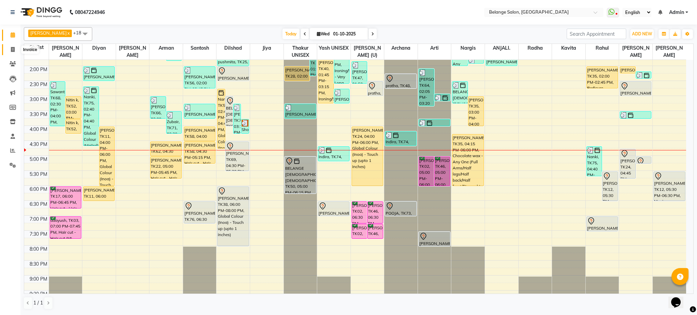
click at [16, 47] on span at bounding box center [13, 50] width 12 height 8
select select "5076"
select select "service"
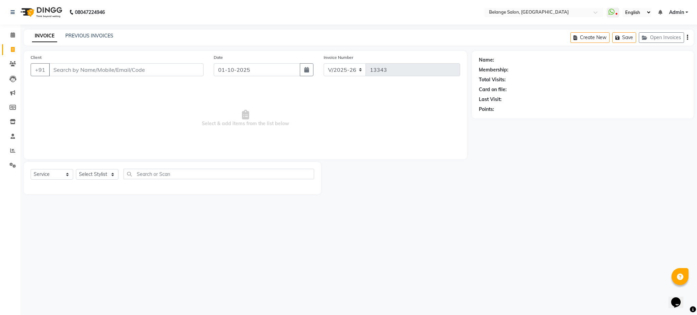
click at [115, 65] on input "Client" at bounding box center [126, 69] width 154 height 13
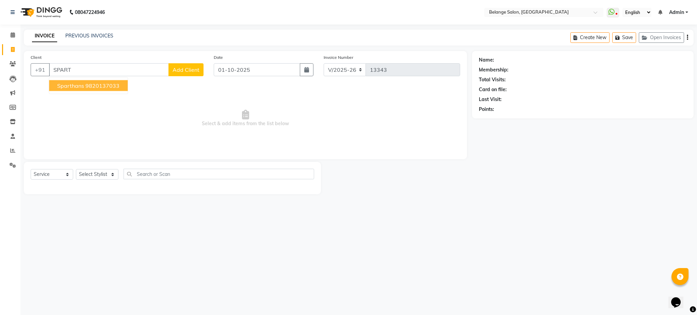
click at [112, 87] on ngb-highlight "9820137033" at bounding box center [102, 85] width 34 height 7
type input "9820137033"
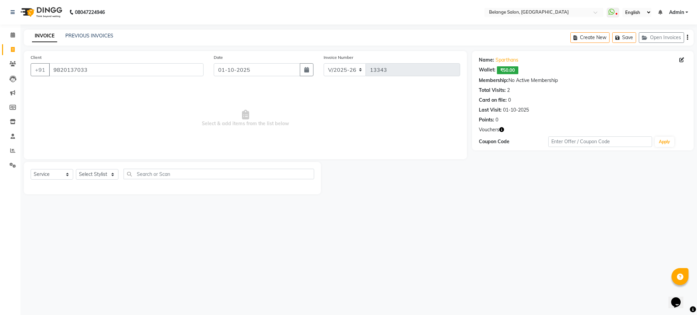
click at [105, 185] on div at bounding box center [172, 186] width 283 height 3
click at [110, 182] on div "Select Service Product Membership Package Voucher Prepaid Gift Card Select Styl…" at bounding box center [172, 177] width 283 height 16
click at [98, 174] on select "Select Stylist [PERSON_NAME] (U) [PERSON_NAME]. [PERSON_NAME] [PERSON_NAME] Bil…" at bounding box center [97, 174] width 43 height 11
select select "54495"
click at [76, 169] on select "Select Stylist [PERSON_NAME] (U) [PERSON_NAME]. [PERSON_NAME] [PERSON_NAME] Bil…" at bounding box center [97, 174] width 43 height 11
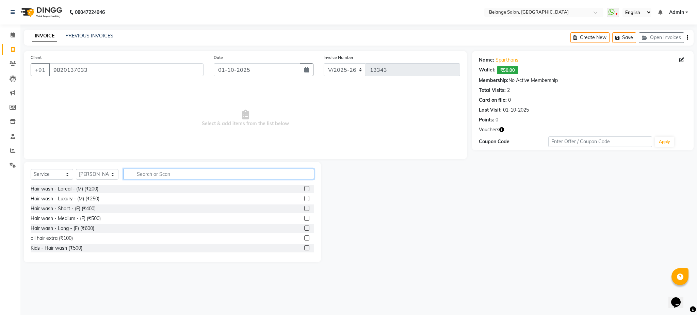
click at [179, 169] on input "text" at bounding box center [218, 174] width 190 height 11
click at [178, 171] on input "text" at bounding box center [218, 174] width 190 height 11
type input "C"
type input "TOU"
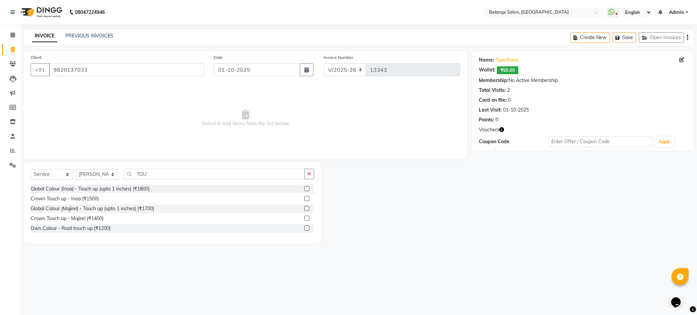
click at [306, 198] on label at bounding box center [306, 198] width 5 height 5
click at [306, 198] on input "checkbox" at bounding box center [306, 199] width 4 height 4
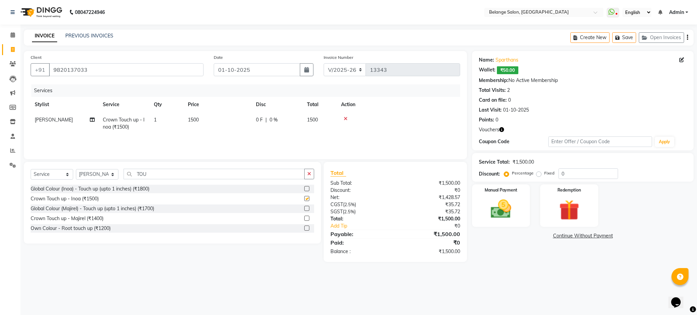
checkbox input "false"
click at [197, 174] on input "TOU" at bounding box center [213, 174] width 181 height 11
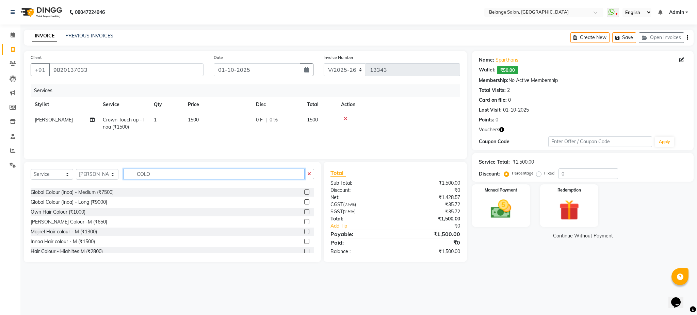
scroll to position [17, 0]
type input "COLO"
click at [304, 220] on label at bounding box center [306, 220] width 5 height 5
click at [304, 220] on input "checkbox" at bounding box center [306, 221] width 4 height 4
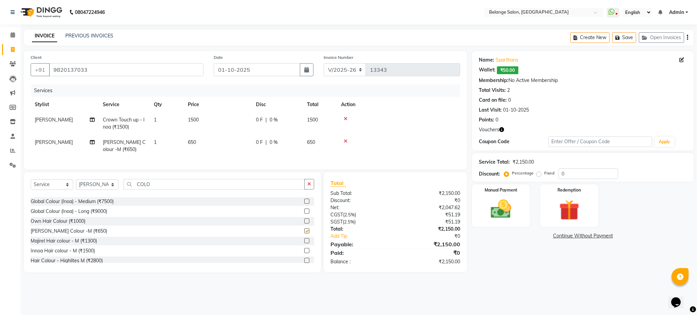
checkbox input "false"
click at [239, 189] on input "COLO" at bounding box center [213, 184] width 181 height 11
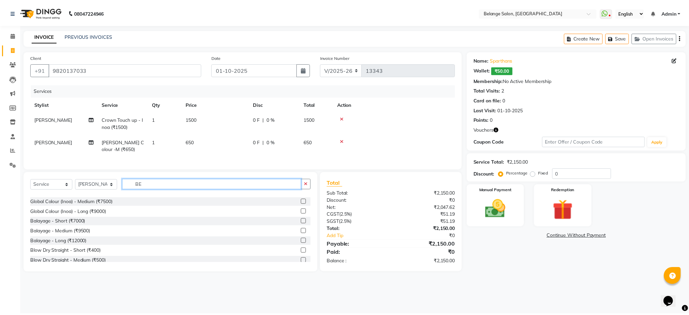
scroll to position [0, 0]
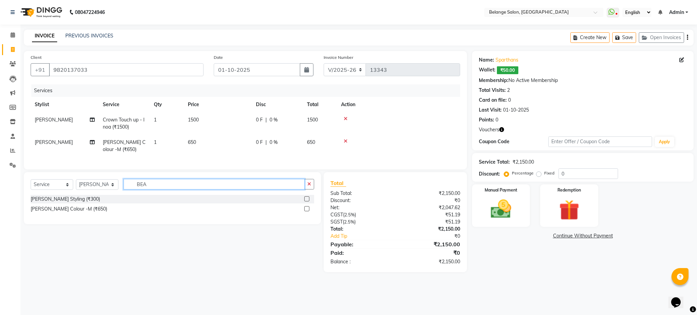
type input "BEA"
click at [307, 201] on label at bounding box center [306, 198] width 5 height 5
click at [307, 201] on input "checkbox" at bounding box center [306, 199] width 4 height 4
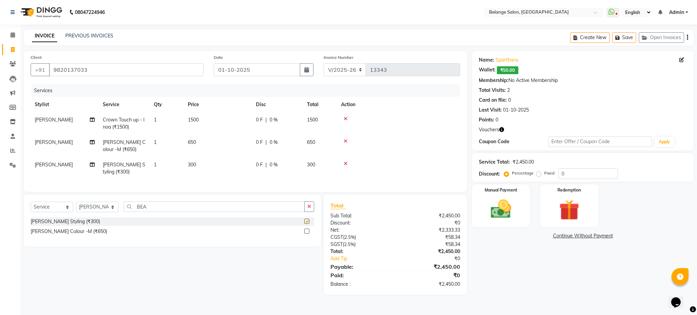
checkbox input "false"
click at [512, 203] on img at bounding box center [500, 209] width 35 height 24
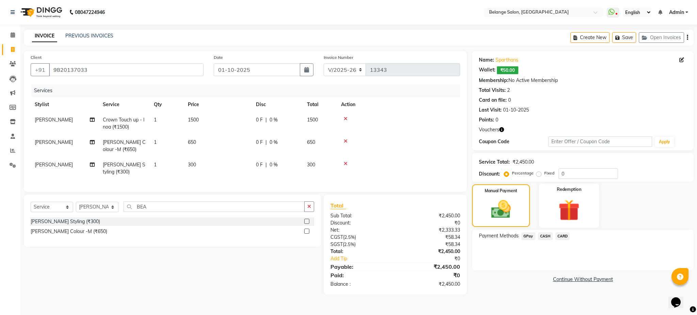
click at [559, 203] on img at bounding box center [569, 210] width 35 height 27
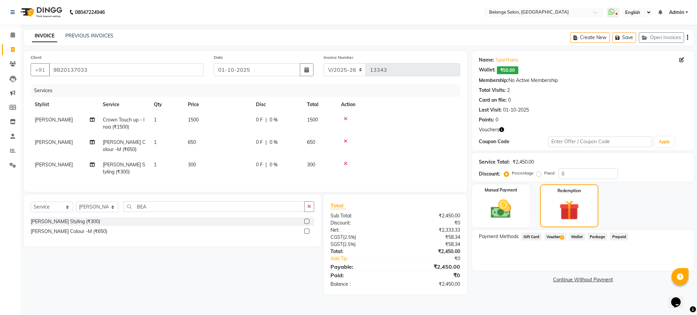
click at [552, 236] on span "Voucher 1" at bounding box center [555, 237] width 22 height 8
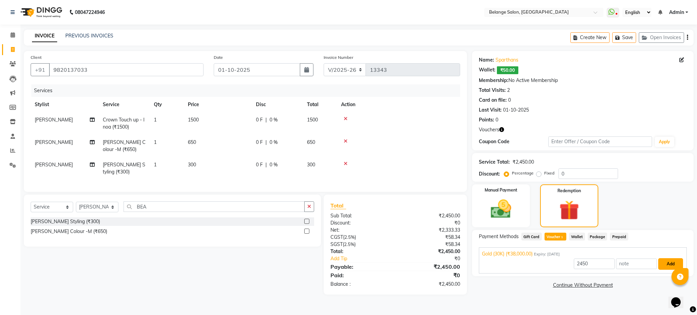
click at [671, 261] on button "Add" at bounding box center [670, 264] width 25 height 12
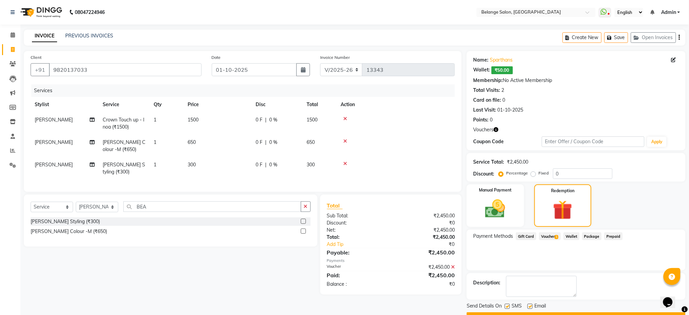
scroll to position [18, 0]
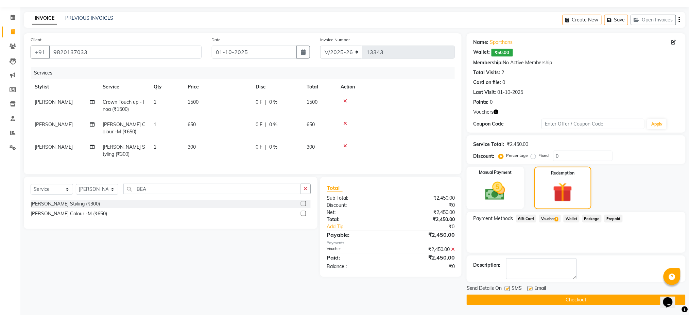
click at [563, 299] on button "Checkout" at bounding box center [576, 300] width 219 height 11
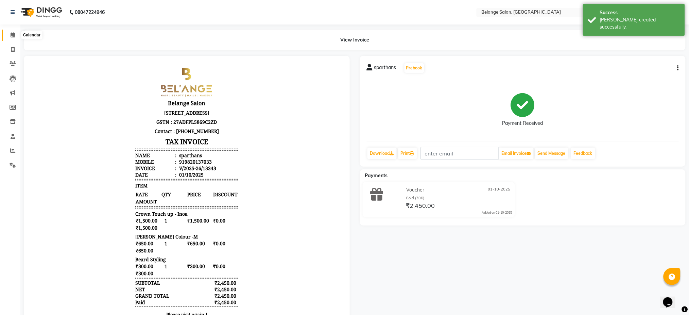
click at [13, 34] on icon at bounding box center [13, 34] width 4 height 5
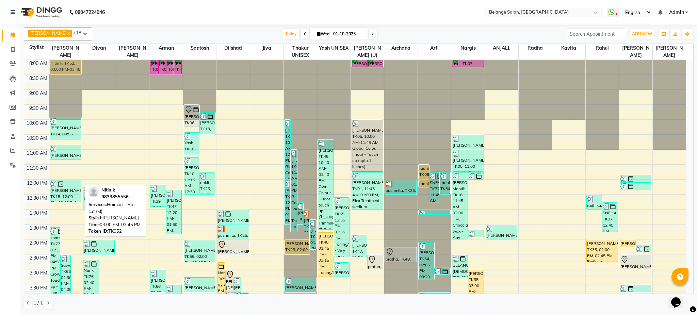
drag, startPoint x: 76, startPoint y: 177, endPoint x: 67, endPoint y: 62, distance: 114.9
click at [67, 62] on div "sparthans, TK77, 01:35 PM-04:50 PM, Crown Touch up - Inoa (₹1500),Beard Colour …" at bounding box center [65, 284] width 33 height 449
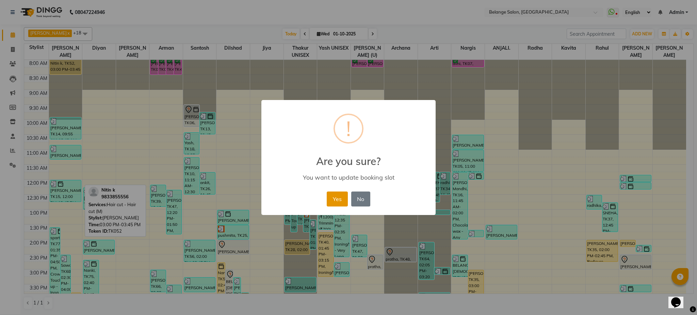
click at [335, 200] on button "Yes" at bounding box center [337, 198] width 21 height 15
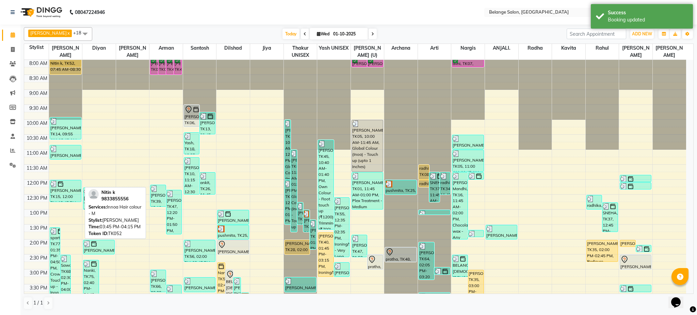
scroll to position [0, 0]
drag, startPoint x: 73, startPoint y: 185, endPoint x: 70, endPoint y: 61, distance: 124.9
click at [70, 61] on div "sparthans, TK77, 01:35 PM-04:50 PM, Crown Touch up - Inoa (₹1500),Beard Colour …" at bounding box center [65, 284] width 33 height 449
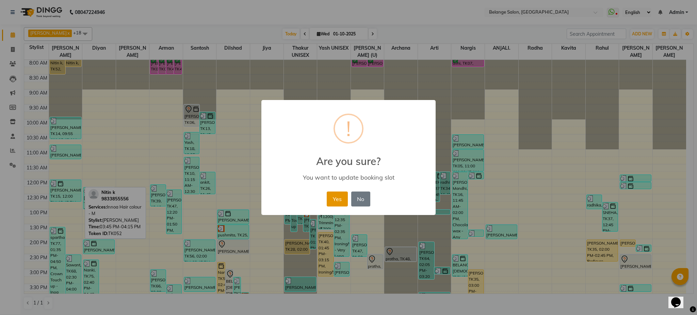
click at [334, 198] on button "Yes" at bounding box center [337, 198] width 21 height 15
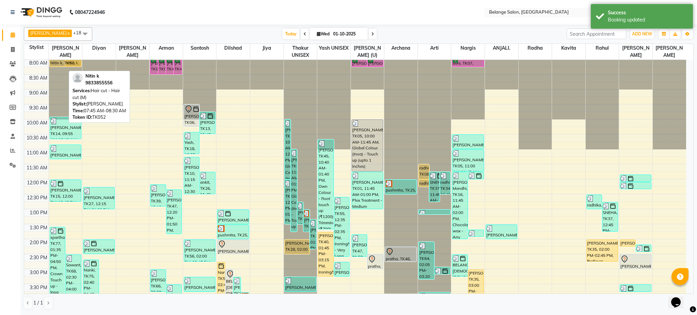
drag, startPoint x: 62, startPoint y: 73, endPoint x: 61, endPoint y: 63, distance: 10.6
click at [61, 63] on div "Nitin k, TK52, 07:45 AM-08:30 AM, Hair cut - Hair cut (M) Nitin k, TK52, 07:45 …" at bounding box center [65, 284] width 33 height 449
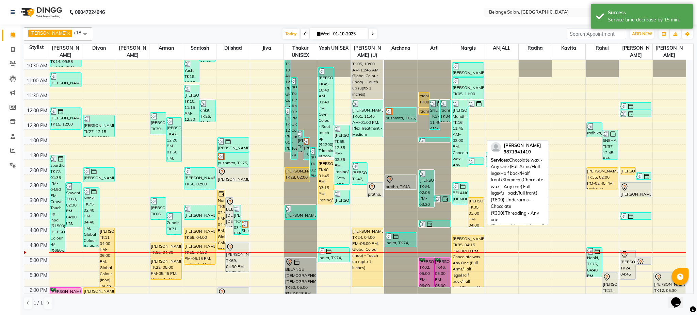
scroll to position [0, 0]
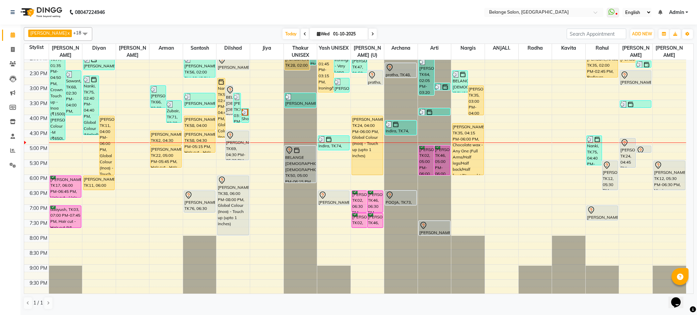
scroll to position [216, 0]
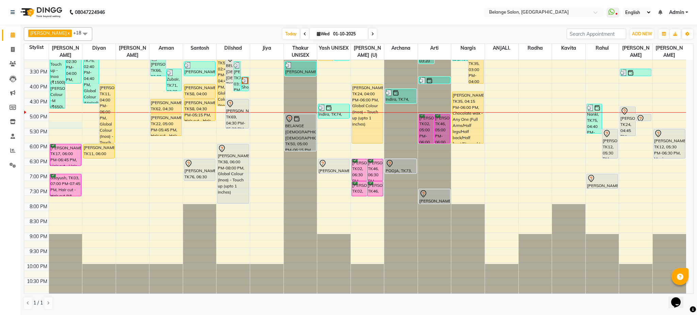
click at [70, 123] on div "8:00 AM 8:30 AM 9:00 AM 9:30 AM 10:00 AM 10:30 AM 11:00 AM 11:30 AM 12:00 PM 12…" at bounding box center [355, 68] width 662 height 449
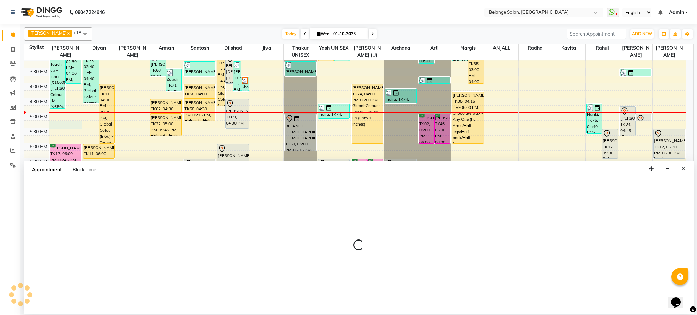
select select "54495"
select select "tentative"
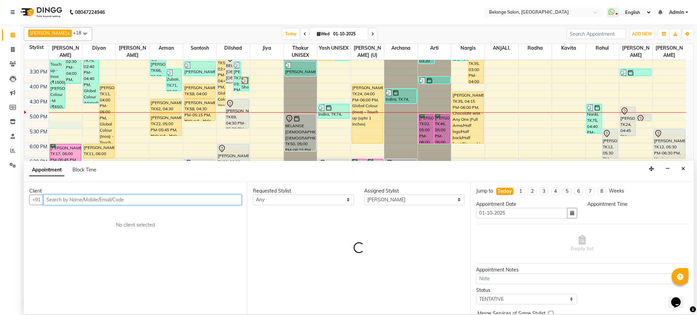
select select "1035"
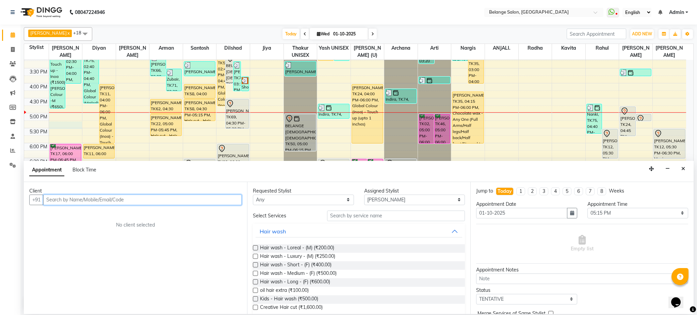
click at [100, 200] on input "text" at bounding box center [142, 200] width 198 height 11
click at [93, 198] on input "text" at bounding box center [142, 200] width 198 height 11
click at [683, 171] on icon "Close" at bounding box center [683, 168] width 4 height 5
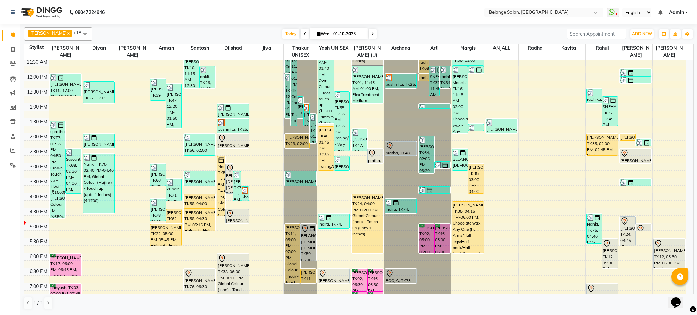
scroll to position [126, 0]
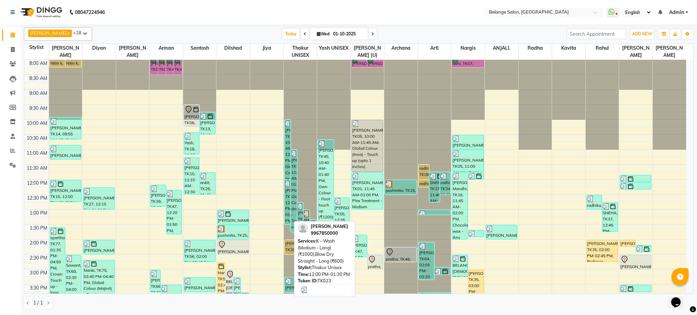
scroll to position [216, 0]
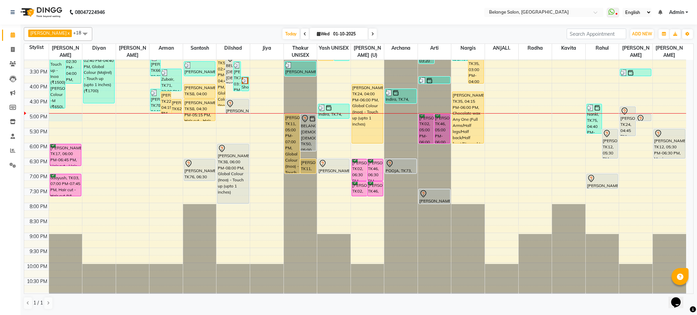
click at [65, 117] on div "8:00 AM 8:30 AM 9:00 AM 9:30 AM 10:00 AM 10:30 AM 11:00 AM 11:30 AM 12:00 PM 12…" at bounding box center [355, 68] width 662 height 449
select select "54495"
select select "tentative"
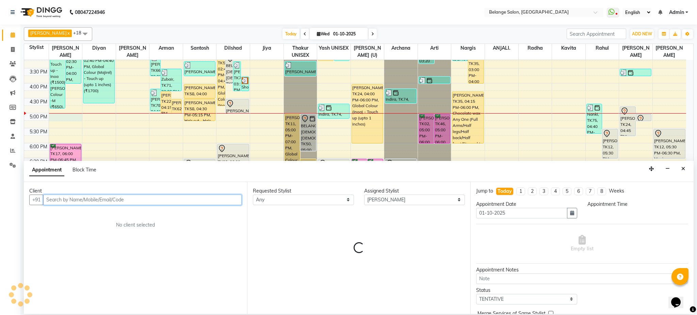
select select "1020"
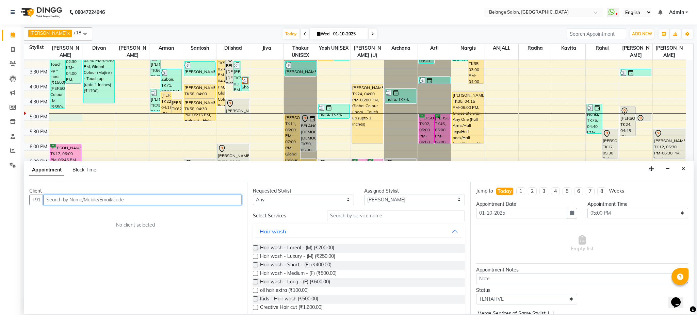
click at [63, 196] on input "text" at bounding box center [142, 200] width 198 height 11
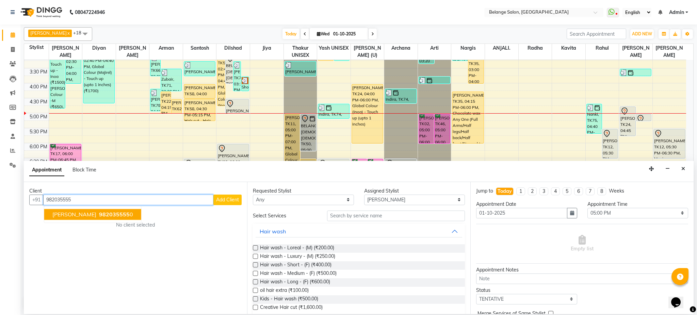
click at [79, 217] on button "[PERSON_NAME] 982035555 0" at bounding box center [92, 214] width 97 height 11
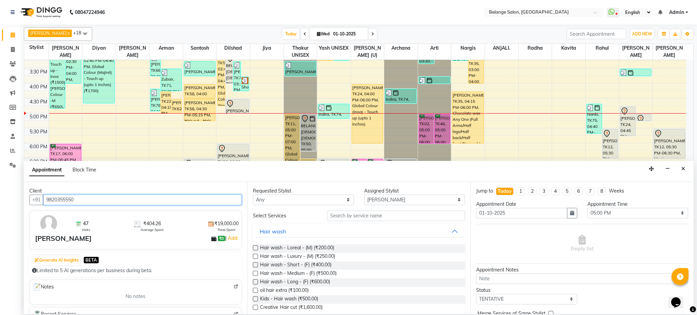
type input "9820355550"
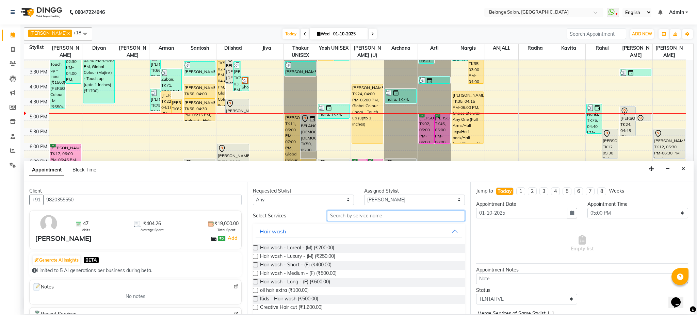
click at [356, 215] on input "text" at bounding box center [396, 216] width 138 height 11
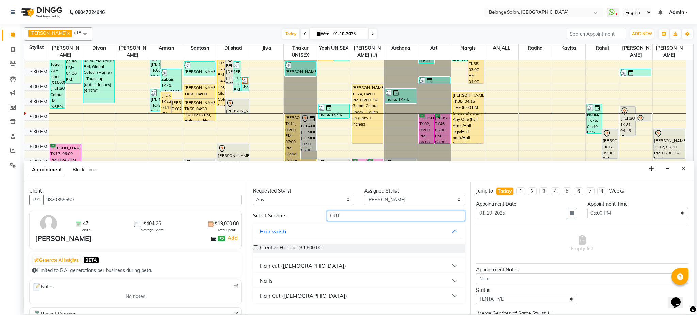
click at [354, 220] on input "CUT" at bounding box center [396, 216] width 138 height 11
type input "BEARD"
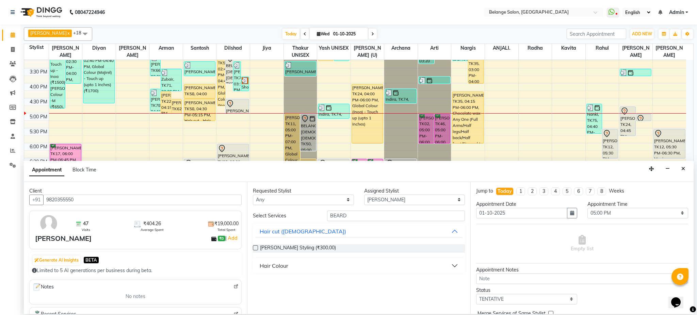
click at [254, 247] on label at bounding box center [255, 247] width 5 height 5
click at [254, 247] on input "checkbox" at bounding box center [255, 248] width 4 height 4
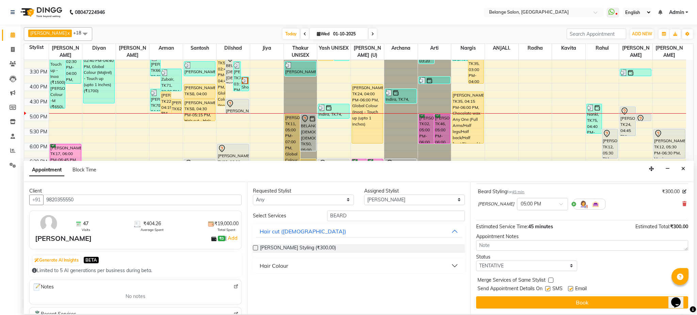
scroll to position [40, 0]
click at [255, 248] on label at bounding box center [255, 247] width 5 height 5
click at [255, 248] on input "checkbox" at bounding box center [255, 248] width 4 height 4
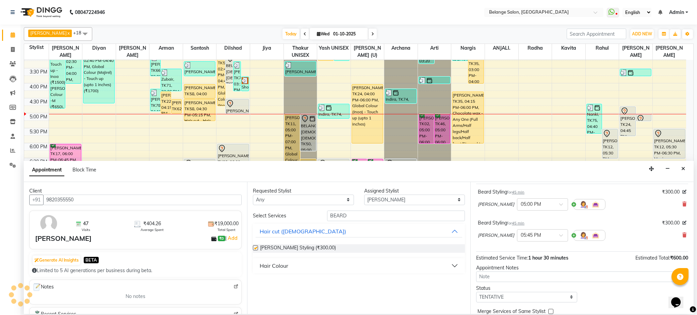
checkbox input "false"
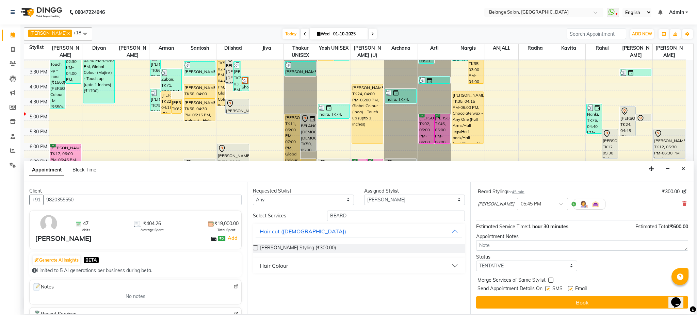
click at [565, 306] on button "Book" at bounding box center [582, 302] width 212 height 12
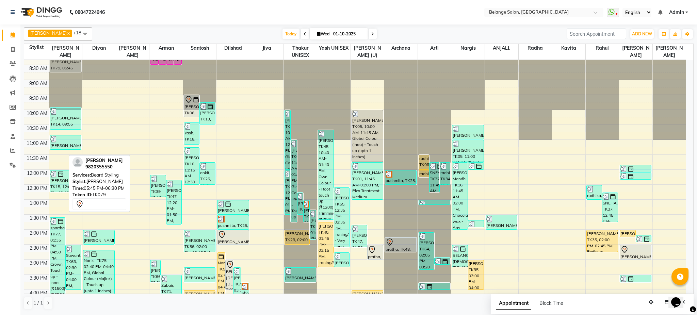
scroll to position [0, 0]
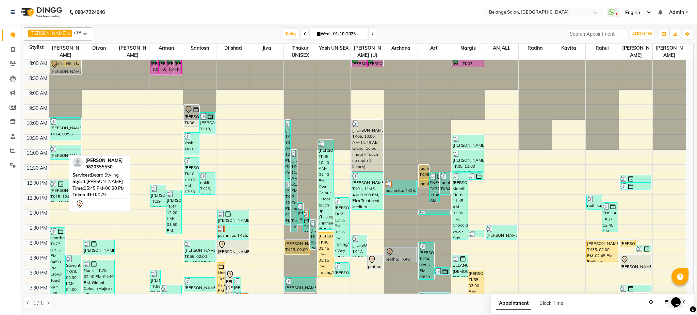
drag, startPoint x: 53, startPoint y: 149, endPoint x: 66, endPoint y: 62, distance: 88.1
click at [66, 62] on div "Nitin k, TK52, 07:45 AM-08:15 AM, Hair cut - Hair cut (M) Nitin k, TK52, 07:45 …" at bounding box center [65, 284] width 33 height 449
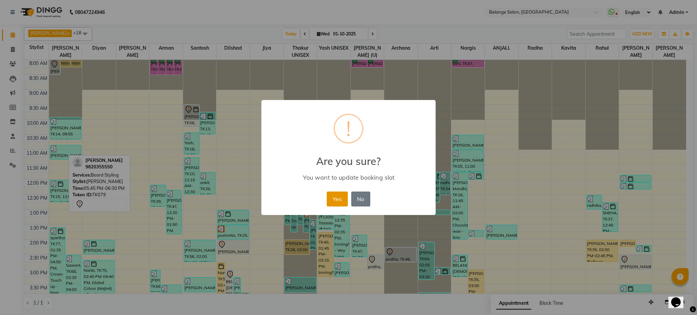
click at [338, 198] on button "Yes" at bounding box center [337, 198] width 21 height 15
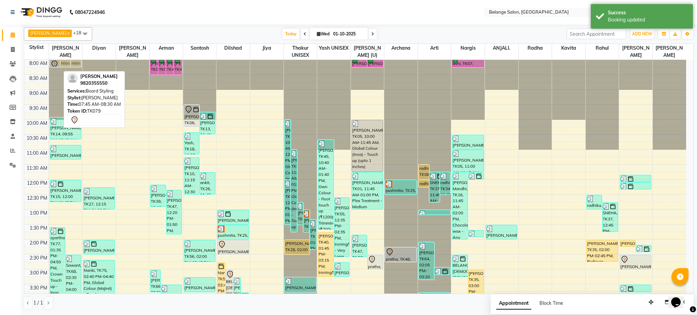
drag, startPoint x: 56, startPoint y: 74, endPoint x: 55, endPoint y: 64, distance: 10.3
click at [55, 64] on div "[PERSON_NAME], TK79, 07:45 AM-08:30 AM, [PERSON_NAME] Styling Nitin k, TK52, 07…" at bounding box center [65, 284] width 33 height 449
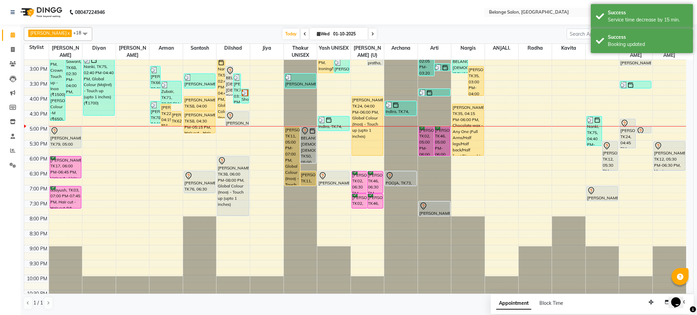
scroll to position [203, 0]
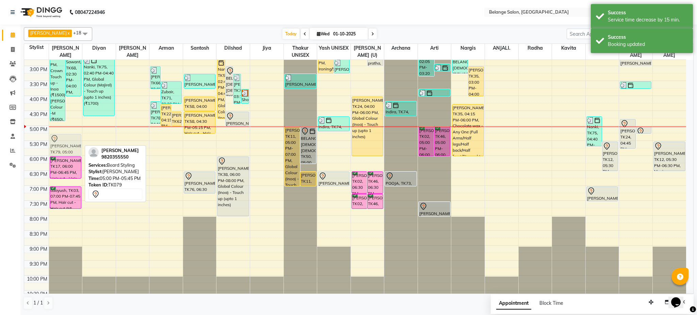
drag, startPoint x: 67, startPoint y: 136, endPoint x: 68, endPoint y: 145, distance: 9.2
click at [68, 145] on div "Nitin k, TK52, 07:45 AM-08:15 AM, Hair cut - Hair cut (M) Nitin k, TK52, 07:45 …" at bounding box center [65, 80] width 33 height 449
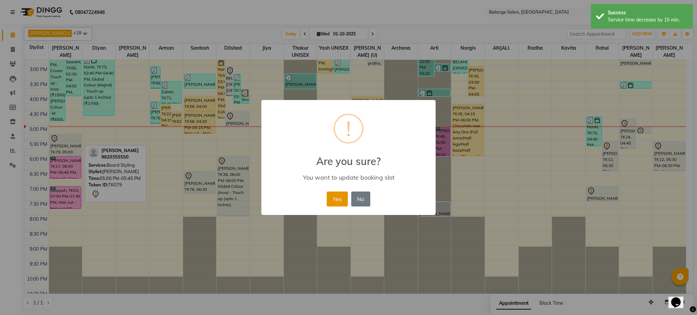
click at [329, 201] on button "Yes" at bounding box center [337, 198] width 21 height 15
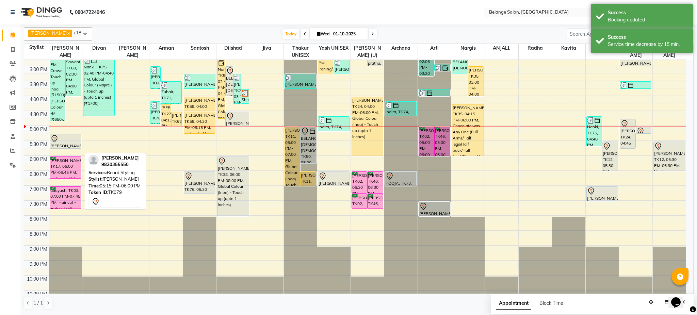
drag, startPoint x: 67, startPoint y: 154, endPoint x: 66, endPoint y: 149, distance: 6.0
click at [66, 149] on div "Nitin k, TK52, 07:45 AM-08:15 AM, Hair cut - Hair cut (M) Nitin k, TK52, 07:45 …" at bounding box center [65, 80] width 33 height 449
click at [56, 136] on icon at bounding box center [54, 139] width 8 height 8
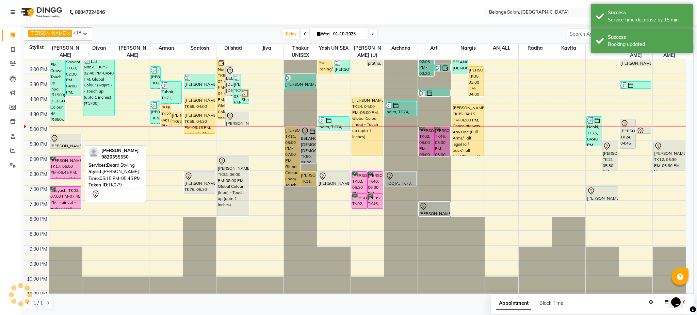
click at [56, 136] on icon at bounding box center [54, 139] width 8 height 8
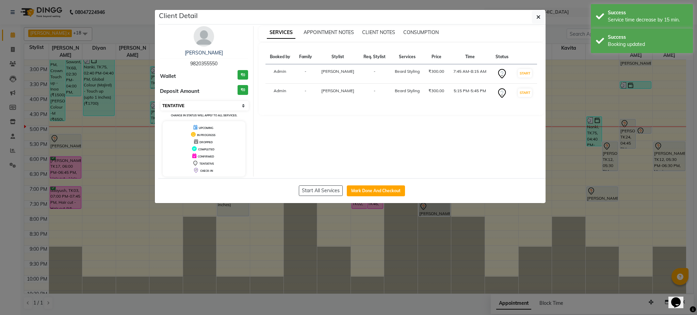
click at [218, 102] on select "Select IN SERVICE CONFIRMED TENTATIVE CHECK IN MARK DONE DROPPED UPCOMING" at bounding box center [205, 106] width 88 height 10
select select "6"
click at [161, 101] on select "Select IN SERVICE CONFIRMED TENTATIVE CHECK IN MARK DONE DROPPED UPCOMING" at bounding box center [205, 106] width 88 height 10
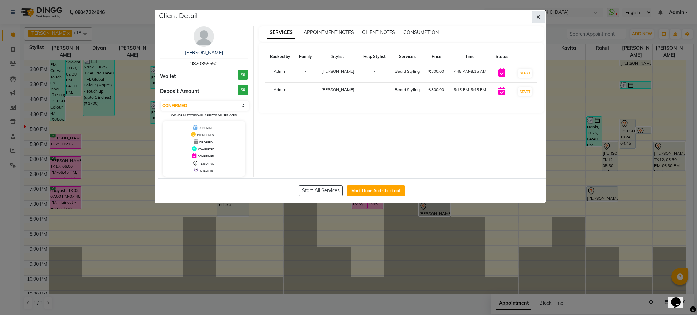
click at [536, 18] on icon "button" at bounding box center [538, 16] width 4 height 5
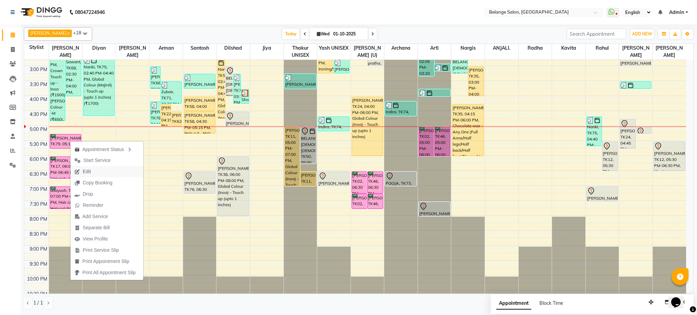
click at [90, 173] on span "Edit" at bounding box center [87, 171] width 8 height 7
select select "confirm booking"
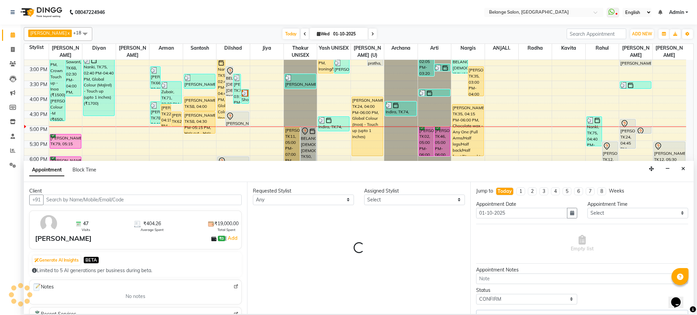
scroll to position [216, 0]
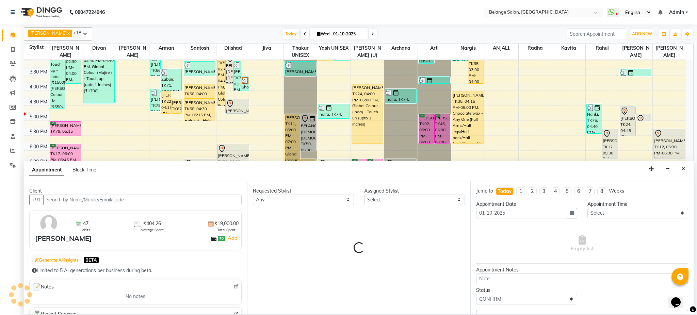
select select "54495"
select select "2823"
select select "2821"
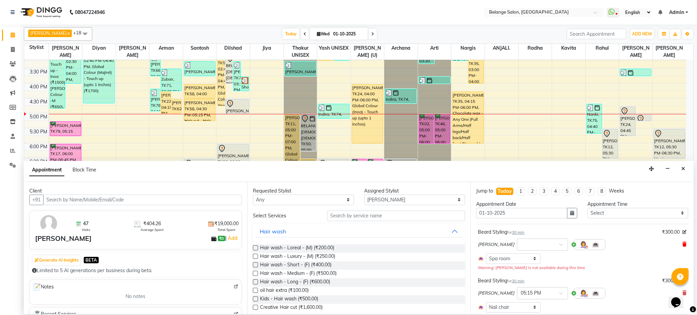
click at [682, 243] on icon at bounding box center [684, 244] width 4 height 5
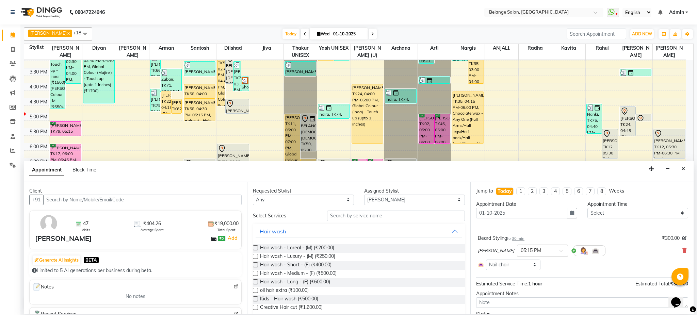
scroll to position [37, 0]
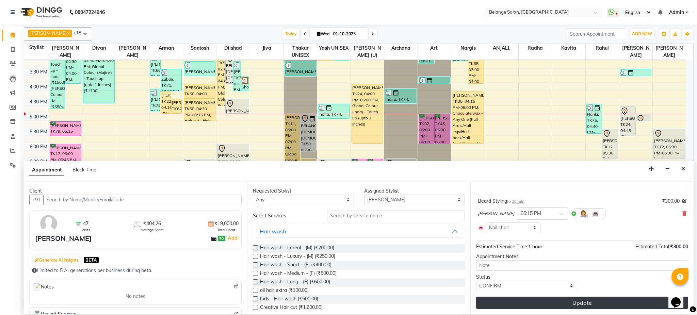
click at [608, 303] on button "Update" at bounding box center [582, 303] width 212 height 12
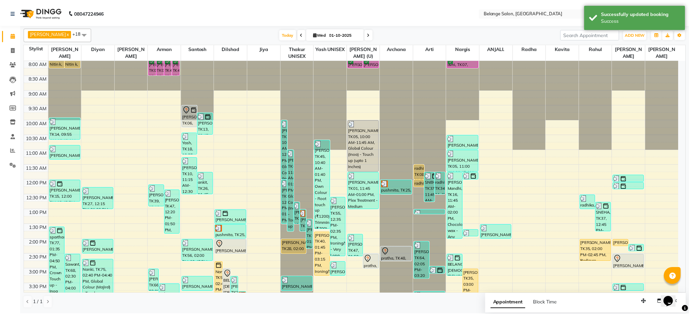
scroll to position [216, 0]
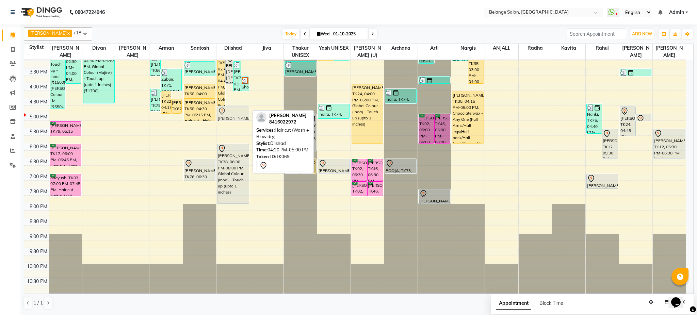
drag, startPoint x: 236, startPoint y: 102, endPoint x: 236, endPoint y: 111, distance: 8.9
click at [236, 111] on div "Nanki, TK54, 02:45 PM-04:45 PM, Global Colour (Inoa) - Touch up (upto 1 inches)…" at bounding box center [232, 68] width 33 height 449
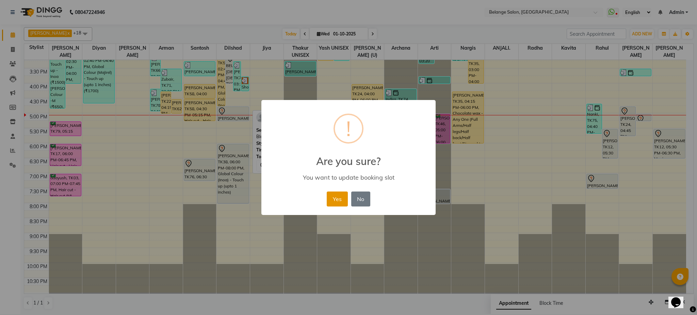
click at [335, 200] on button "Yes" at bounding box center [337, 198] width 21 height 15
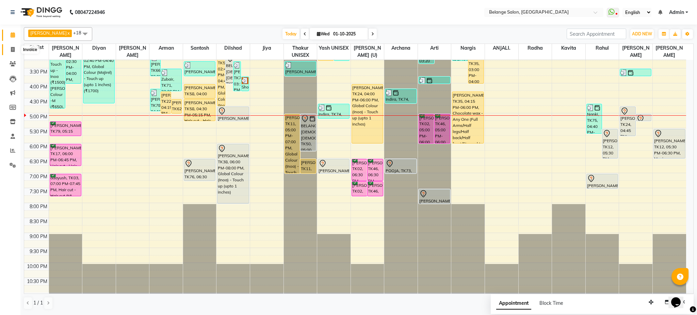
click at [11, 49] on icon at bounding box center [13, 49] width 4 height 5
select select "service"
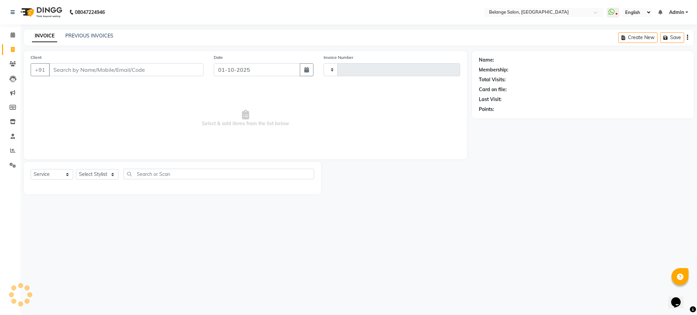
type input "13345"
select select "5076"
click at [79, 68] on input "Client" at bounding box center [126, 69] width 154 height 13
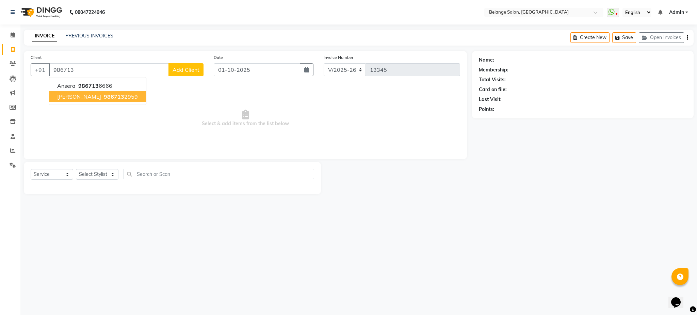
click at [122, 97] on button "[PERSON_NAME] 986713 2959" at bounding box center [97, 96] width 97 height 11
type input "9867132959"
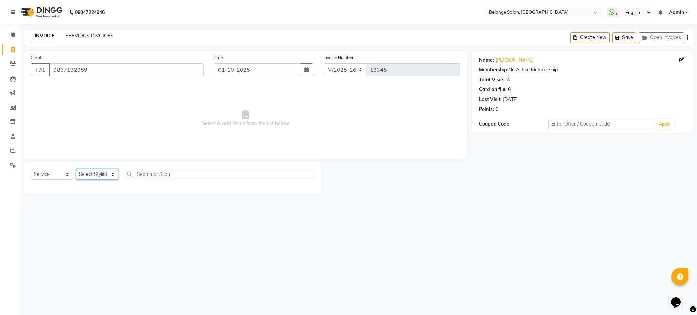
click at [95, 177] on select "Select Stylist [PERSON_NAME] (U) [PERSON_NAME]. [PERSON_NAME] [PERSON_NAME] Bil…" at bounding box center [97, 174] width 43 height 11
select select "91593"
click at [76, 169] on select "Select Stylist [PERSON_NAME] (U) [PERSON_NAME]. [PERSON_NAME] [PERSON_NAME] Bil…" at bounding box center [97, 174] width 43 height 11
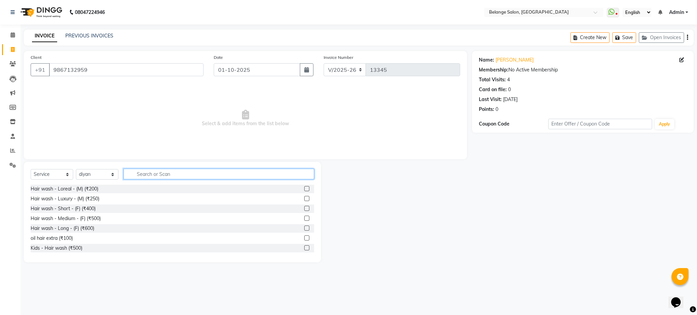
click at [172, 177] on input "text" at bounding box center [218, 174] width 190 height 11
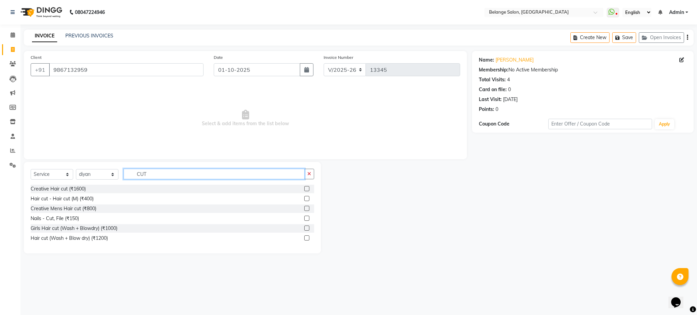
type input "CUT"
click at [307, 187] on label at bounding box center [306, 188] width 5 height 5
click at [307, 187] on input "checkbox" at bounding box center [306, 189] width 4 height 4
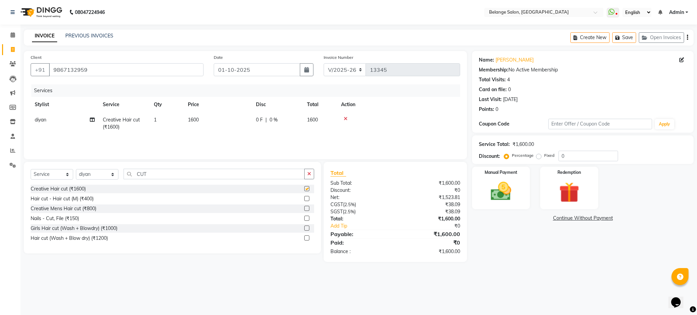
checkbox input "false"
click at [498, 198] on img at bounding box center [500, 191] width 35 height 24
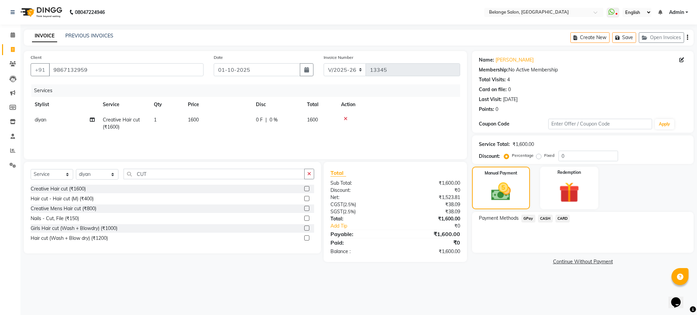
click at [124, 122] on span "Creative Hair cut (₹1600)" at bounding box center [121, 123] width 37 height 13
select select "91593"
click at [124, 122] on span "Creative Hair cut (₹1600)" at bounding box center [127, 125] width 37 height 13
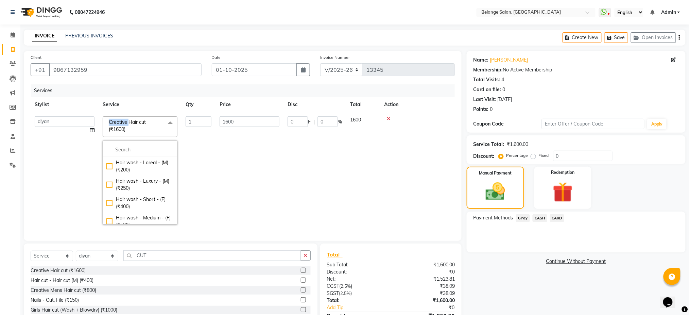
click at [124, 122] on span "Creative Hair cut (₹1600)" at bounding box center [127, 125] width 37 height 13
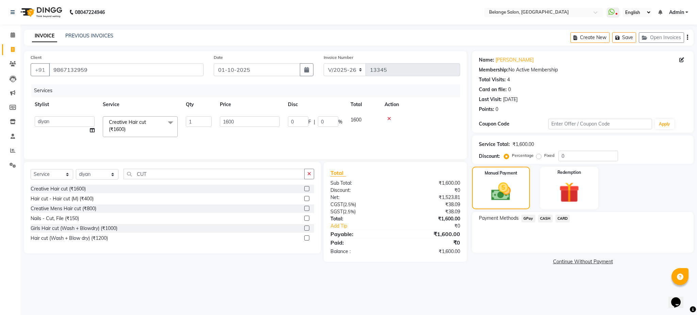
click at [175, 127] on span at bounding box center [171, 122] width 14 height 13
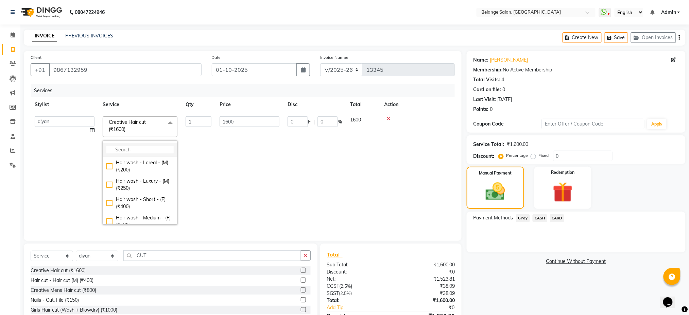
click at [154, 150] on input "multiselect-search" at bounding box center [139, 149] width 67 height 7
type input "CUT"
click at [108, 182] on div "Hair cut - Hair cut (M) (₹400)" at bounding box center [139, 177] width 67 height 14
checkbox input "false"
checkbox input "true"
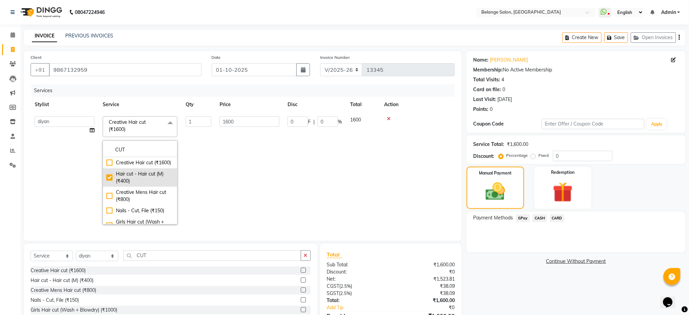
type input "400"
click at [244, 184] on td "400" at bounding box center [250, 170] width 68 height 116
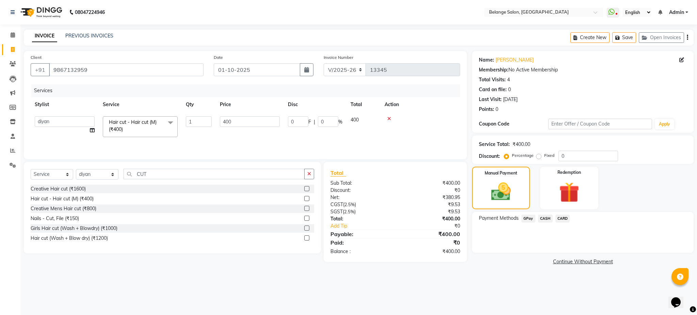
click at [528, 221] on span "GPay" at bounding box center [528, 219] width 14 height 8
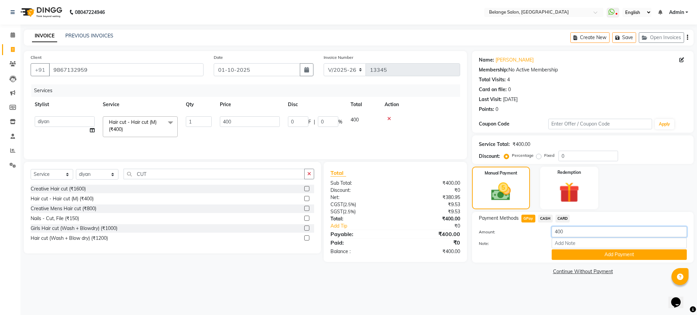
click at [581, 234] on input "400" at bounding box center [618, 232] width 135 height 11
type input "450"
click at [638, 249] on div "Note:" at bounding box center [582, 244] width 218 height 12
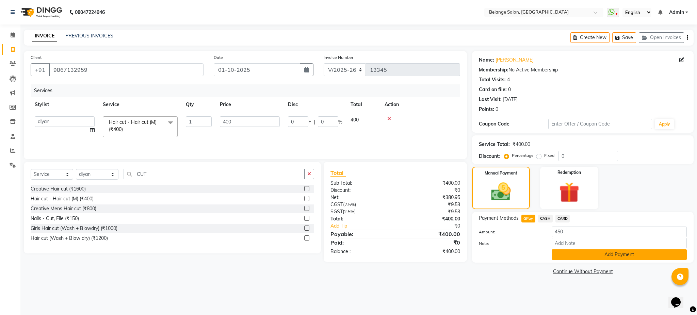
click at [634, 256] on button "Add Payment" at bounding box center [618, 254] width 135 height 11
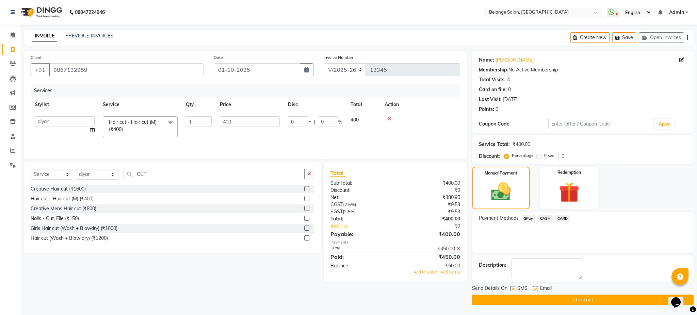
click at [607, 307] on main "INVOICE PREVIOUS INVOICES Create New Save Open Invoices Client [PHONE_NUMBER] D…" at bounding box center [358, 173] width 676 height 286
click at [583, 301] on button "Checkout" at bounding box center [582, 300] width 221 height 11
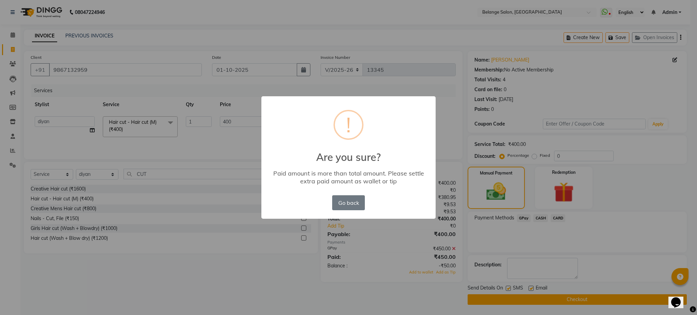
drag, startPoint x: 355, startPoint y: 201, endPoint x: 449, endPoint y: 271, distance: 117.3
click at [449, 271] on div "× ! Are you sure? Paid amount is more than total amount. Please settle extra pa…" at bounding box center [348, 157] width 697 height 315
click at [352, 201] on button "Go back" at bounding box center [348, 202] width 33 height 15
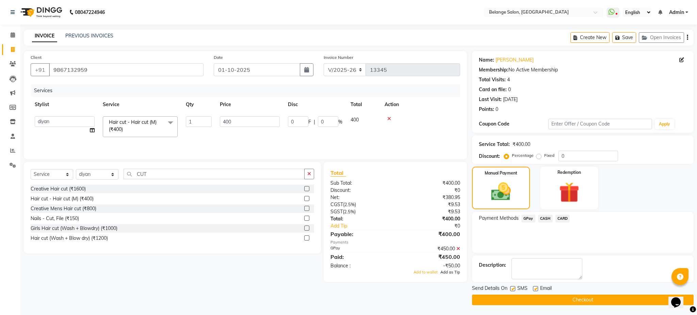
click at [452, 272] on span "Add as Tip" at bounding box center [450, 272] width 20 height 5
click at [510, 302] on button "Checkout" at bounding box center [582, 300] width 221 height 11
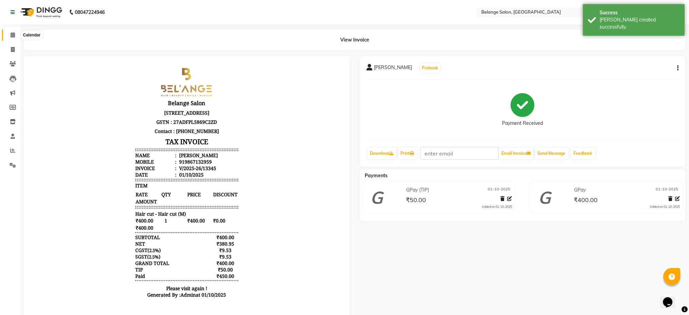
click at [14, 38] on span at bounding box center [13, 35] width 12 height 8
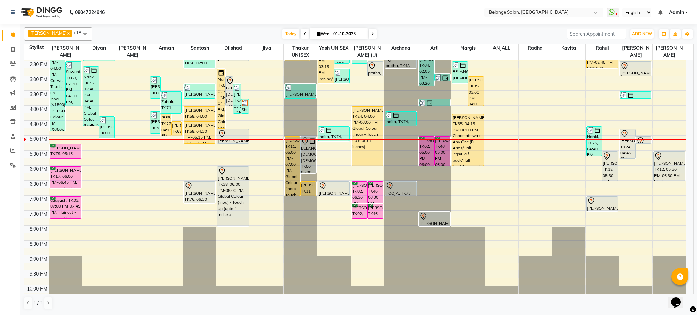
scroll to position [192, 0]
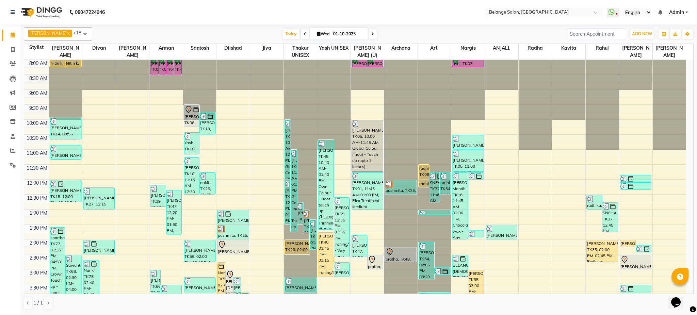
scroll to position [192, 0]
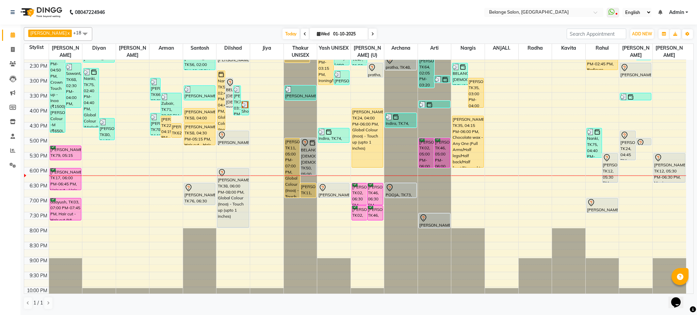
click at [368, 37] on span at bounding box center [372, 34] width 8 height 11
type input "02-10-2025"
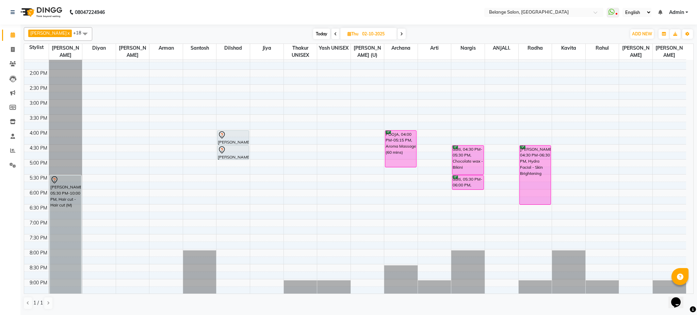
scroll to position [170, 0]
click at [609, 163] on div "8:00 AM 8:30 AM 9:00 AM 9:30 AM 10:00 AM 10:30 AM 11:00 AM 11:30 AM 12:00 PM 12…" at bounding box center [355, 113] width 662 height 449
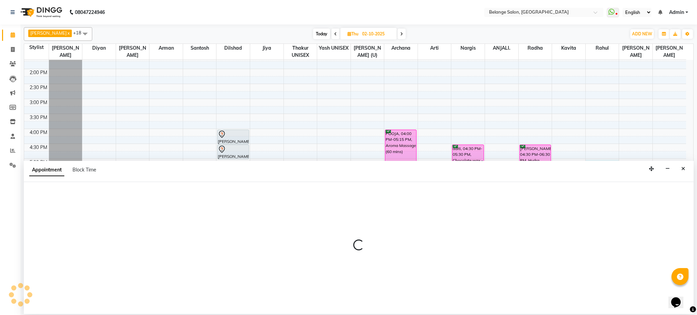
select select "47452"
select select "1020"
select select "tentative"
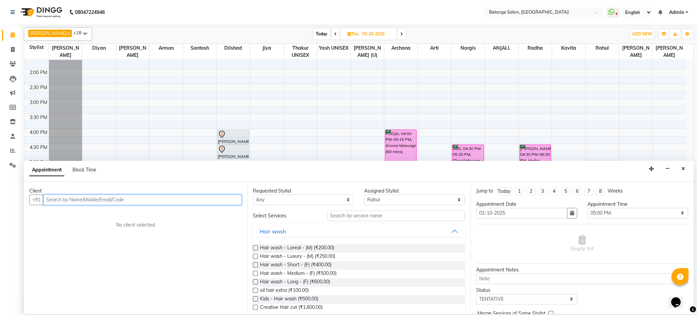
click at [234, 195] on input "text" at bounding box center [142, 200] width 198 height 11
paste input "6290881635"
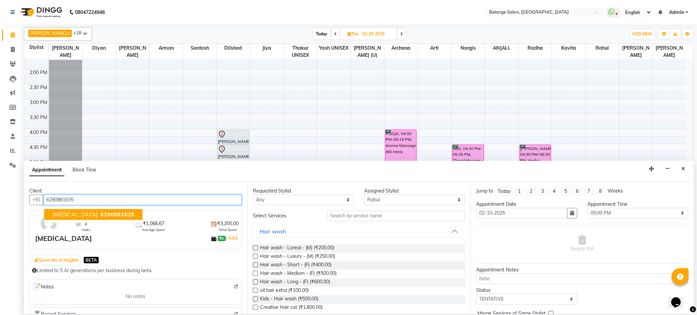
click at [99, 198] on input "6290881635" at bounding box center [142, 200] width 198 height 11
paste input "8416022972"
click at [99, 214] on span "8416022972" at bounding box center [116, 214] width 34 height 7
type input "8416022972"
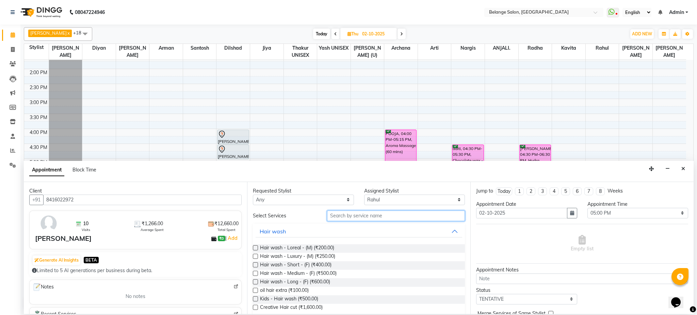
click at [344, 215] on input "text" at bounding box center [396, 216] width 138 height 11
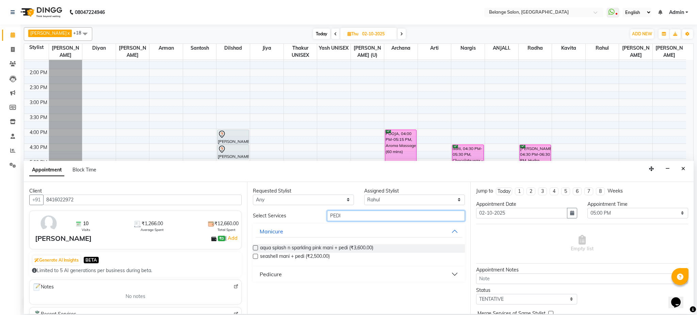
type input "PEDI"
click at [272, 274] on div "Pedicure" at bounding box center [271, 274] width 22 height 8
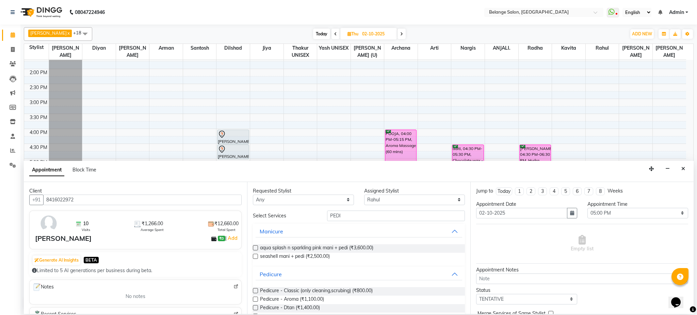
click at [254, 291] on label at bounding box center [255, 290] width 5 height 5
click at [254, 291] on input "checkbox" at bounding box center [255, 291] width 4 height 4
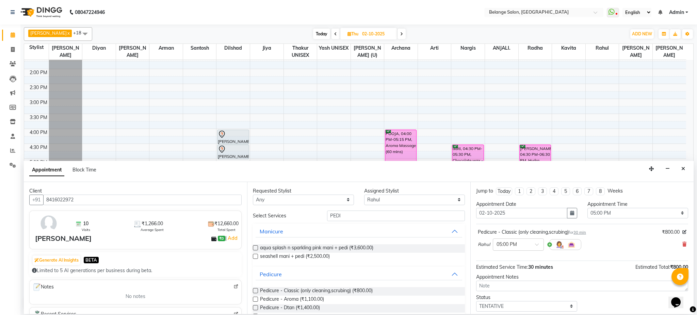
click at [254, 291] on label at bounding box center [255, 290] width 5 height 5
click at [254, 291] on input "checkbox" at bounding box center [255, 291] width 4 height 4
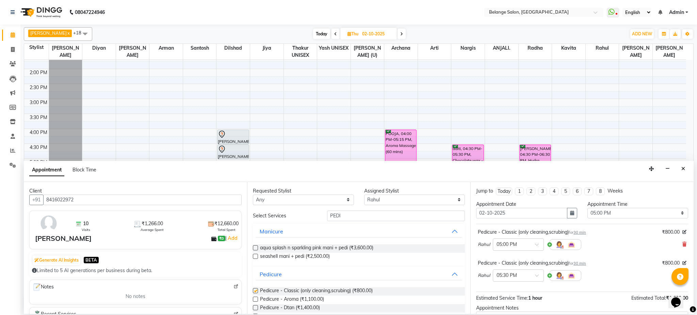
checkbox input "false"
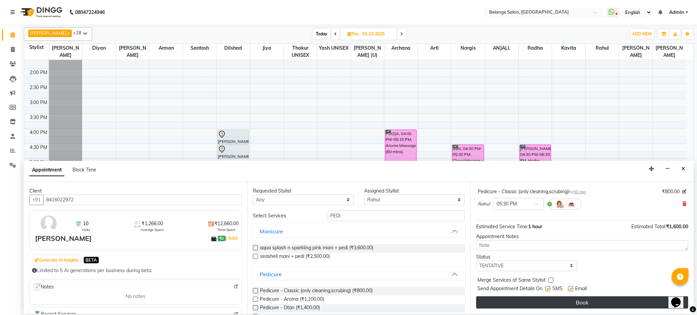
click at [610, 303] on button "Book" at bounding box center [582, 302] width 212 height 12
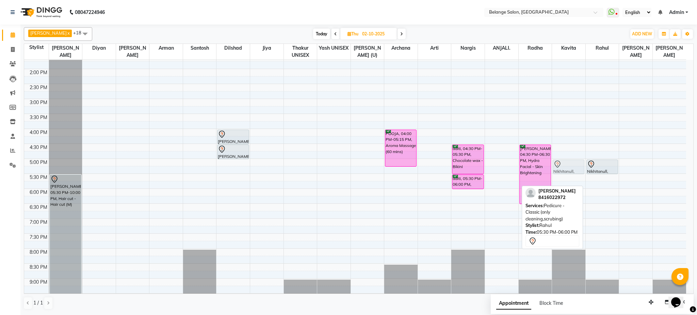
drag, startPoint x: 598, startPoint y: 182, endPoint x: 564, endPoint y: 168, distance: 36.4
click at [564, 168] on tr "[PERSON_NAME], 05:30 PM-10:00 PM, Hair cut - Hair cut (M) [PERSON_NAME], 04:00 …" at bounding box center [355, 113] width 662 height 449
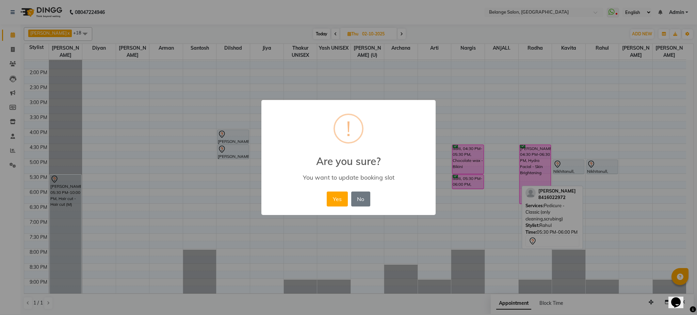
click at [564, 168] on div "× ! Are you sure? You want to update booking slot Yes No No" at bounding box center [348, 157] width 697 height 315
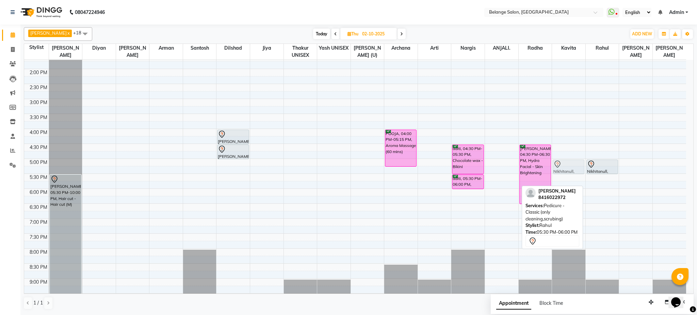
drag, startPoint x: 601, startPoint y: 180, endPoint x: 559, endPoint y: 163, distance: 45.8
click at [559, 163] on tr "[PERSON_NAME], 05:30 PM-10:00 PM, Hair cut - Hair cut (M) [PERSON_NAME], 04:00 …" at bounding box center [355, 113] width 662 height 449
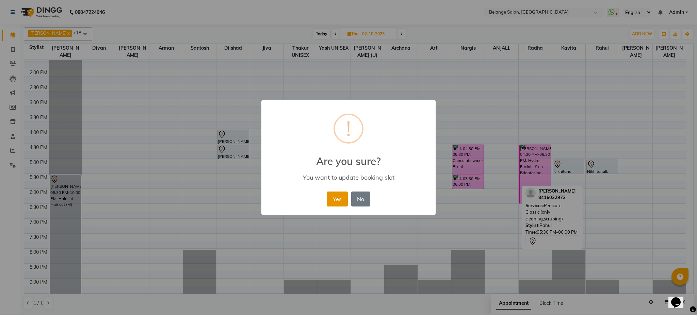
click at [339, 199] on button "Yes" at bounding box center [337, 198] width 21 height 15
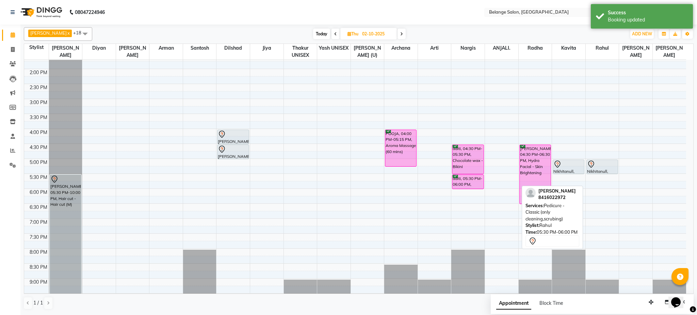
click at [313, 35] on span "Today" at bounding box center [321, 34] width 17 height 11
type input "01-10-2025"
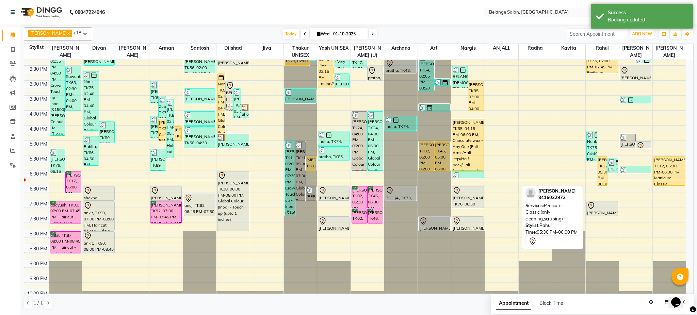
scroll to position [216, 0]
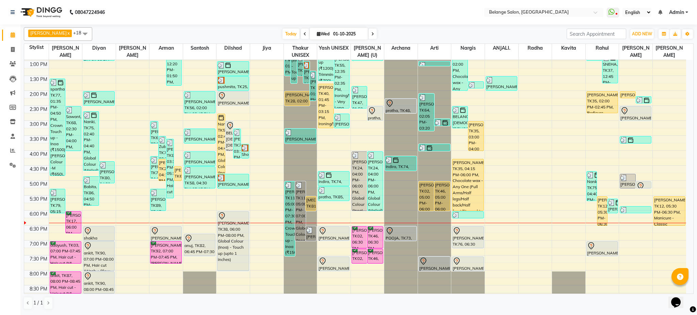
scroll to position [216, 0]
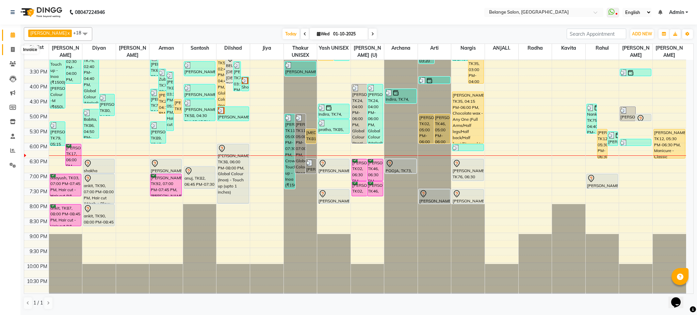
click at [15, 48] on span at bounding box center [13, 50] width 12 height 8
select select "5076"
select select "service"
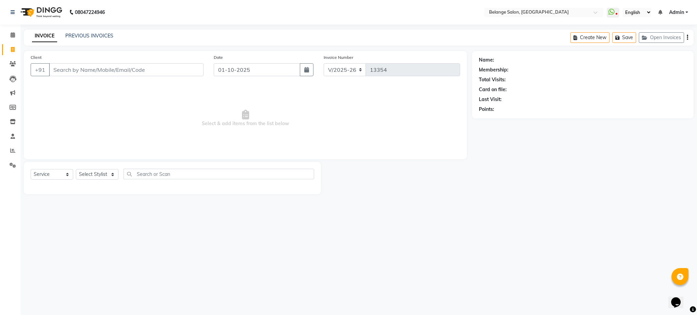
click at [159, 52] on div "Client +91 Date [DATE] Invoice Number V/2025 V/[PHONE_NUMBER] Select & add item…" at bounding box center [245, 105] width 443 height 108
click at [167, 66] on input "Client" at bounding box center [126, 69] width 154 height 13
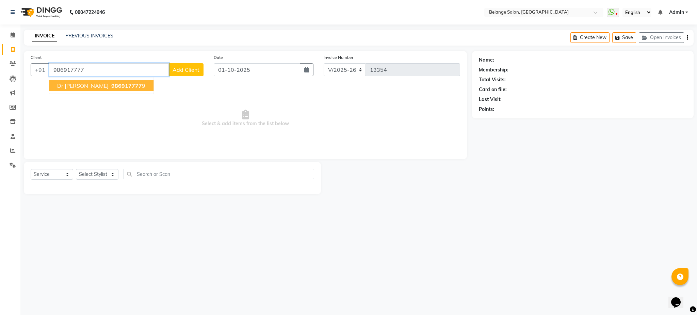
click at [111, 86] on span "986917777" at bounding box center [126, 85] width 31 height 7
type input "9869177779"
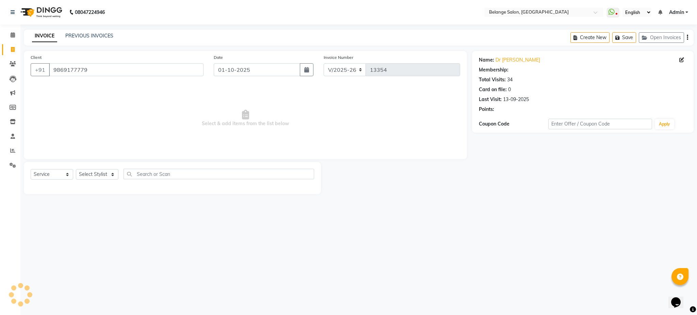
select select "1: Object"
click at [99, 177] on select "Select Stylist [PERSON_NAME] (U) [PERSON_NAME]. [PERSON_NAME] [PERSON_NAME] Bil…" at bounding box center [97, 174] width 43 height 11
select select "45203"
click at [76, 169] on select "Select Stylist [PERSON_NAME] (U) [PERSON_NAME]. [PERSON_NAME] [PERSON_NAME] Bil…" at bounding box center [97, 174] width 43 height 11
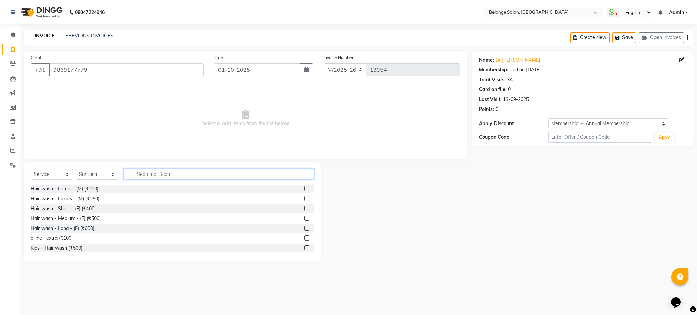
click at [154, 178] on input "text" at bounding box center [218, 174] width 190 height 11
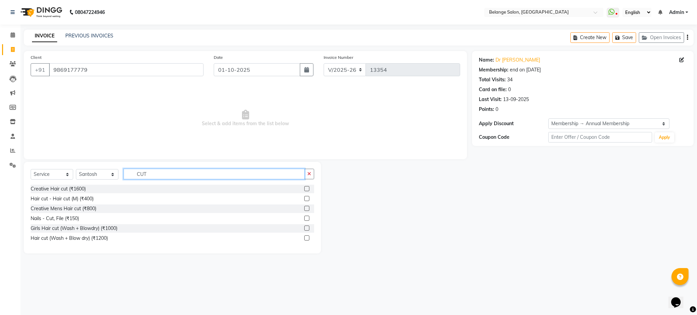
type input "CUT"
click at [307, 198] on label at bounding box center [306, 198] width 5 height 5
click at [307, 198] on input "checkbox" at bounding box center [306, 199] width 4 height 4
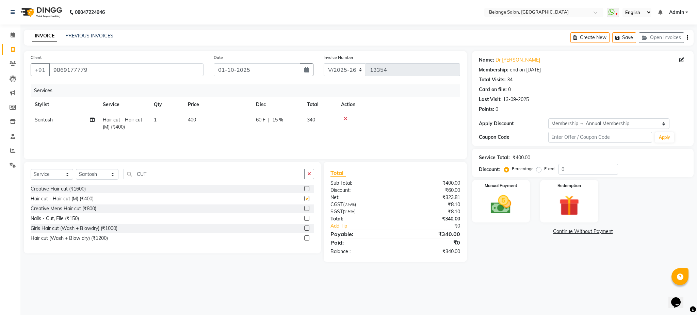
checkbox input "false"
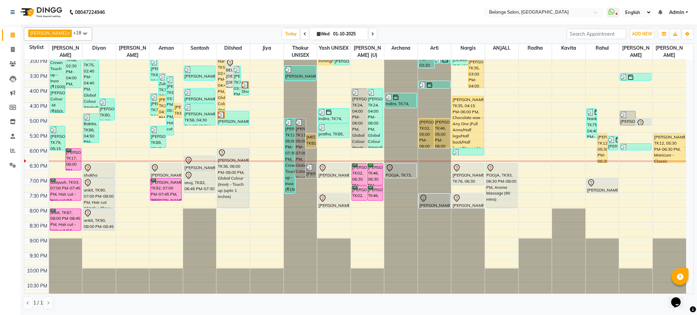
scroll to position [216, 0]
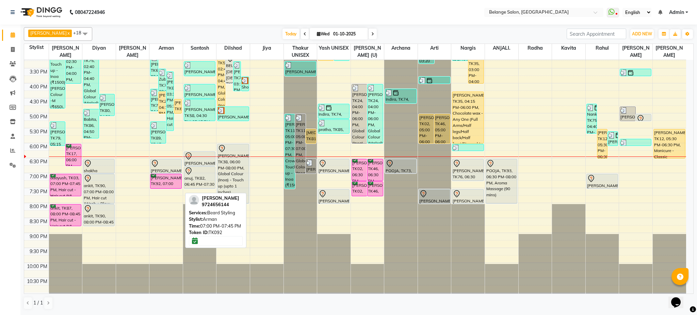
drag, startPoint x: 164, startPoint y: 196, endPoint x: 163, endPoint y: 186, distance: 9.2
click at [163, 186] on div "[PERSON_NAME], TK02, 07:45 AM-08:30 AM, [PERSON_NAME] Styling [PERSON_NAME], TK…" at bounding box center [165, 68] width 33 height 449
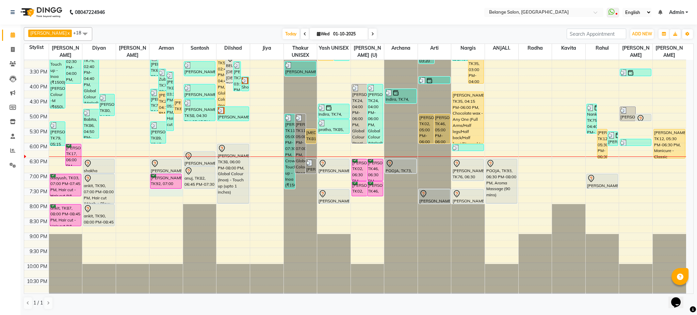
click at [169, 193] on div "8:00 AM 8:30 AM 9:00 AM 9:30 AM 10:00 AM 10:30 AM 11:00 AM 11:30 AM 12:00 PM 12…" at bounding box center [355, 68] width 662 height 449
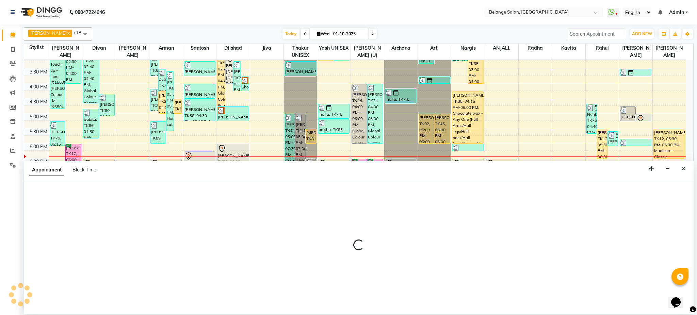
select select "78262"
select select "tentative"
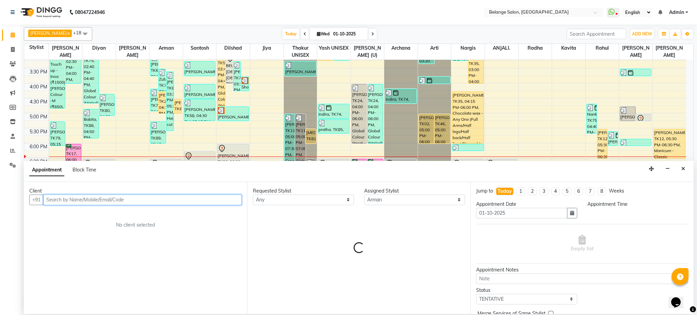
select select "1170"
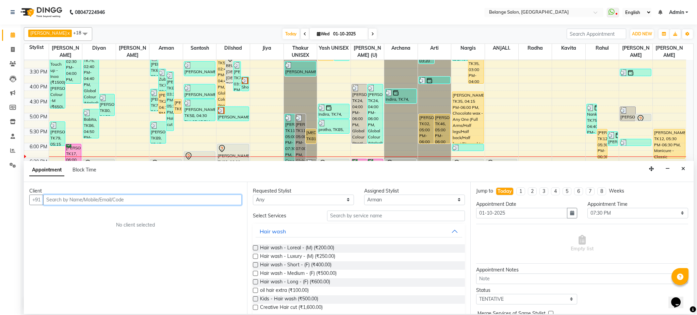
click at [121, 200] on input "text" at bounding box center [142, 200] width 198 height 11
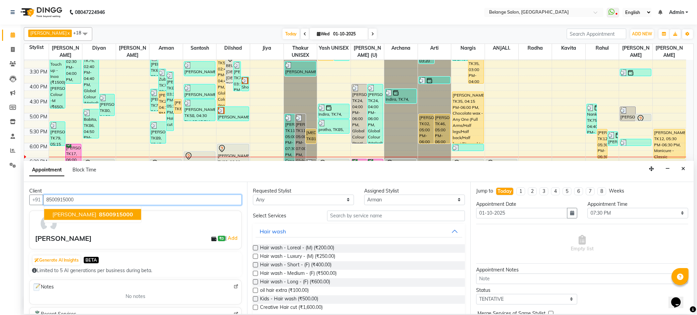
click at [105, 216] on span "8500915000" at bounding box center [116, 214] width 34 height 7
type input "8500915000"
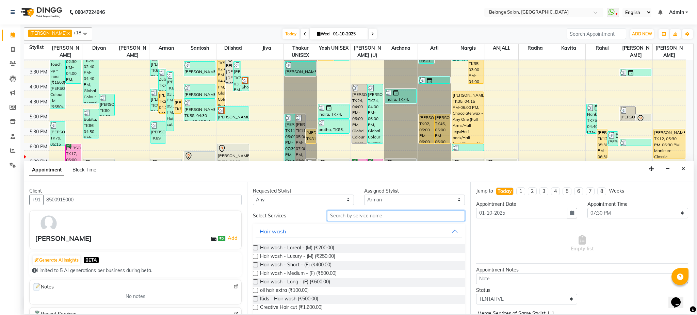
click at [378, 215] on input "text" at bounding box center [396, 216] width 138 height 11
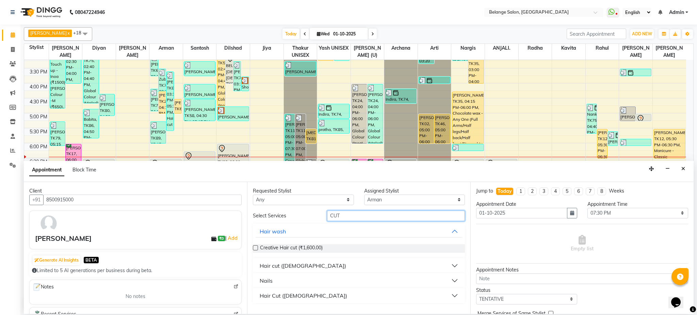
type input "CUT"
click at [274, 265] on div "Hair cut ([DEMOGRAPHIC_DATA])" at bounding box center [303, 266] width 86 height 8
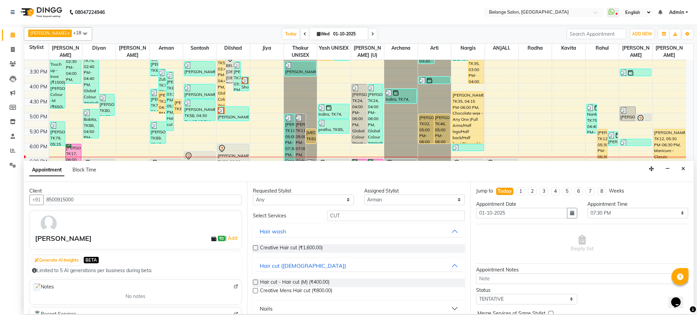
click at [255, 280] on label at bounding box center [255, 282] width 5 height 5
click at [255, 281] on input "checkbox" at bounding box center [255, 283] width 4 height 4
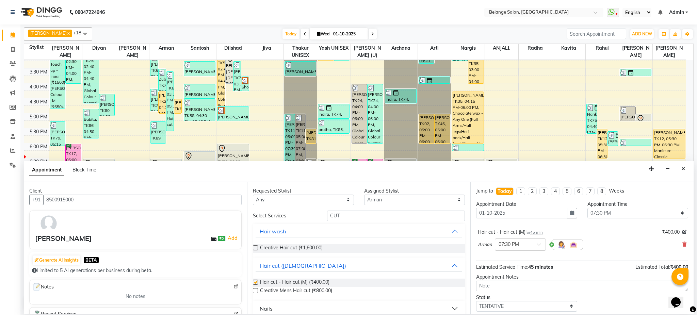
checkbox input "false"
click at [360, 214] on input "CUT" at bounding box center [396, 216] width 138 height 11
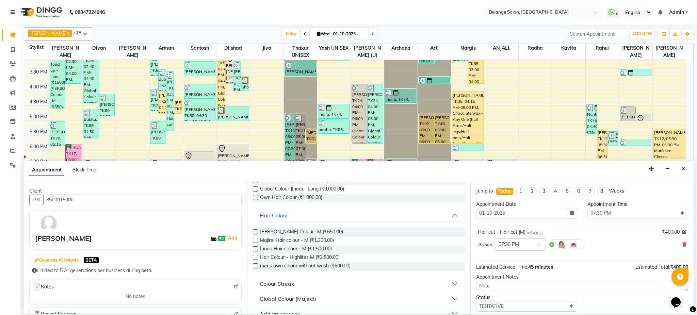
scroll to position [85, 0]
type input "COLO"
click at [255, 248] on label at bounding box center [255, 248] width 5 height 5
click at [255, 248] on input "checkbox" at bounding box center [255, 249] width 4 height 4
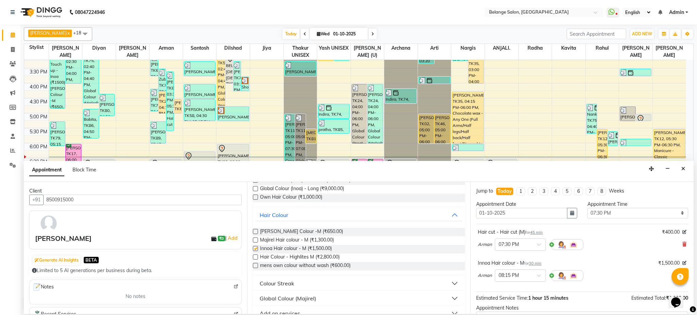
checkbox input "false"
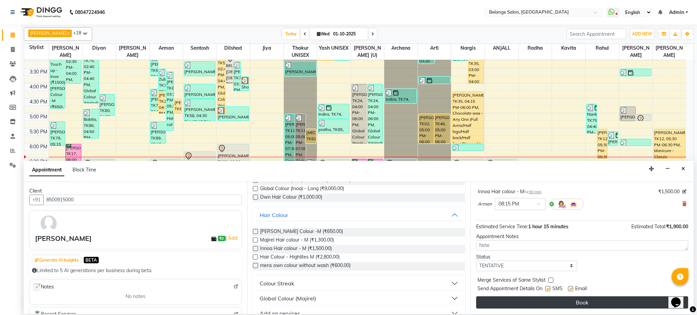
click at [521, 305] on button "Book" at bounding box center [582, 302] width 212 height 12
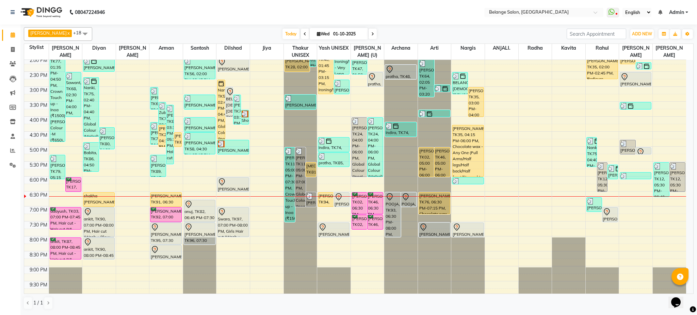
scroll to position [189, 0]
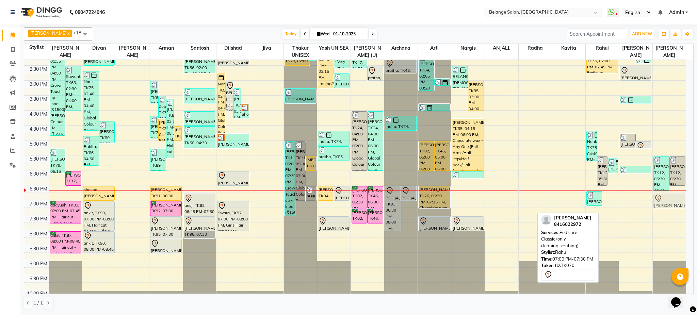
drag, startPoint x: 613, startPoint y: 213, endPoint x: 670, endPoint y: 206, distance: 57.8
click at [670, 206] on tr "Nitin k, TK52, 07:45 AM-08:15 AM, Hair cut - Hair cut (M) Nitin k, TK52, 07:45 …" at bounding box center [355, 95] width 662 height 449
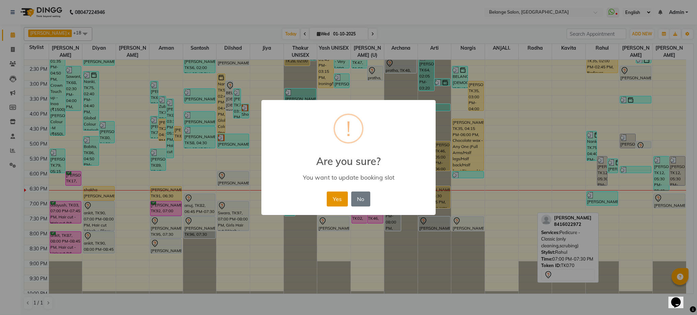
click at [340, 203] on button "Yes" at bounding box center [337, 198] width 21 height 15
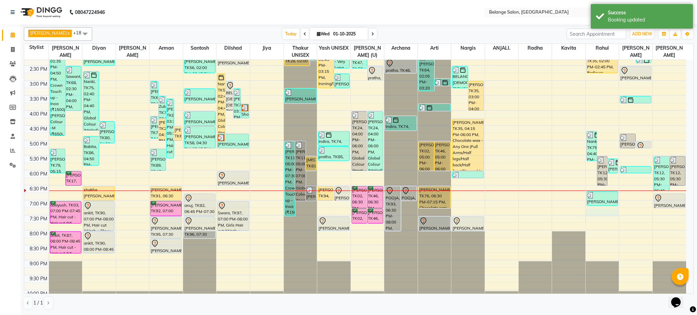
click at [596, 211] on div "8:00 AM 8:30 AM 9:00 AM 9:30 AM 10:00 AM 10:30 AM 11:00 AM 11:30 AM 12:00 PM 12…" at bounding box center [355, 95] width 662 height 449
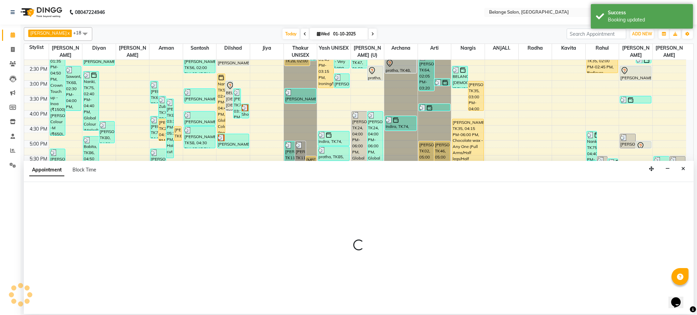
select select "47452"
select select "1155"
select select "tentative"
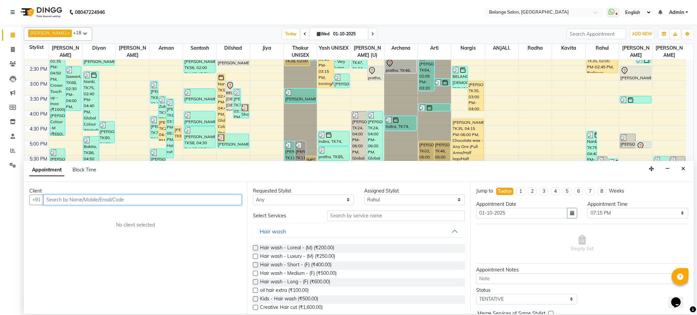
click at [207, 197] on input "text" at bounding box center [142, 200] width 198 height 11
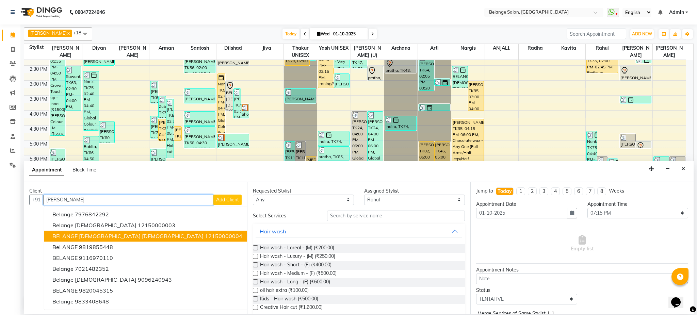
click at [205, 235] on ngb-highlight "12150000004" at bounding box center [223, 236] width 37 height 7
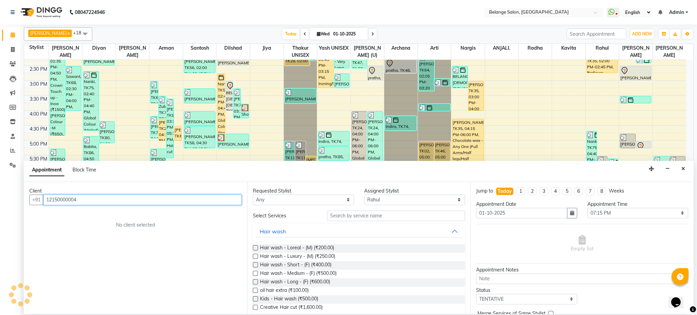
type input "12150000004"
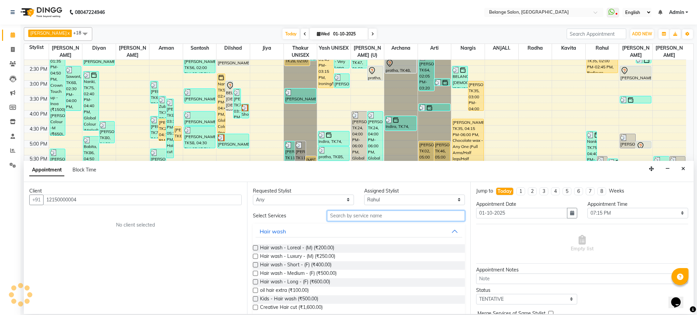
click at [356, 214] on input "text" at bounding box center [396, 216] width 138 height 11
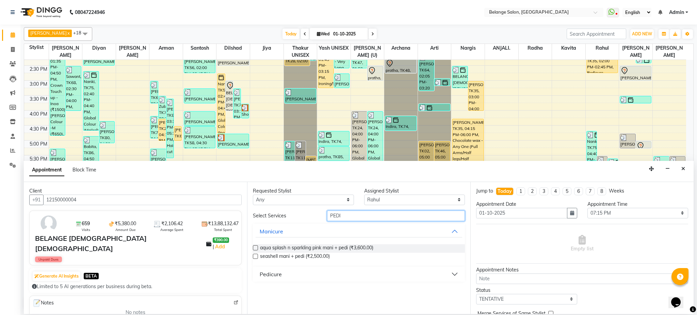
type input "PEDI"
click at [270, 276] on div "Pedicure" at bounding box center [271, 274] width 22 height 8
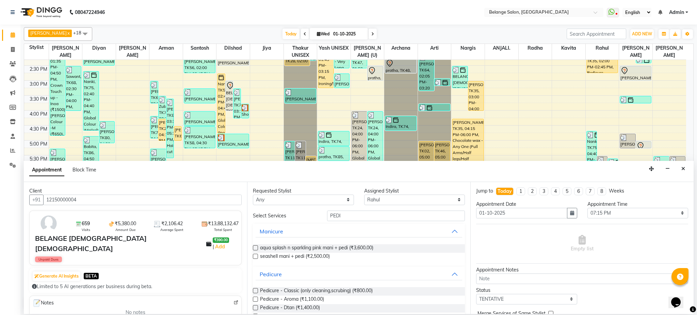
click at [256, 290] on label at bounding box center [255, 290] width 5 height 5
click at [256, 290] on input "checkbox" at bounding box center [255, 291] width 4 height 4
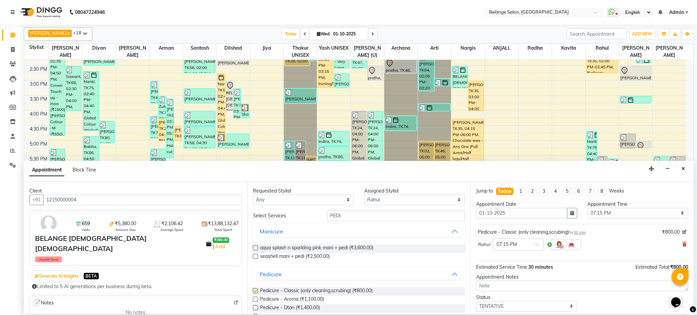
checkbox input "false"
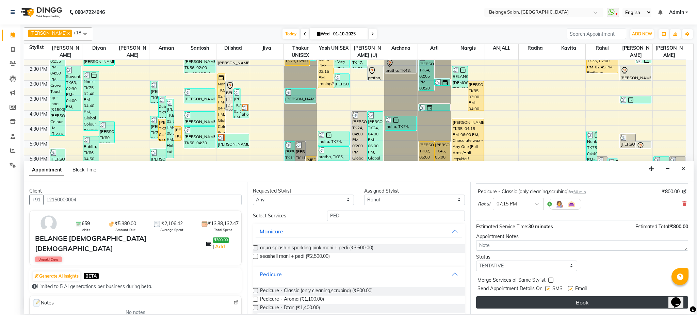
click at [572, 307] on button "Book" at bounding box center [582, 302] width 212 height 12
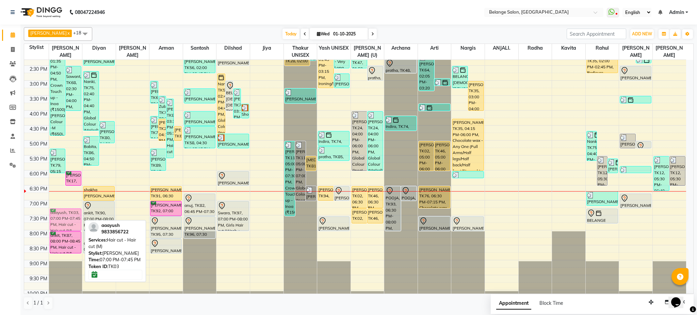
drag, startPoint x: 65, startPoint y: 211, endPoint x: 68, endPoint y: 221, distance: 10.5
click at [68, 221] on div "Nitin k, TK52, 07:45 AM-08:15 AM, Hair cut - Hair cut (M) Nitin k, TK52, 07:45 …" at bounding box center [65, 95] width 33 height 449
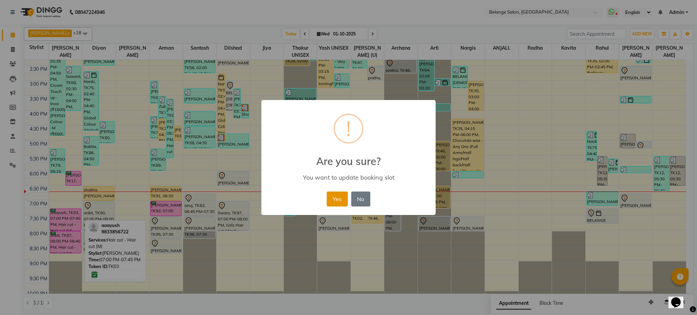
click at [329, 195] on button "Yes" at bounding box center [337, 198] width 21 height 15
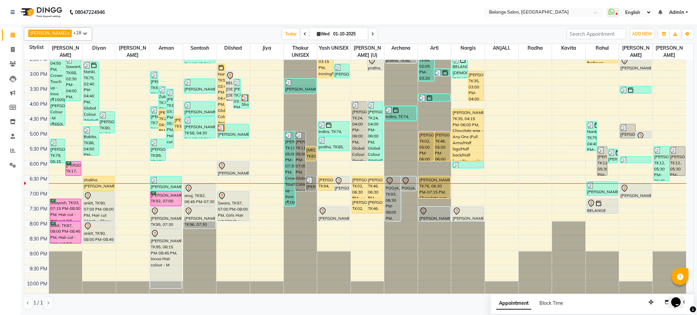
scroll to position [207, 0]
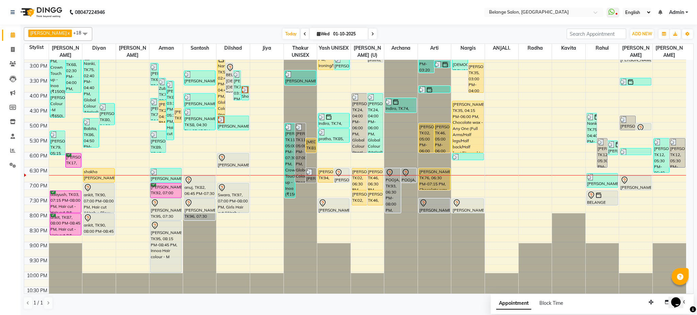
drag, startPoint x: 171, startPoint y: 252, endPoint x: 166, endPoint y: 268, distance: 16.9
click at [166, 268] on div "[PERSON_NAME], TK02, 07:45 AM-08:30 AM, [PERSON_NAME] Styling [PERSON_NAME], TK…" at bounding box center [165, 77] width 33 height 449
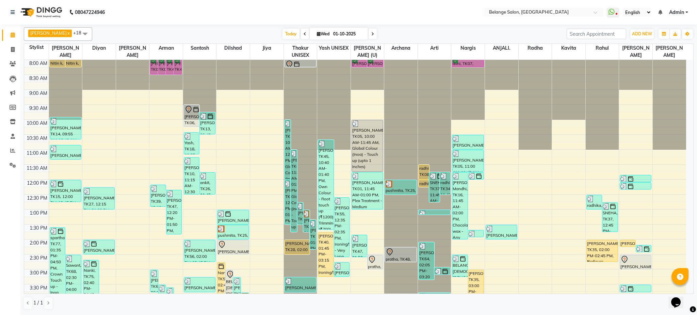
scroll to position [216, 0]
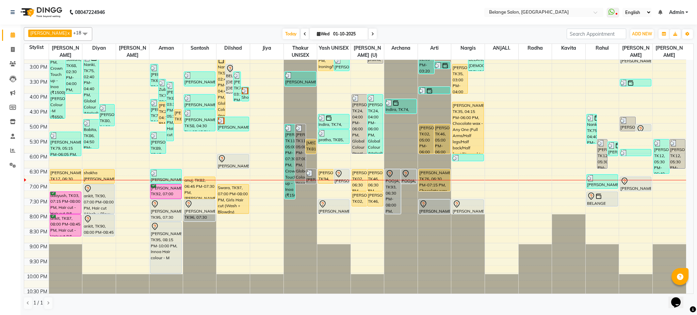
scroll to position [216, 0]
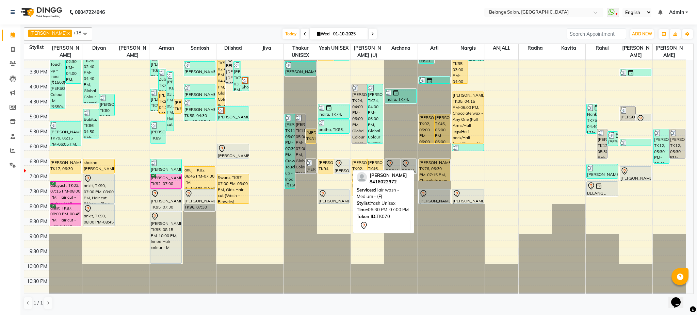
click at [338, 167] on div "[PERSON_NAME], TK70, 06:30 PM-07:00 PM, Hair wash - Medium - (F)" at bounding box center [341, 166] width 15 height 14
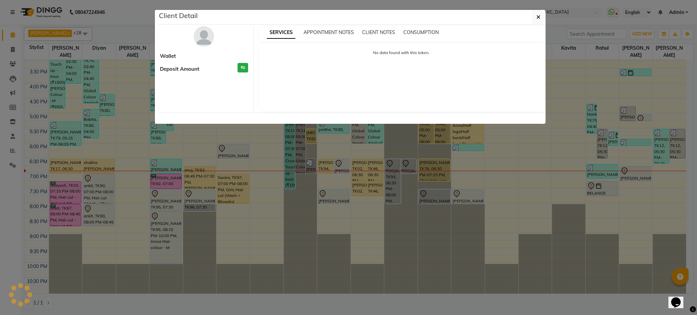
select select "7"
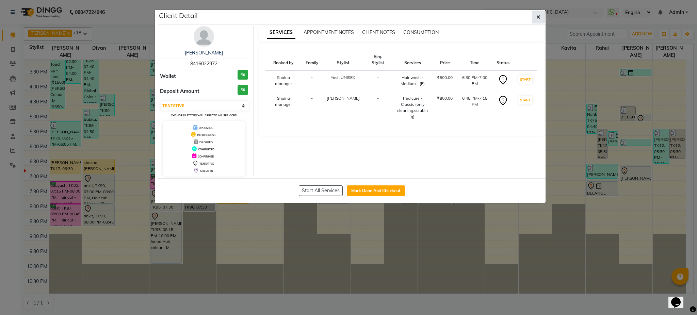
click at [535, 19] on button "button" at bounding box center [538, 17] width 13 height 13
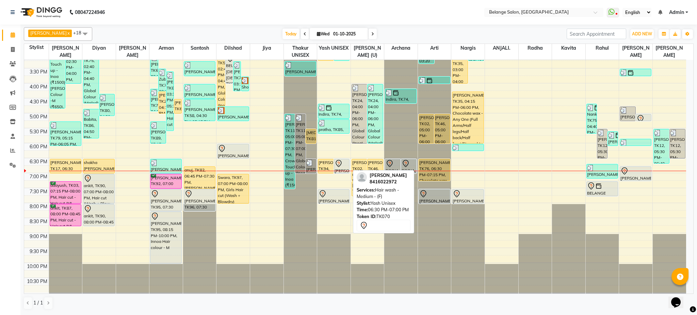
click at [344, 167] on div at bounding box center [341, 164] width 15 height 8
select select "7"
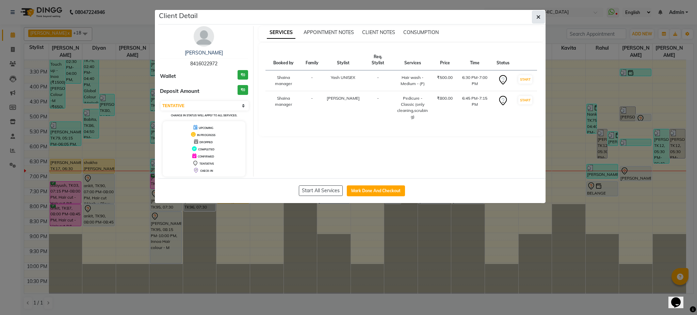
click at [533, 19] on button "button" at bounding box center [538, 17] width 13 height 13
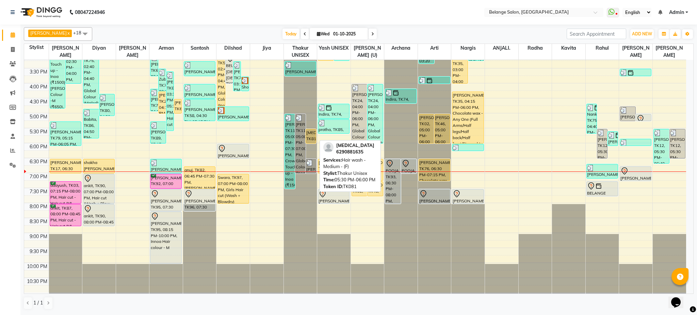
click at [313, 132] on div "[MEDICAL_DATA], TK81, 05:30 PM-06:00 PM, Hair wash - Medium - (F)" at bounding box center [311, 136] width 10 height 14
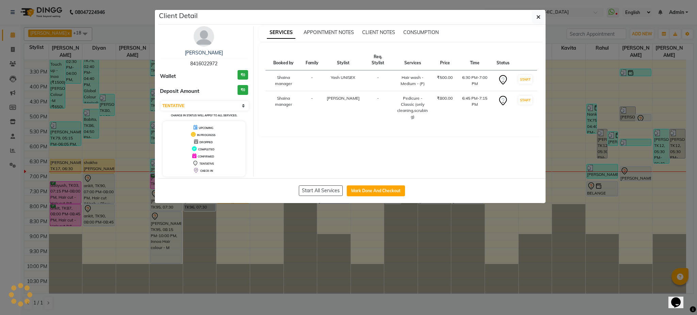
select select "1"
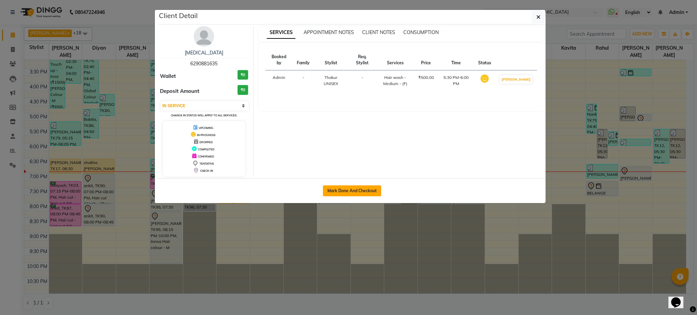
click at [344, 187] on button "Mark Done And Checkout" at bounding box center [352, 190] width 58 height 11
select select "service"
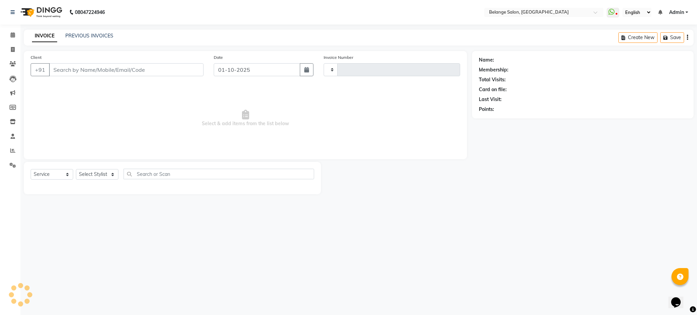
type input "13357"
select select "5076"
type input "6290881635"
select select "63887"
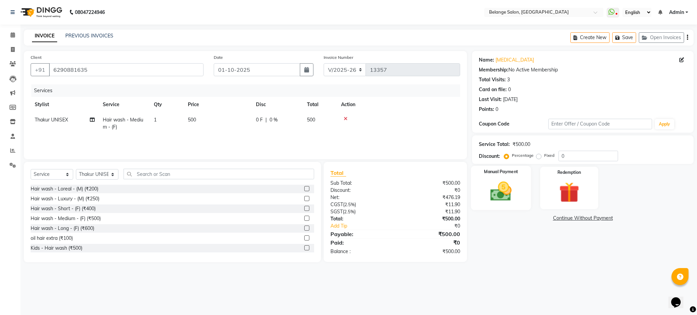
click at [518, 188] on div "Manual Payment" at bounding box center [501, 188] width 60 height 44
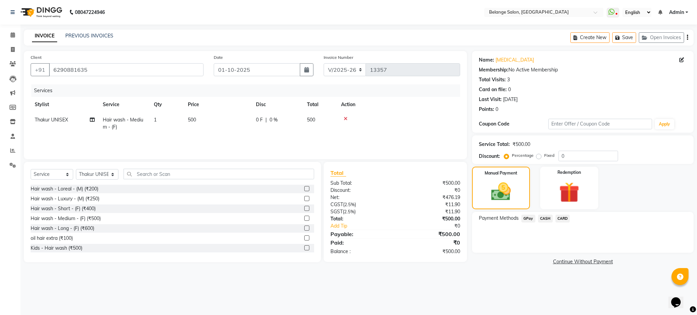
click at [527, 219] on span "GPay" at bounding box center [528, 219] width 14 height 8
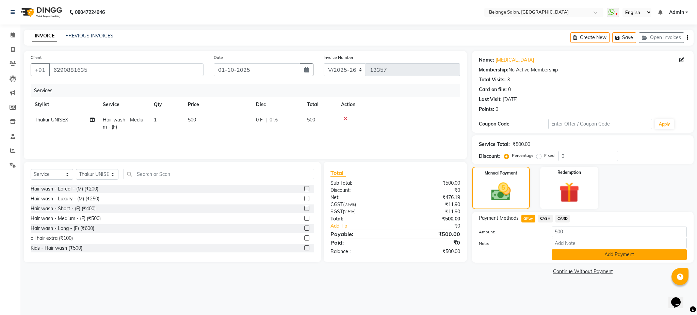
click at [569, 256] on button "Add Payment" at bounding box center [618, 254] width 135 height 11
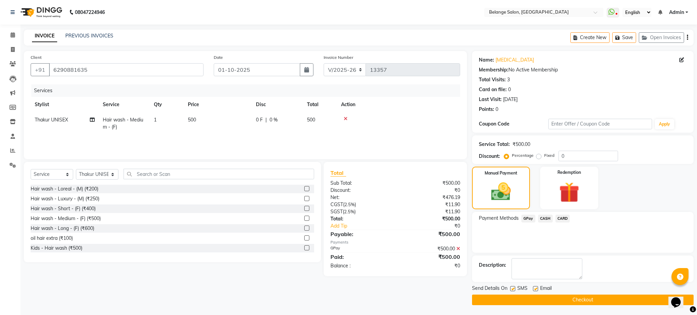
click at [525, 299] on button "Checkout" at bounding box center [582, 300] width 221 height 11
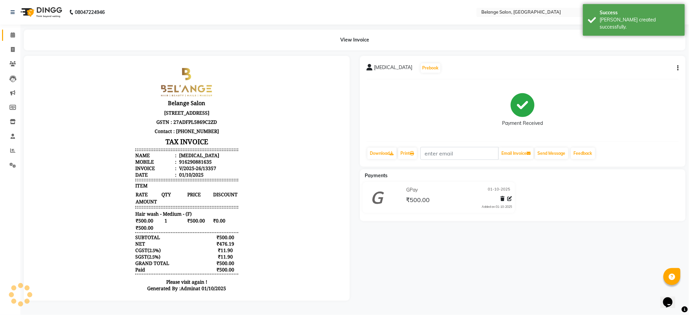
click at [5, 36] on link "Calendar" at bounding box center [10, 35] width 16 height 11
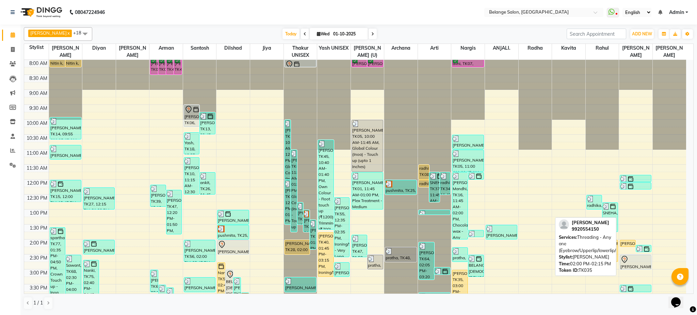
scroll to position [216, 0]
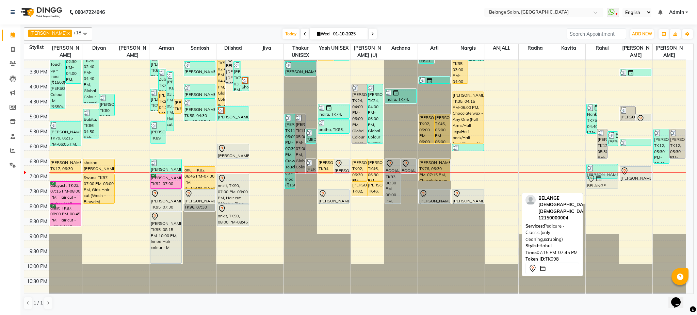
drag, startPoint x: 602, startPoint y: 185, endPoint x: 604, endPoint y: 176, distance: 9.7
click at [604, 176] on div "Nanki, TK75, 04:40 PM-05:40 PM, Nails - Cut, File (₹150),Nails - Regular Nail P…" at bounding box center [601, 68] width 33 height 449
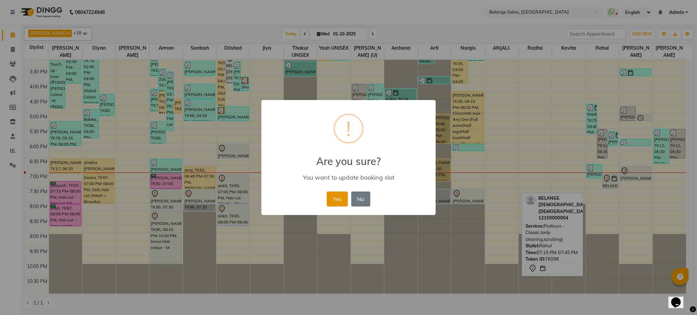
click at [337, 200] on button "Yes" at bounding box center [337, 198] width 21 height 15
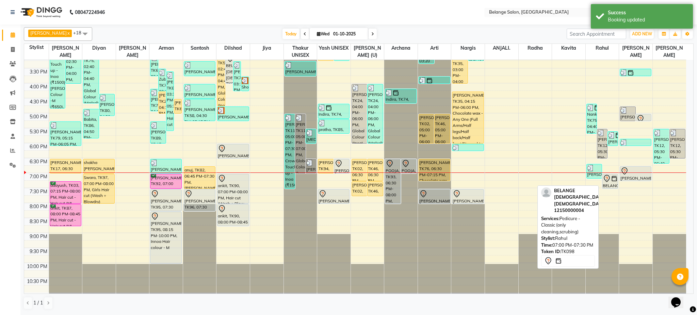
click at [609, 179] on icon at bounding box center [606, 178] width 8 height 8
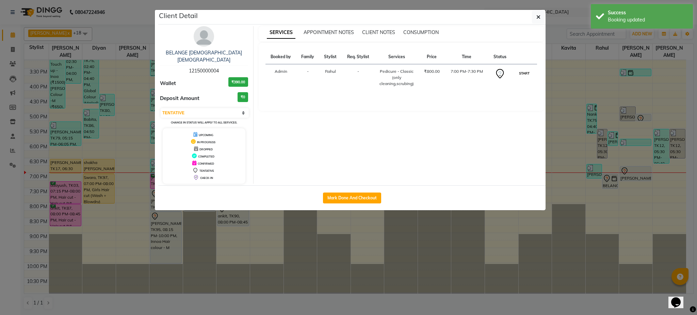
click at [525, 75] on button "START" at bounding box center [524, 73] width 14 height 9
select select "1"
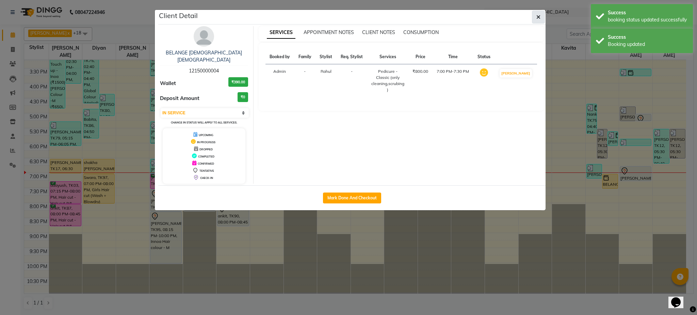
click at [541, 13] on button "button" at bounding box center [538, 17] width 13 height 13
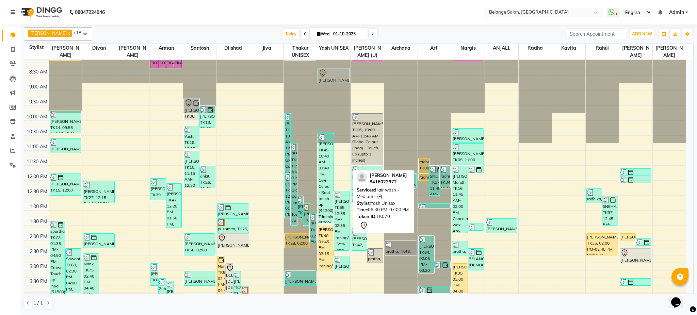
scroll to position [0, 0]
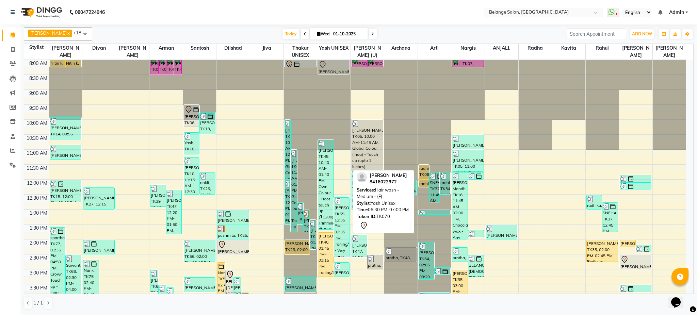
drag, startPoint x: 342, startPoint y: 163, endPoint x: 346, endPoint y: 62, distance: 101.1
click at [346, 62] on div "[PERSON_NAME], TK45, 10:40 AM-01:40 PM, Own Colour - Root touch up (₹1200),Hair…" at bounding box center [333, 284] width 33 height 449
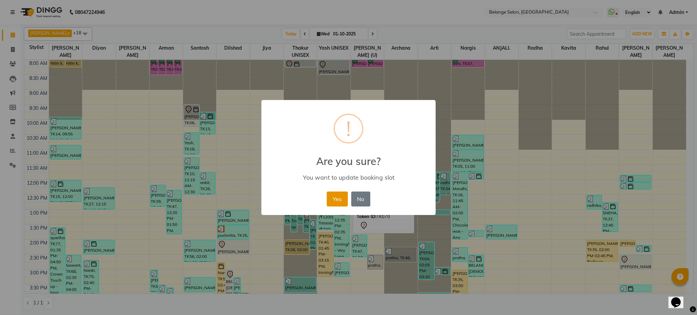
click at [341, 198] on button "Yes" at bounding box center [337, 198] width 21 height 15
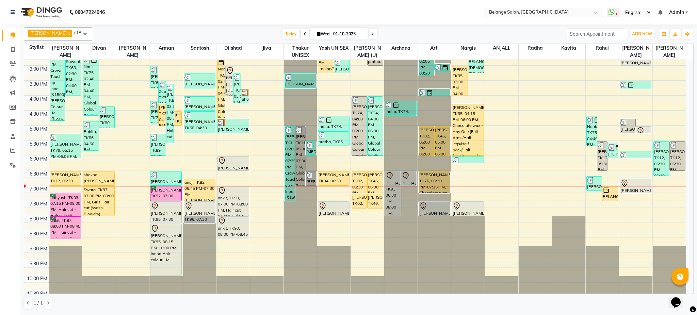
scroll to position [216, 0]
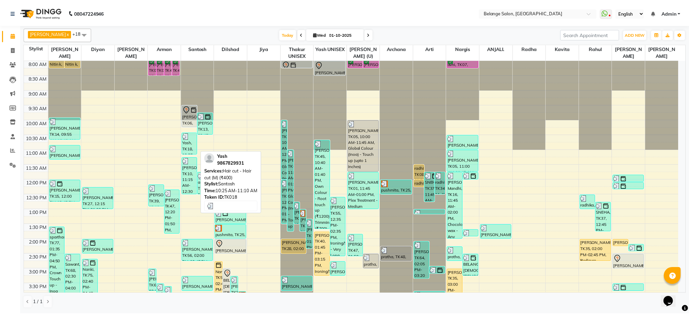
scroll to position [216, 0]
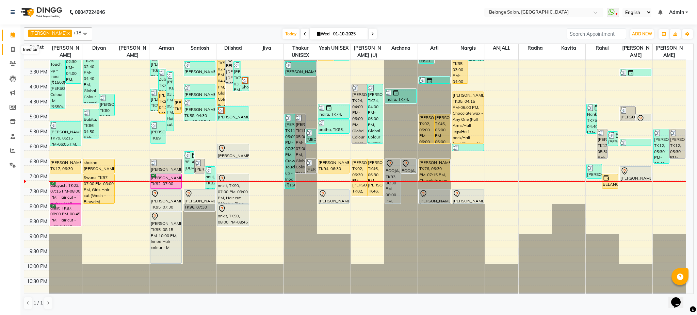
click at [11, 52] on span at bounding box center [13, 50] width 12 height 8
select select "service"
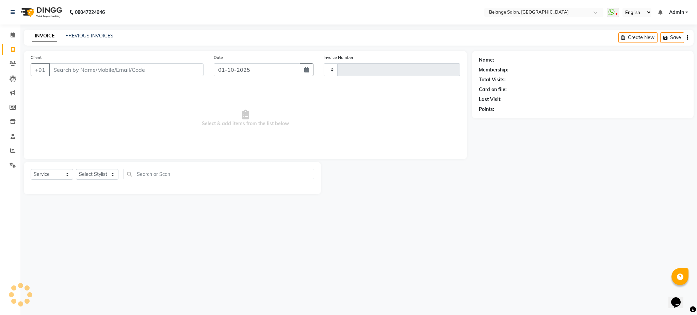
type input "13361"
select select "5076"
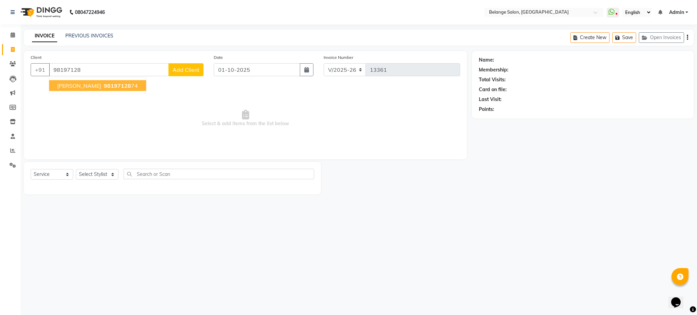
click at [83, 86] on span "[PERSON_NAME]" at bounding box center [79, 85] width 44 height 7
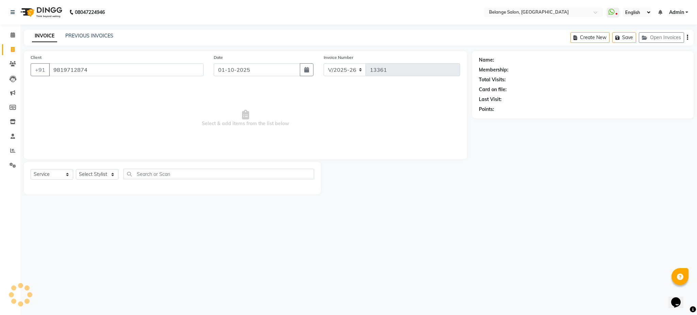
type input "9819712874"
click at [91, 174] on select "Select Stylist [PERSON_NAME] (U) [PERSON_NAME]. [PERSON_NAME] [PERSON_NAME] Bil…" at bounding box center [97, 174] width 43 height 11
select select "66547"
click at [76, 169] on select "Select Stylist [PERSON_NAME] (U) [PERSON_NAME]. [PERSON_NAME] [PERSON_NAME] Bil…" at bounding box center [97, 174] width 43 height 11
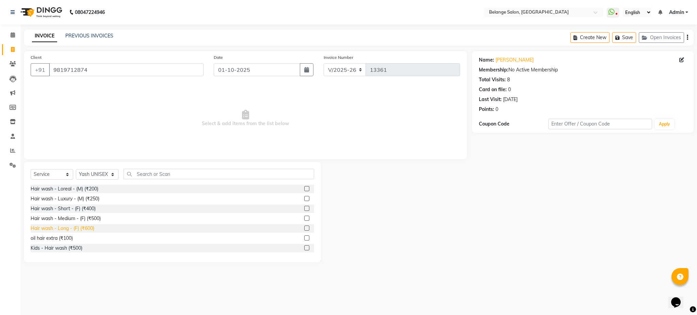
click at [83, 226] on div "Hair wash - Long - (F) (₹600)" at bounding box center [63, 228] width 64 height 7
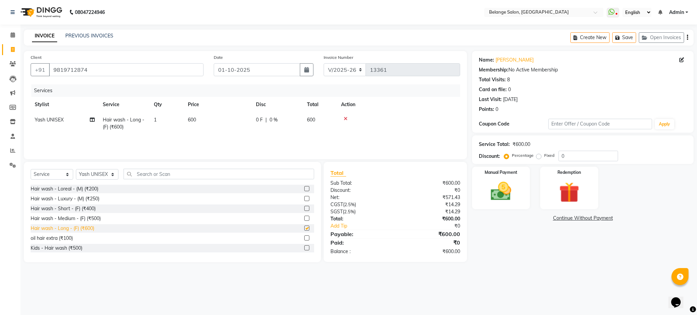
checkbox input "false"
click at [155, 177] on input "text" at bounding box center [218, 174] width 190 height 11
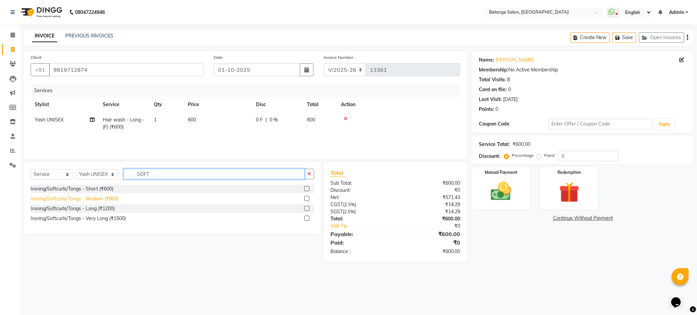
type input "SOFT"
click at [93, 198] on div "Ironing/Softcurls/Tongs - Medium (₹800)" at bounding box center [75, 198] width 88 height 7
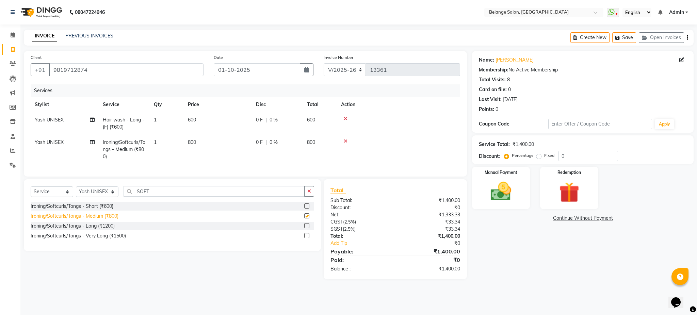
checkbox input "false"
click at [508, 177] on div "Manual Payment" at bounding box center [501, 188] width 60 height 44
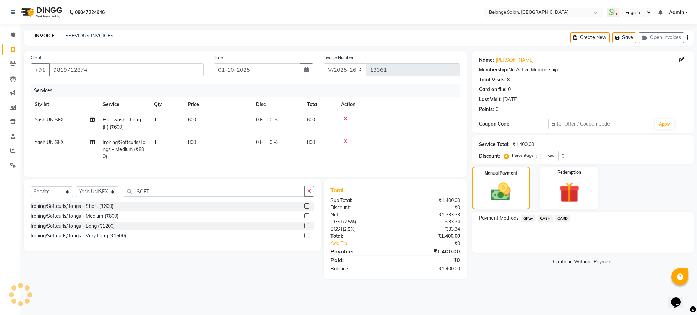
click at [117, 121] on span "Hair wash - Long - (F) (₹600)" at bounding box center [123, 123] width 41 height 13
select select "66547"
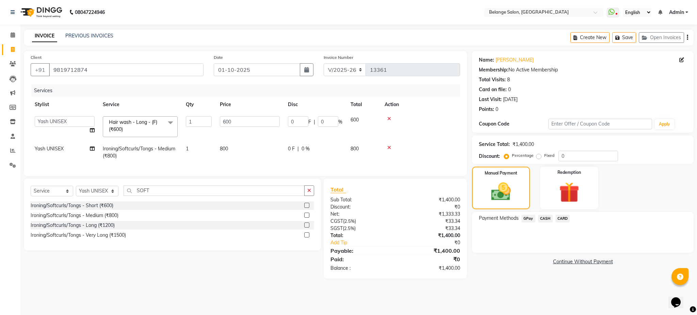
click at [117, 121] on span "Hair wash - Long - (F) (₹600)" at bounding box center [133, 125] width 48 height 13
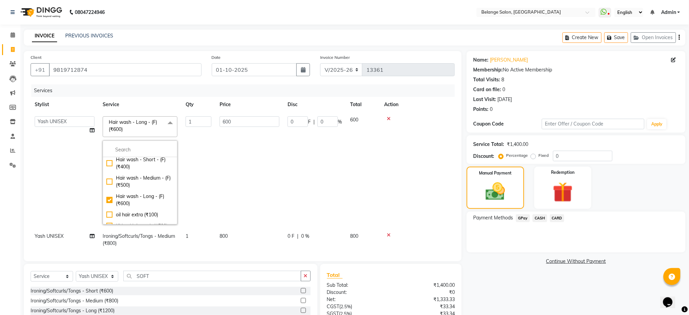
scroll to position [40, 0]
click at [109, 179] on div "Hair wash - Medium - (F) (₹500)" at bounding box center [139, 181] width 67 height 14
checkbox input "true"
checkbox input "false"
type input "500"
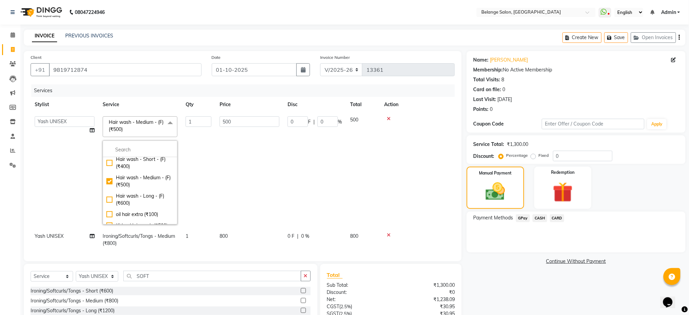
click at [290, 145] on td "0 F | 0 %" at bounding box center [315, 170] width 63 height 116
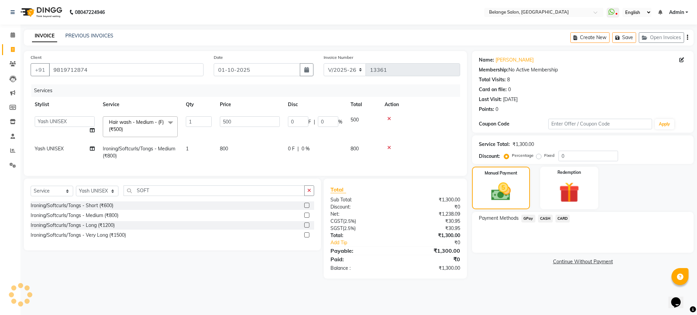
click at [526, 217] on span "GPay" at bounding box center [528, 219] width 14 height 8
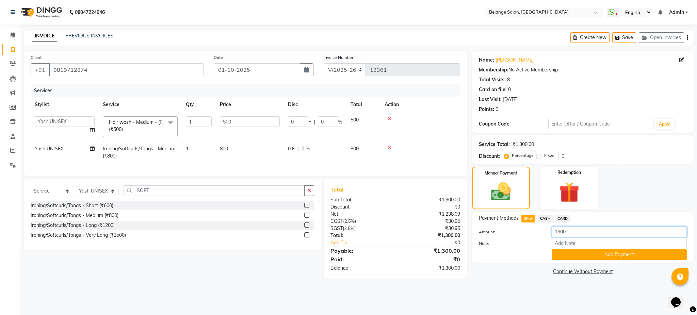
click at [572, 232] on input "1300" at bounding box center [618, 232] width 135 height 11
type input "1400"
click at [590, 250] on button "Add Payment" at bounding box center [618, 254] width 135 height 11
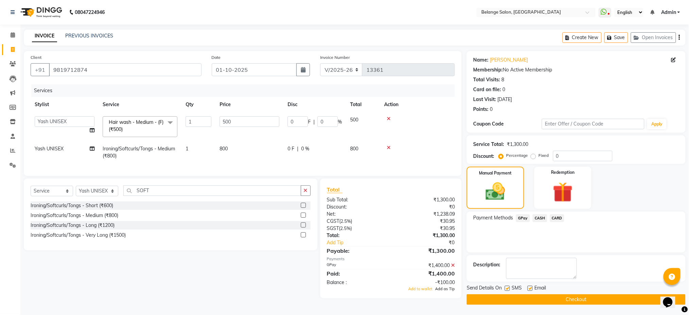
click at [442, 291] on span "Add as Tip" at bounding box center [445, 288] width 20 height 5
click at [529, 298] on button "Checkout" at bounding box center [576, 299] width 219 height 11
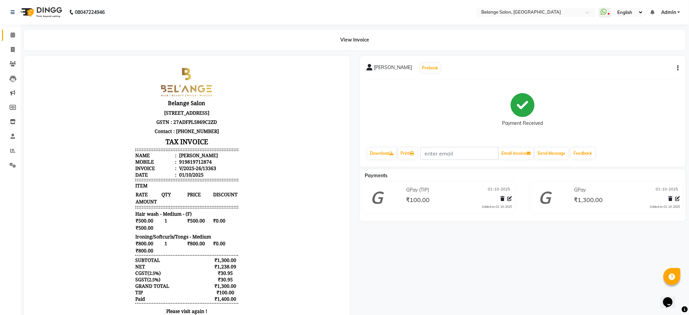
click at [7, 33] on span at bounding box center [13, 35] width 12 height 8
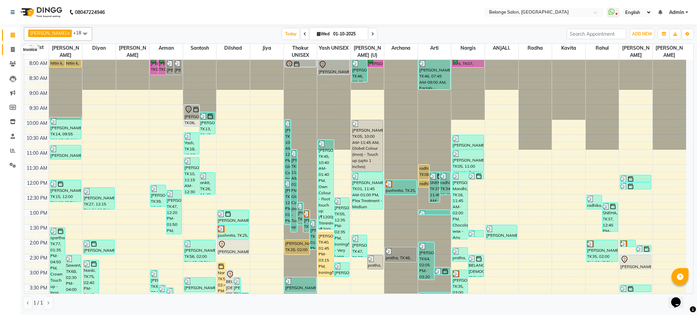
click at [13, 51] on icon at bounding box center [13, 49] width 4 height 5
select select "5076"
select select "service"
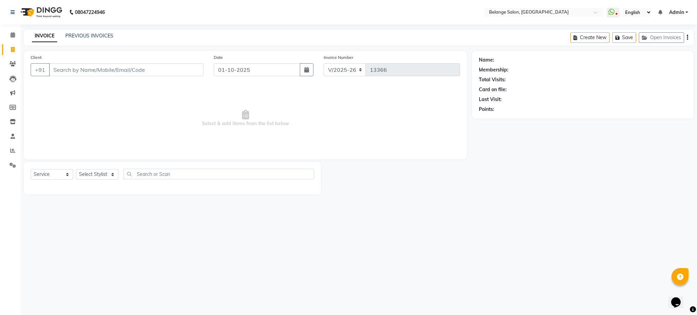
click at [79, 65] on input "Client" at bounding box center [126, 69] width 154 height 13
click at [72, 70] on input "77399 17501" at bounding box center [109, 69] width 120 height 13
click at [130, 71] on input "773997501" at bounding box center [109, 69] width 120 height 13
type input "773997501"
click at [13, 32] on icon at bounding box center [13, 34] width 4 height 5
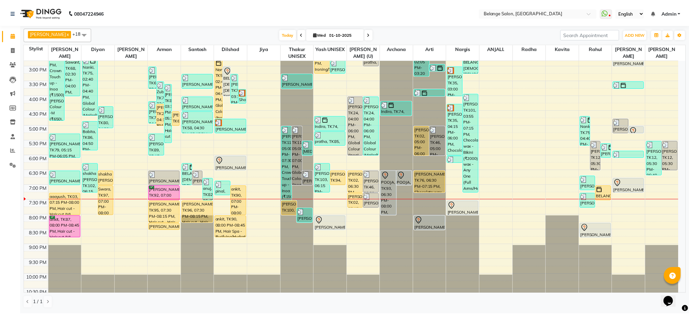
scroll to position [216, 0]
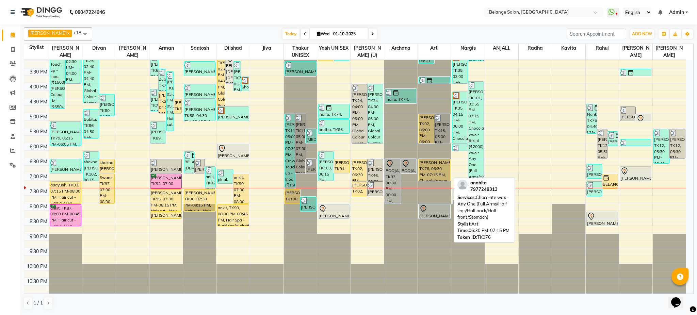
click at [436, 170] on div "[PERSON_NAME], TK76, 06:30 PM-07:15 PM, Chocolate wax - Any One (Full Arms/Half…" at bounding box center [434, 169] width 31 height 21
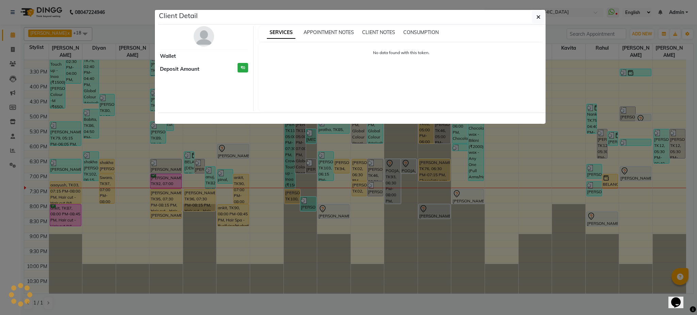
select select "1"
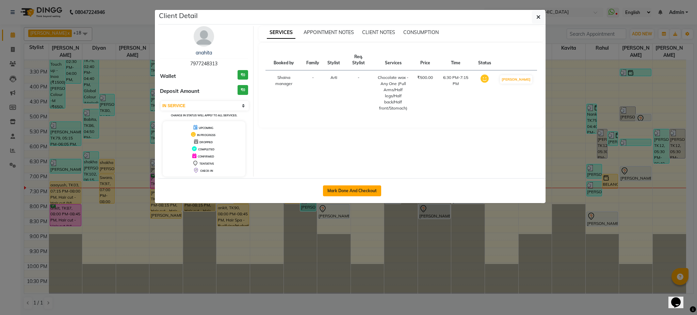
click at [356, 191] on button "Mark Done And Checkout" at bounding box center [352, 190] width 58 height 11
select select "5076"
select select "service"
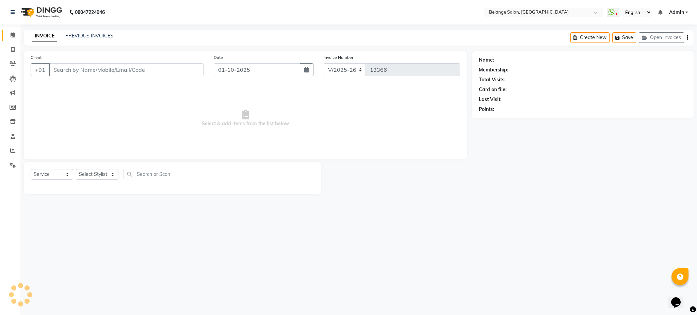
type input "7977248313"
select select "52812"
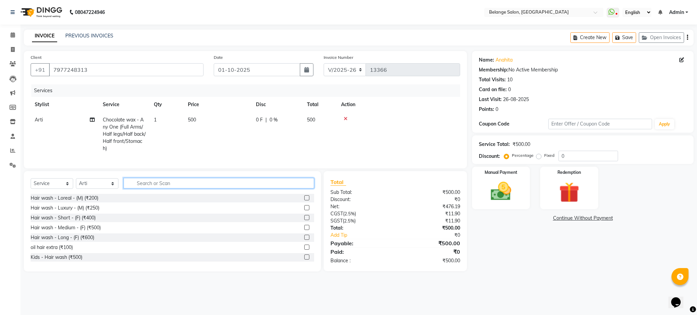
click at [140, 188] on input "text" at bounding box center [218, 183] width 190 height 11
type input "WAX"
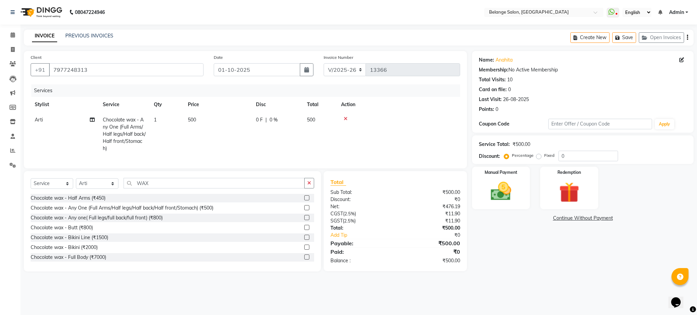
click at [304, 220] on label at bounding box center [306, 217] width 5 height 5
click at [304, 220] on input "checkbox" at bounding box center [306, 218] width 4 height 4
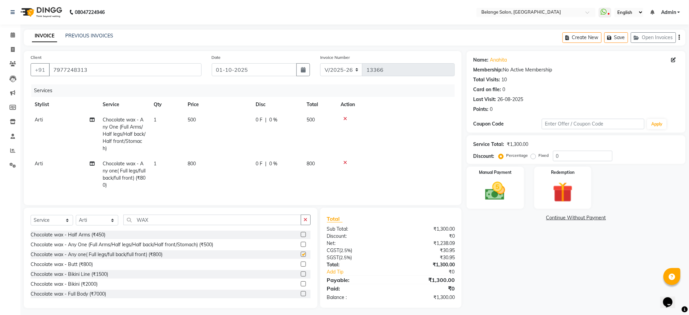
checkbox input "false"
click at [253, 224] on input "WAX" at bounding box center [212, 220] width 178 height 11
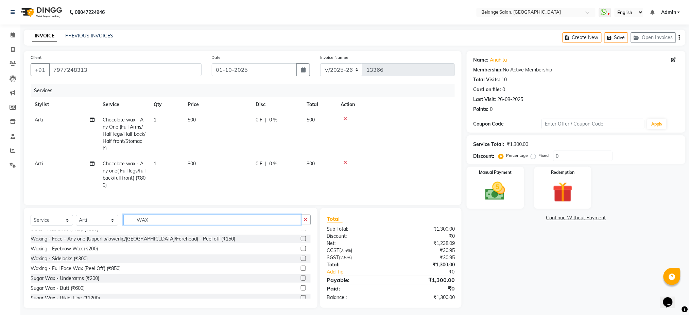
scroll to position [96, 0]
click at [301, 260] on label at bounding box center [303, 256] width 5 height 5
click at [301, 260] on input "checkbox" at bounding box center [303, 257] width 4 height 4
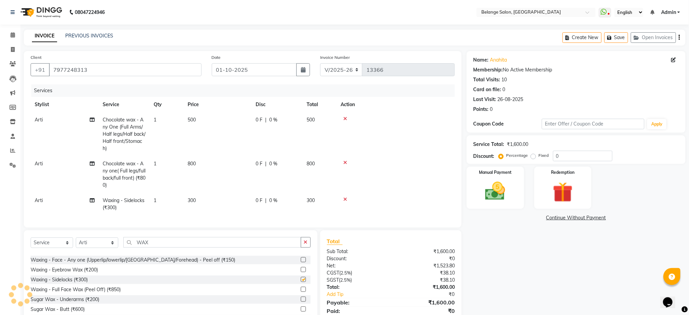
checkbox input "false"
click at [200, 248] on input "WAX" at bounding box center [212, 242] width 178 height 11
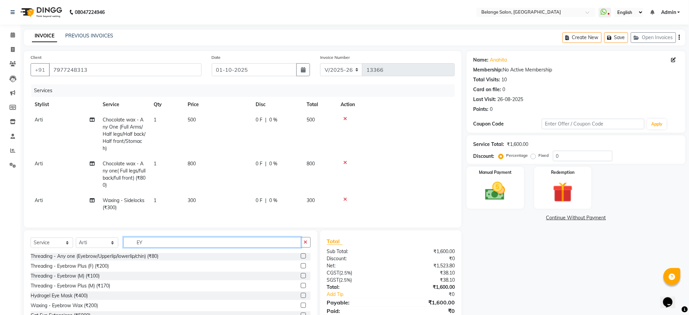
scroll to position [1, 0]
type input "EYE"
click at [301, 259] on label at bounding box center [303, 256] width 5 height 5
click at [301, 259] on input "checkbox" at bounding box center [303, 256] width 4 height 4
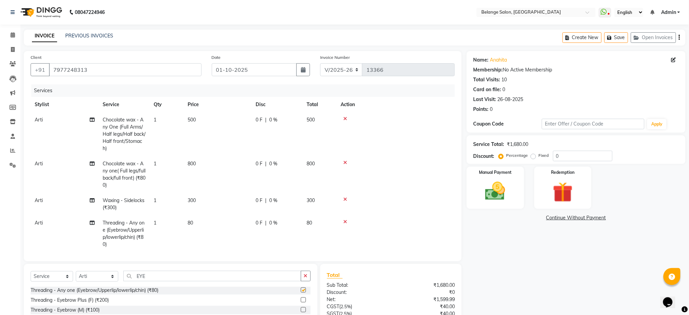
checkbox input "false"
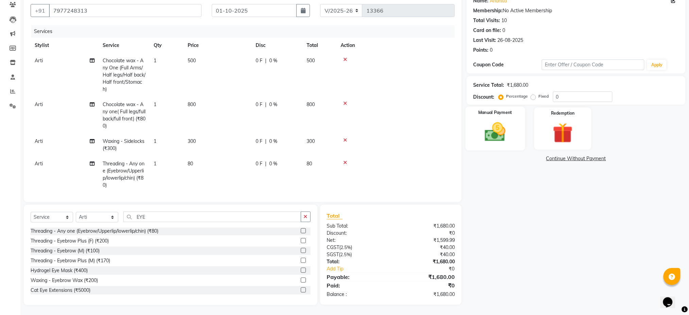
click at [492, 129] on img at bounding box center [496, 132] width 34 height 24
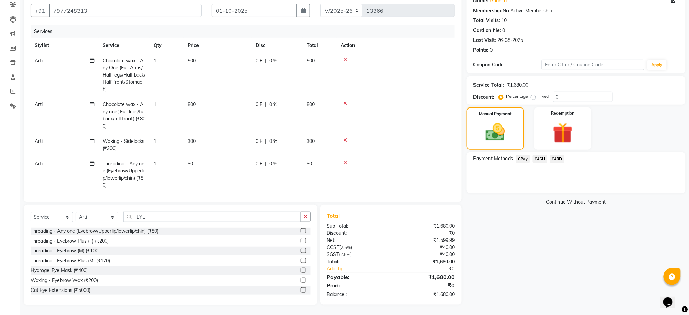
click at [520, 158] on span "GPay" at bounding box center [523, 159] width 14 height 8
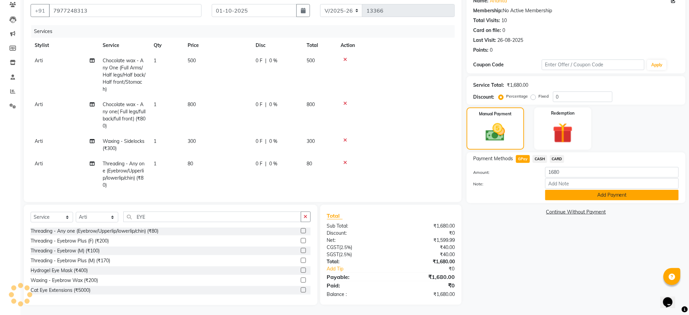
click at [567, 193] on button "Add Payment" at bounding box center [613, 195] width 134 height 11
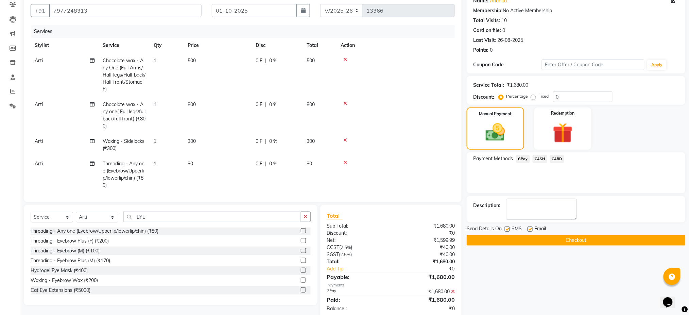
click at [580, 238] on button "Checkout" at bounding box center [576, 240] width 219 height 11
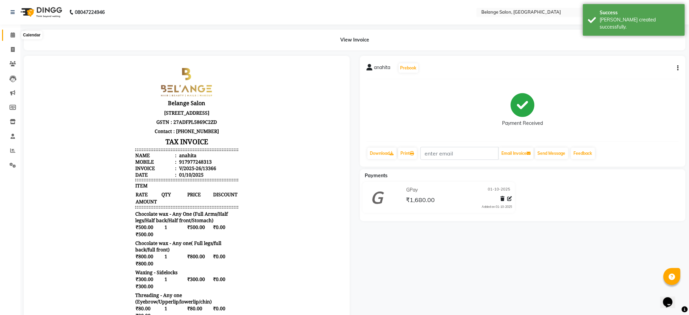
click at [11, 34] on icon at bounding box center [13, 34] width 4 height 5
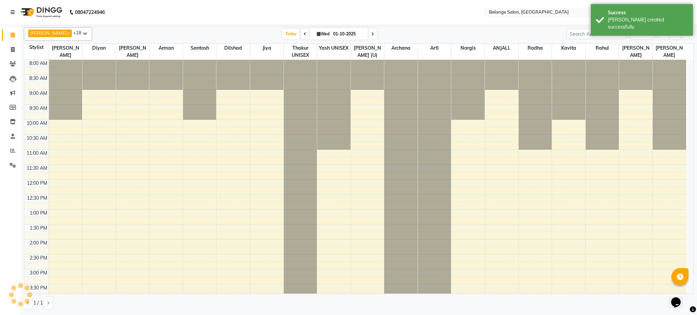
scroll to position [203, 0]
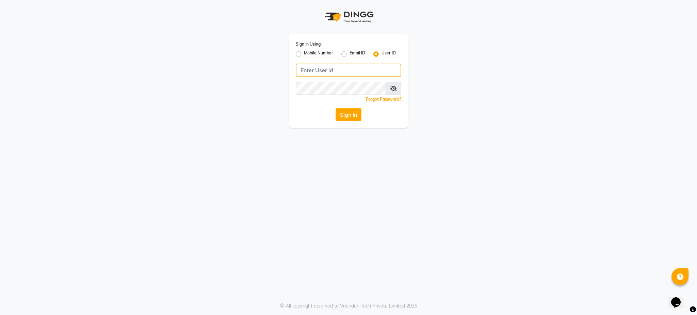
click at [331, 71] on input "Username" at bounding box center [348, 70] width 105 height 13
type input "8356935626"
click at [354, 118] on button "Sign In" at bounding box center [348, 114] width 26 height 13
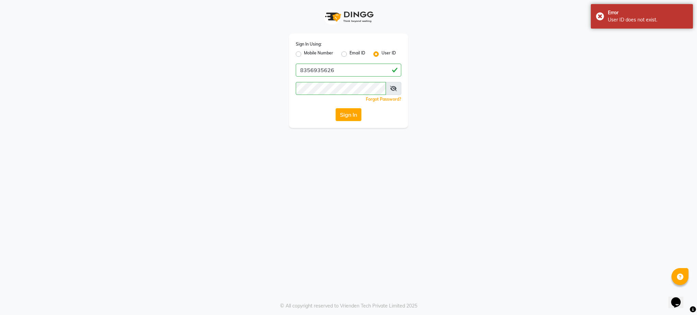
click at [395, 86] on icon at bounding box center [393, 88] width 7 height 5
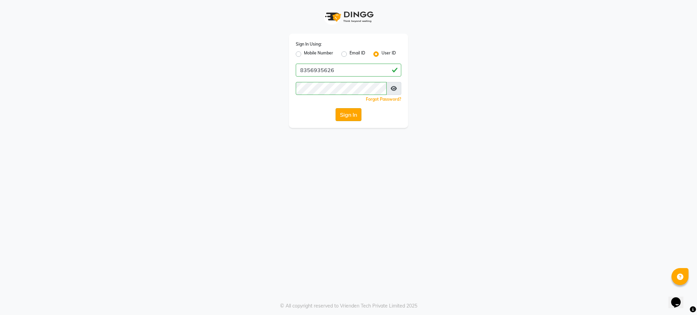
click at [352, 113] on button "Sign In" at bounding box center [348, 114] width 26 height 13
click at [314, 71] on input "8356935626" at bounding box center [348, 70] width 105 height 13
click at [304, 54] on label "Mobile Number" at bounding box center [318, 54] width 29 height 8
click at [304, 54] on input "Mobile Number" at bounding box center [306, 52] width 4 height 4
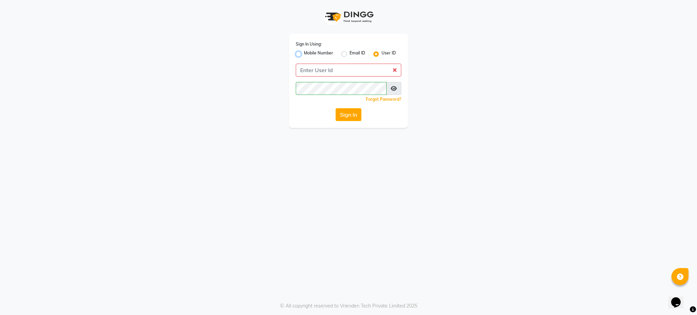
radio input "true"
radio input "false"
click at [334, 69] on input "Username" at bounding box center [359, 70] width 83 height 13
paste input "8356935626"
type input "8356935626"
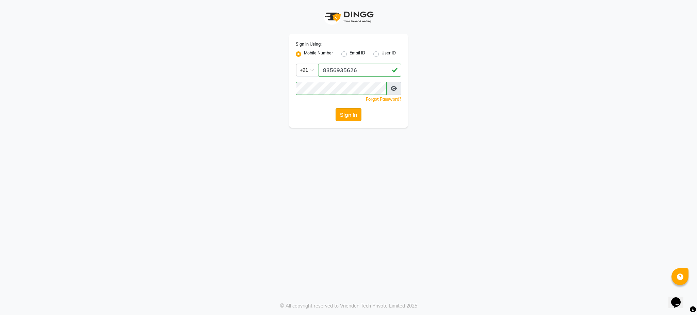
click at [350, 116] on button "Sign In" at bounding box center [348, 114] width 26 height 13
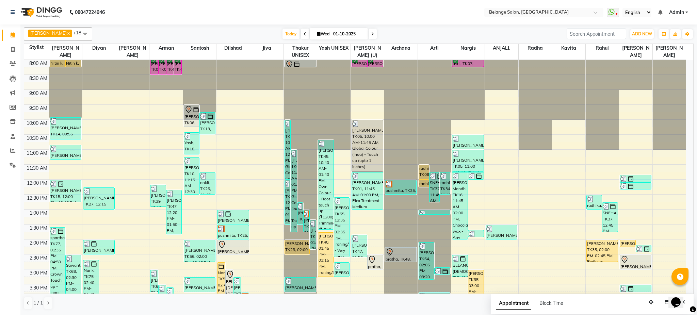
scroll to position [216, 0]
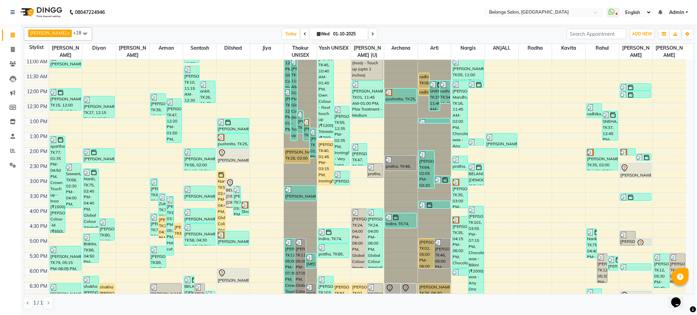
scroll to position [216, 0]
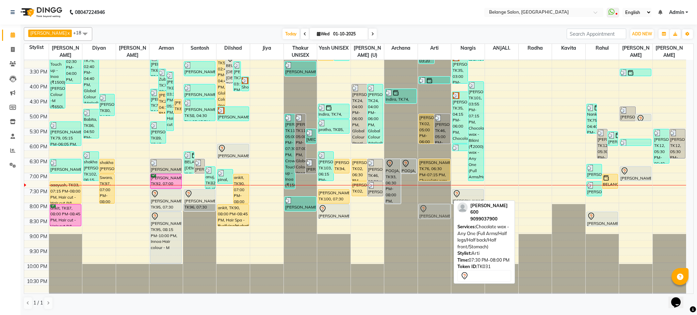
drag, startPoint x: 432, startPoint y: 195, endPoint x: 434, endPoint y: 208, distance: 13.0
click at [434, 208] on div "radhika, TK08, 11:30 AM-12:00 PM, Chocolate wax - Any One (Full Arms/Half legs/…" at bounding box center [434, 68] width 33 height 449
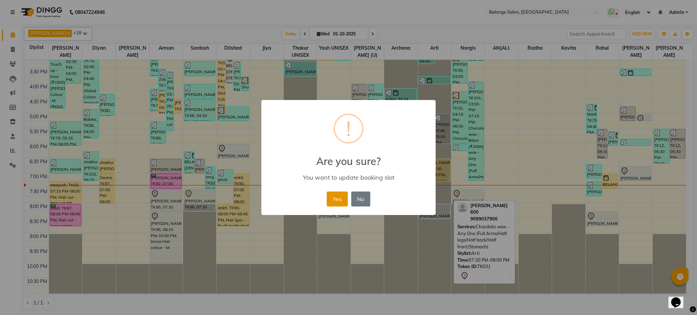
click at [336, 194] on button "Yes" at bounding box center [337, 198] width 21 height 15
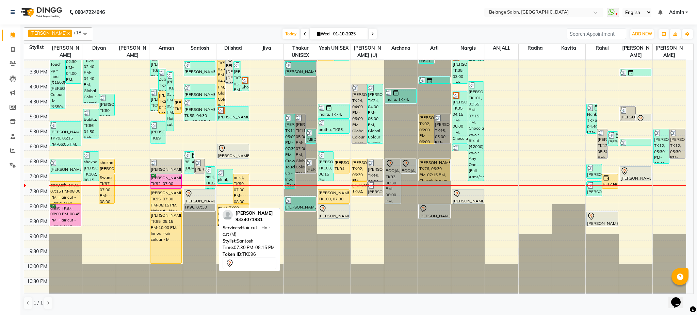
click at [191, 200] on div "[PERSON_NAME], TK96, 07:30 PM-08:15 PM, Hair cut - Hair cut (M)" at bounding box center [199, 199] width 31 height 21
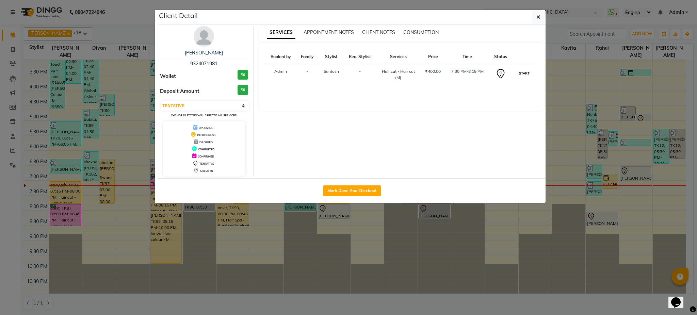
click at [523, 70] on button "START" at bounding box center [524, 73] width 14 height 9
select select "1"
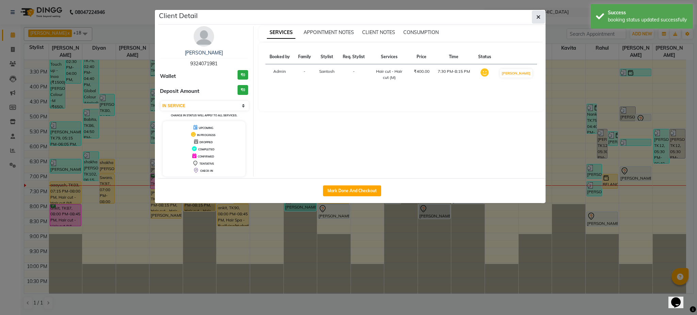
click at [537, 17] on icon "button" at bounding box center [538, 16] width 4 height 5
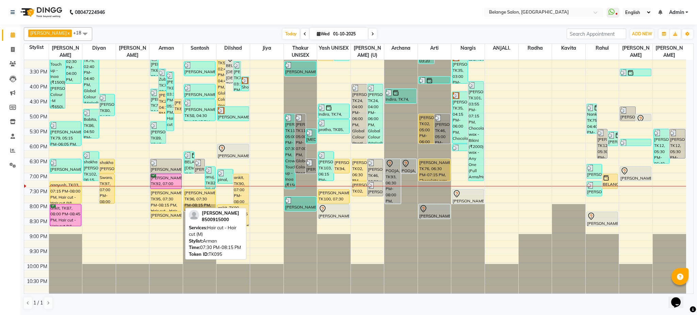
click at [161, 193] on div "[PERSON_NAME], TK95, 07:30 PM-08:15 PM, Hair cut - Hair cut (M)" at bounding box center [165, 199] width 31 height 21
select select "1"
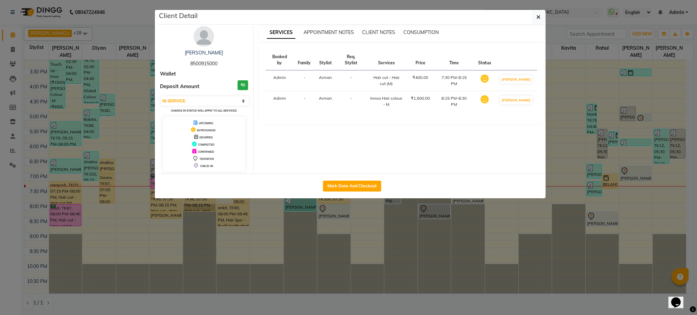
click at [533, 25] on div "[PERSON_NAME] 8500915000 Wallet Deposit Amount ₹0 Select IN SERVICE CONFIRMED T…" at bounding box center [351, 98] width 387 height 149
click at [540, 11] on button "button" at bounding box center [538, 17] width 13 height 13
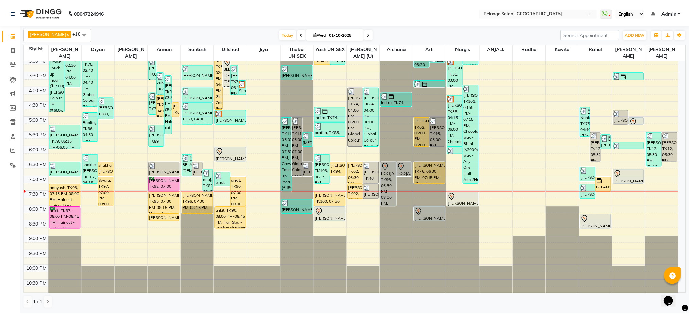
scroll to position [216, 0]
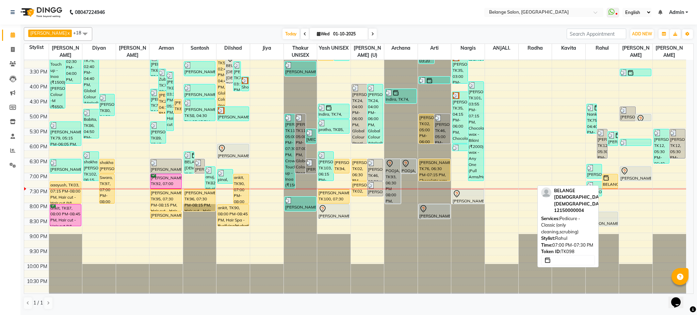
click at [610, 182] on div "BELANGE [DEMOGRAPHIC_DATA] [DEMOGRAPHIC_DATA], TK98, 07:00 PM-07:30 PM, Pedicur…" at bounding box center [609, 181] width 15 height 14
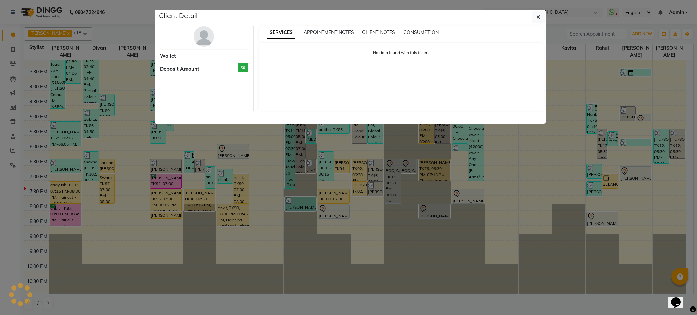
select select "1"
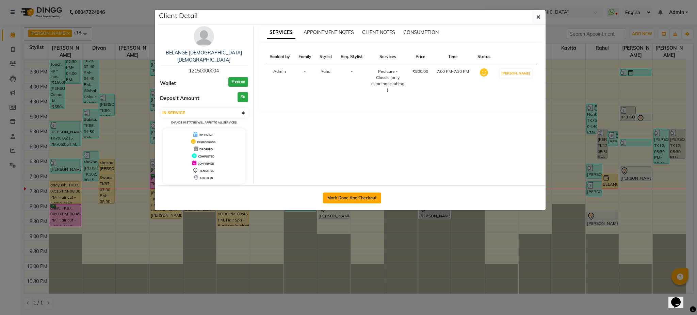
click at [367, 193] on button "Mark Done And Checkout" at bounding box center [352, 198] width 58 height 11
select select "service"
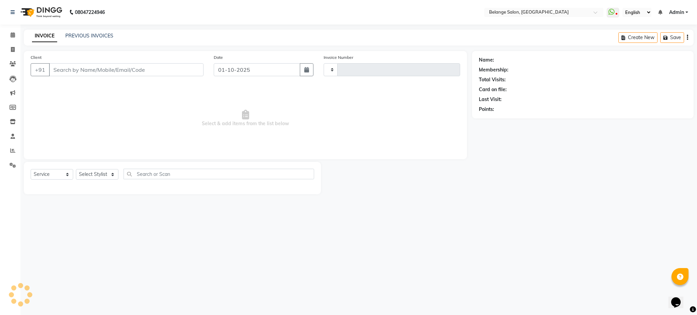
type input "13367"
select select "3"
select select "5076"
type input "12150000004"
select select "47452"
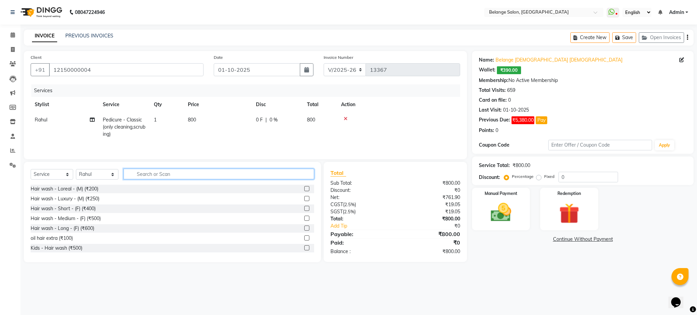
click at [208, 177] on input "text" at bounding box center [218, 174] width 190 height 11
type input "GEL"
click at [304, 221] on label at bounding box center [306, 218] width 5 height 5
click at [304, 221] on input "checkbox" at bounding box center [306, 218] width 4 height 4
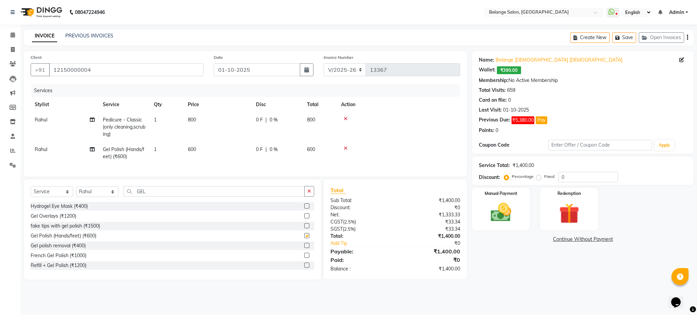
checkbox input "false"
click at [45, 151] on span "Rahul" at bounding box center [41, 149] width 13 height 6
select select "47452"
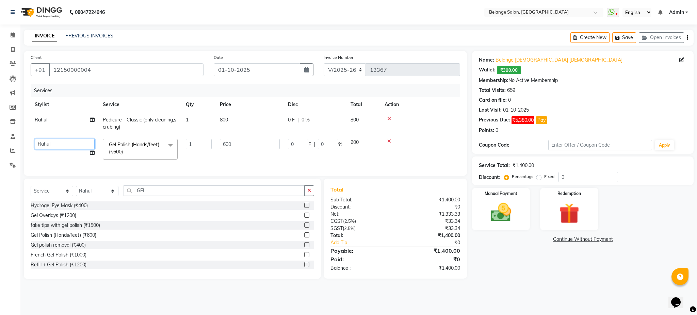
click at [53, 147] on select "[PERSON_NAME] (U) [PERSON_NAME]. [PERSON_NAME] [PERSON_NAME] Billing [PERSON_NA…" at bounding box center [65, 144] width 60 height 11
select select "91327"
click at [314, 159] on td "0 F | 0 %" at bounding box center [315, 149] width 63 height 29
click at [512, 208] on img at bounding box center [500, 212] width 35 height 24
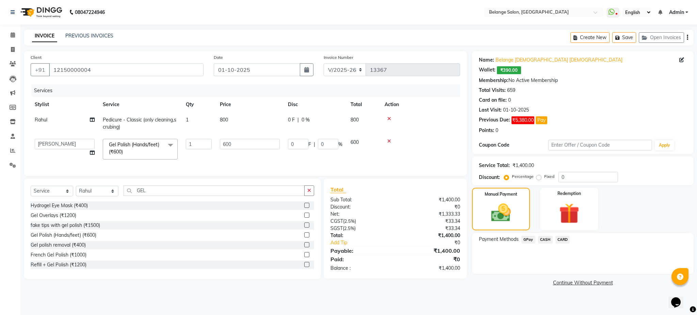
click at [545, 242] on span "CASH" at bounding box center [545, 240] width 15 height 8
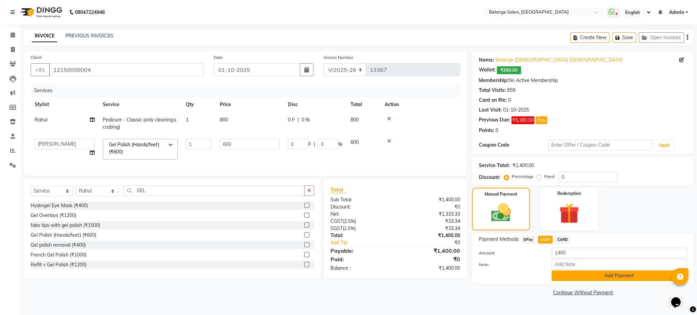
click at [642, 279] on button "Add Payment" at bounding box center [618, 275] width 135 height 11
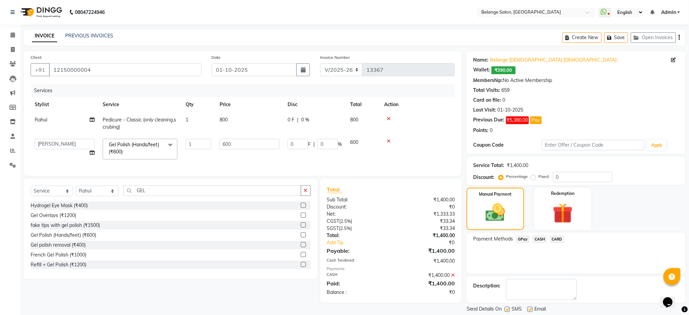
scroll to position [21, 0]
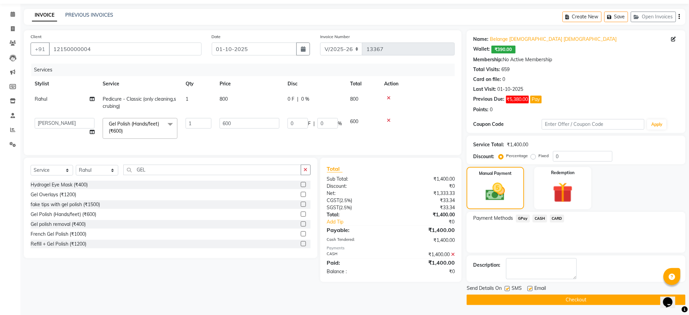
click at [590, 303] on button "Checkout" at bounding box center [576, 300] width 219 height 11
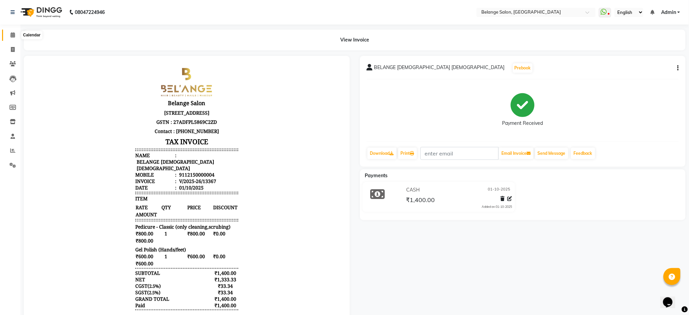
click at [7, 38] on span at bounding box center [13, 35] width 12 height 8
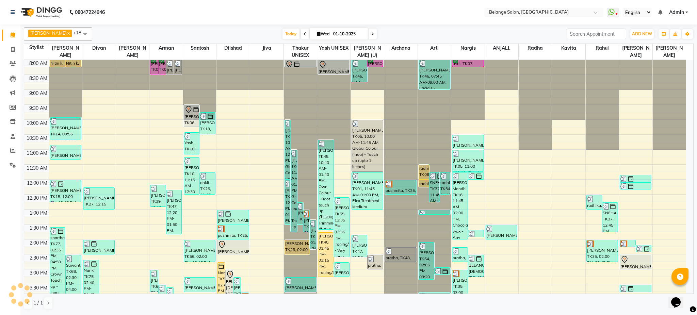
scroll to position [203, 0]
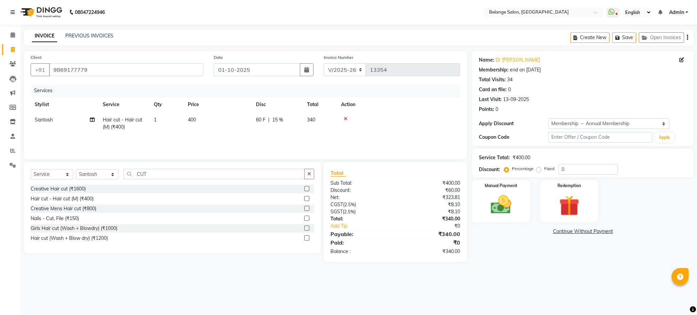
select select "5076"
select select "service"
select select "45203"
select select "1: Object"
click at [11, 35] on icon at bounding box center [13, 34] width 4 height 5
